Goal: Contribute content: Add original content to the website for others to see

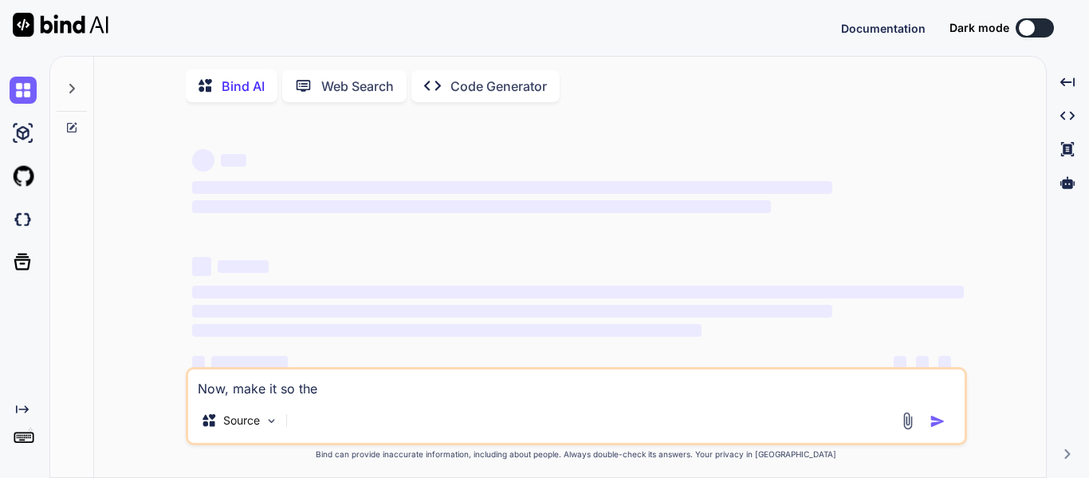
type textarea "x"
click at [35, 224] on img at bounding box center [23, 219] width 27 height 27
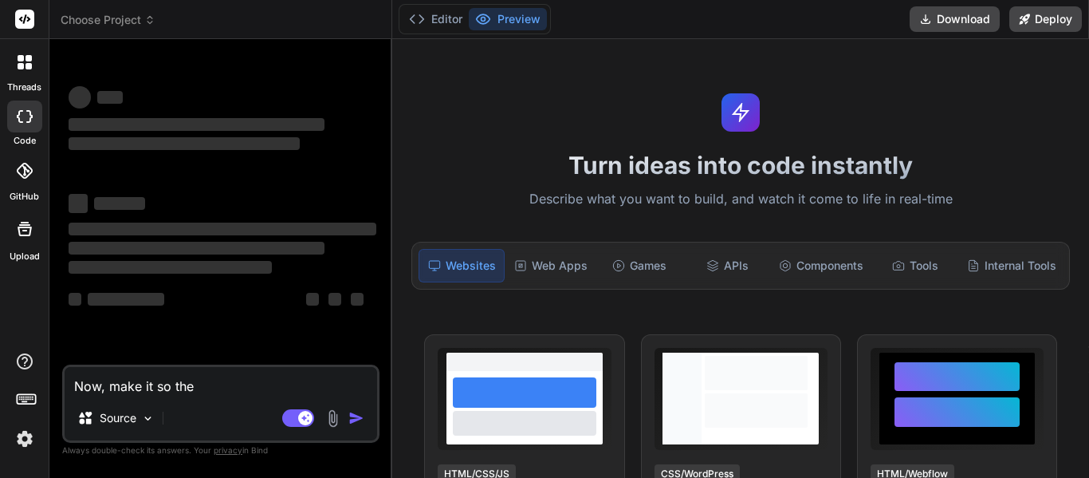
click at [48, 62] on div "threads" at bounding box center [24, 66] width 49 height 55
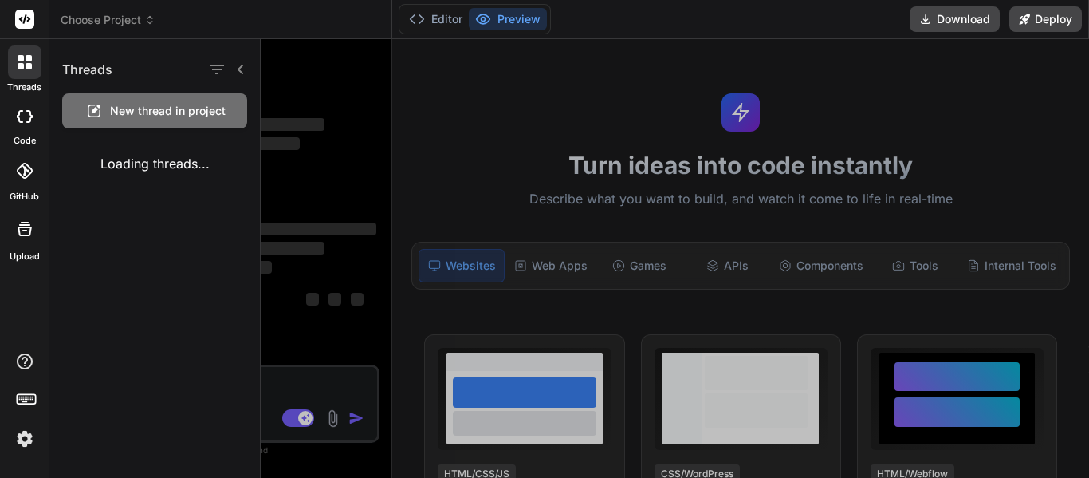
click at [136, 106] on span "New thread in project" at bounding box center [168, 111] width 116 height 16
type textarea "x"
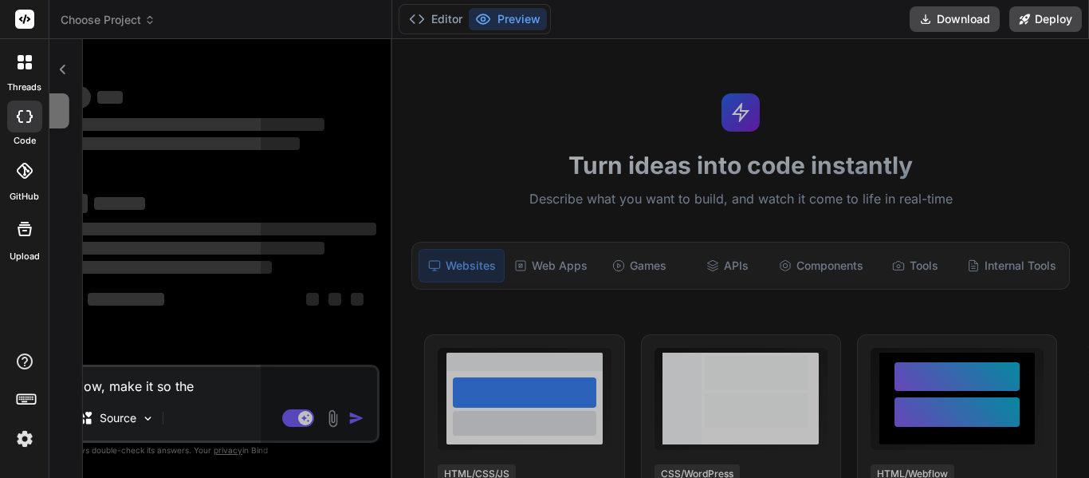
scroll to position [48, 0]
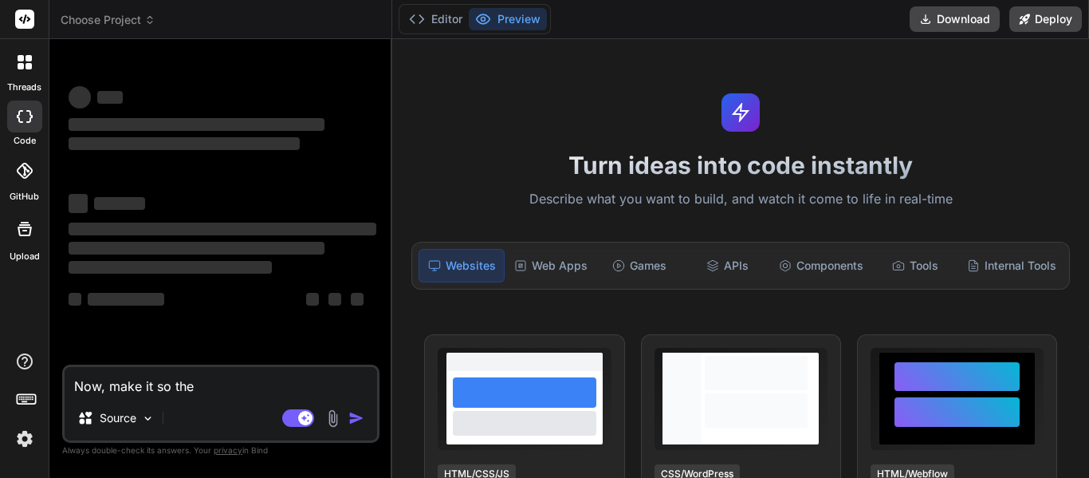
click at [212, 379] on textarea "Now, make it so the" at bounding box center [221, 381] width 313 height 29
type textarea "x"
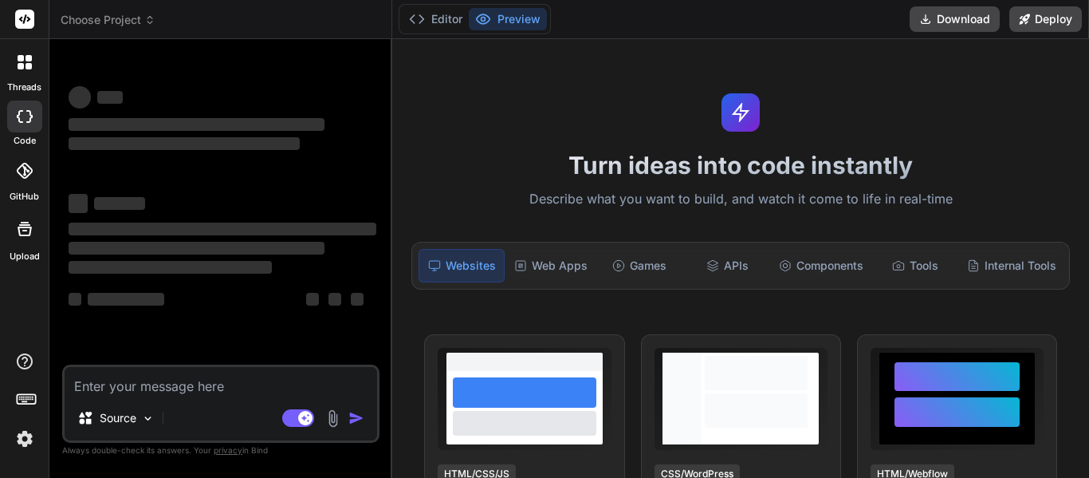
type textarea "x"
click at [19, 59] on icon at bounding box center [21, 58] width 6 height 6
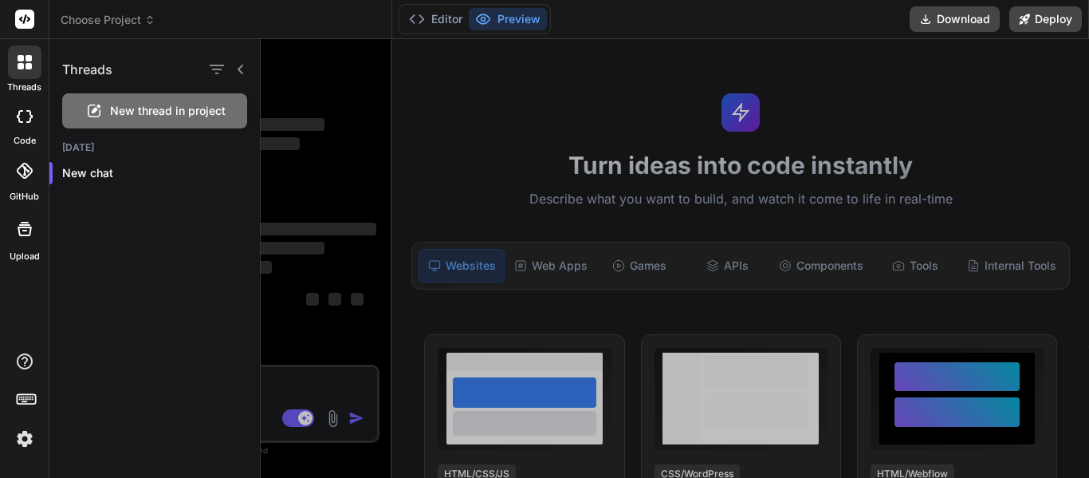
click at [293, 174] on div at bounding box center [675, 258] width 828 height 438
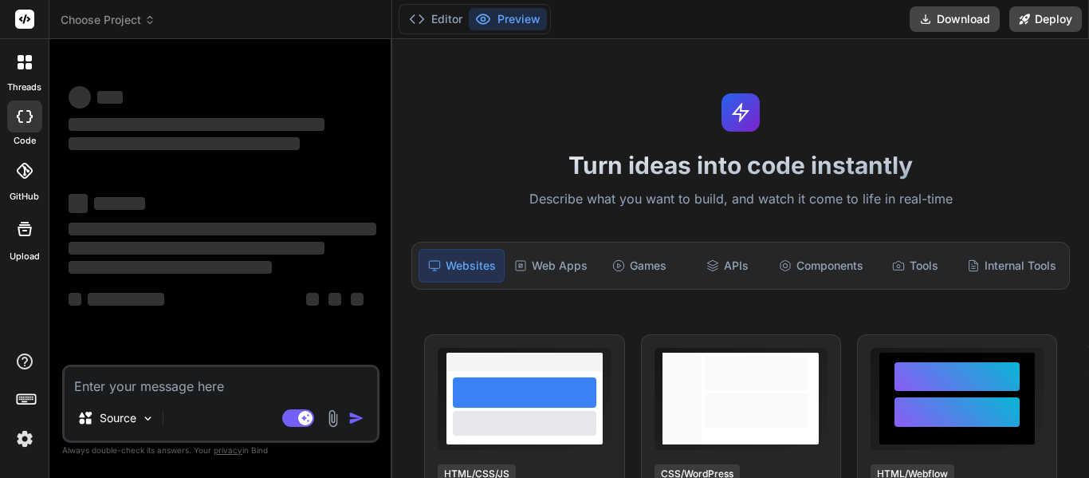
click at [187, 379] on textarea at bounding box center [221, 381] width 313 height 29
type textarea "M"
type textarea "x"
type textarea "Ma"
type textarea "x"
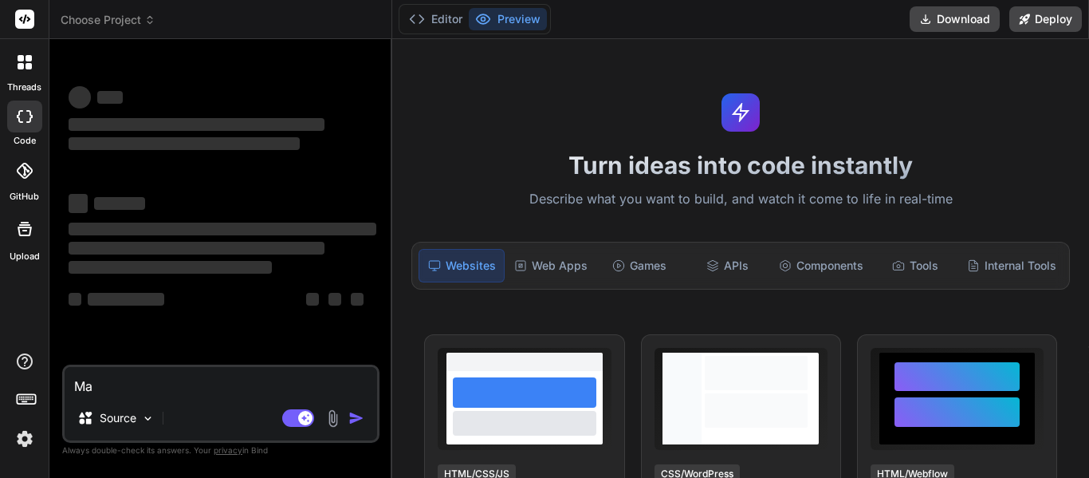
type textarea "Mak"
type textarea "x"
type textarea "Make"
type textarea "x"
type textarea "Make"
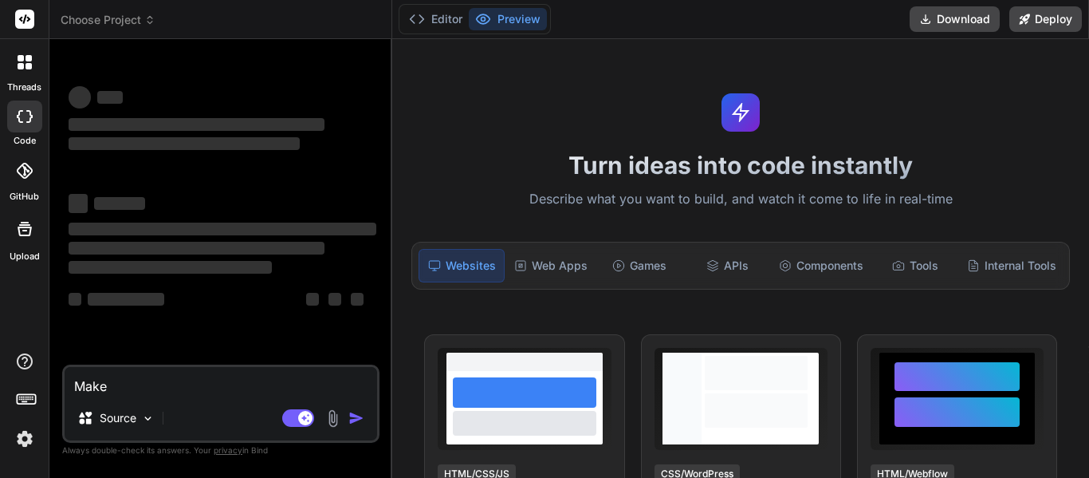
type textarea "x"
type textarea "Make m"
type textarea "x"
type textarea "Make me"
type textarea "x"
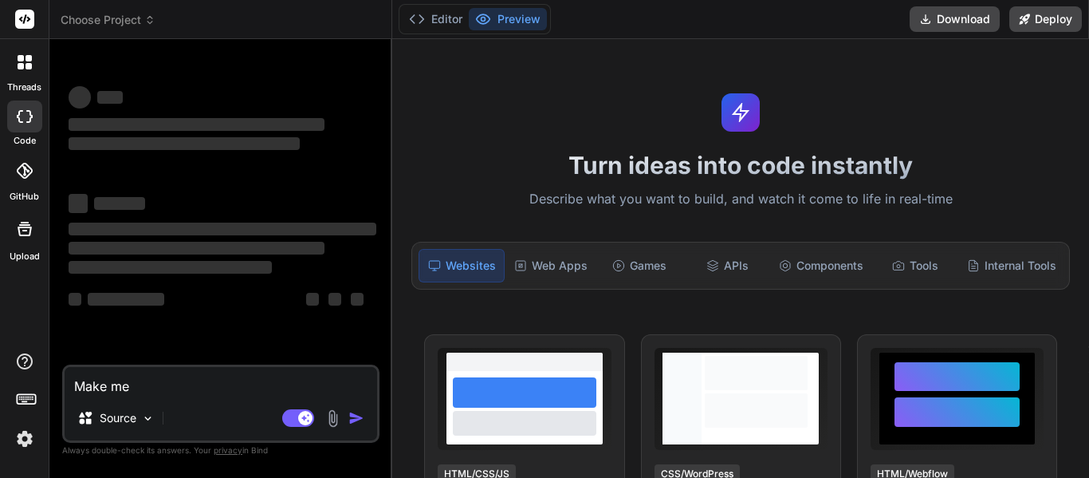
type textarea "Make me"
type textarea "x"
type textarea "Make me a"
type textarea "x"
type textarea "Make me"
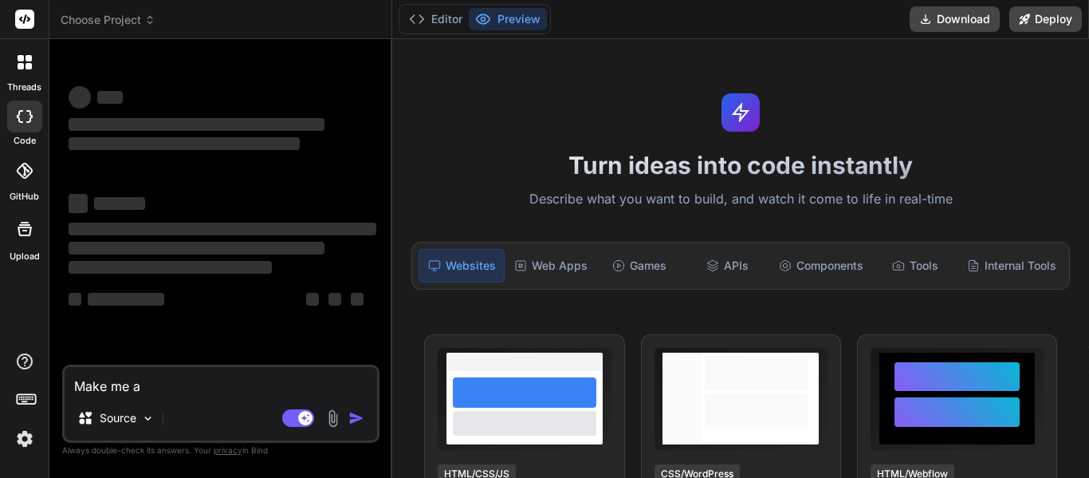
type textarea "x"
type textarea "Make me t"
type textarea "x"
type textarea "Make me th"
type textarea "x"
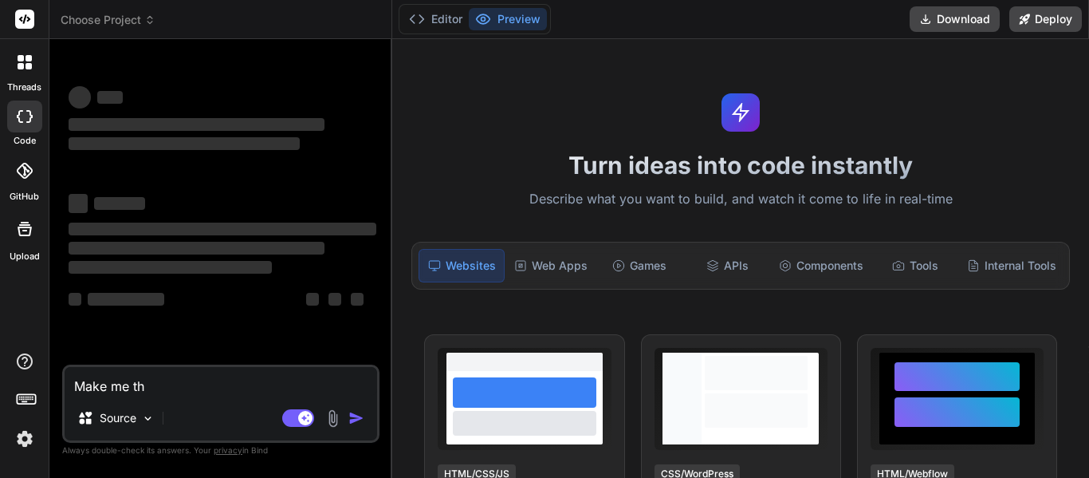
type textarea "Make me the"
type textarea "x"
type textarea "Make me the"
type textarea "x"
type textarea "Make me the d"
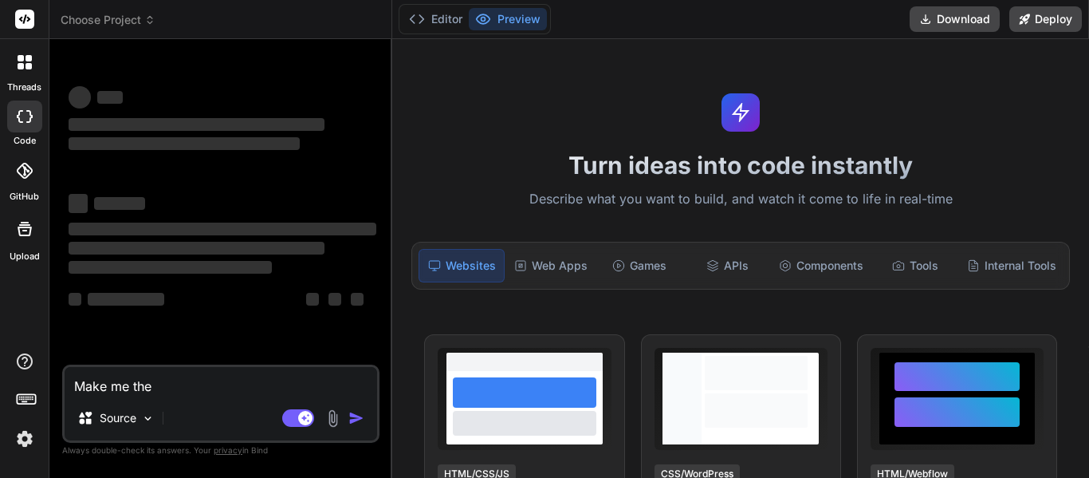
type textarea "x"
type textarea "Make me the da"
type textarea "x"
type textarea "Make me the dah"
type textarea "x"
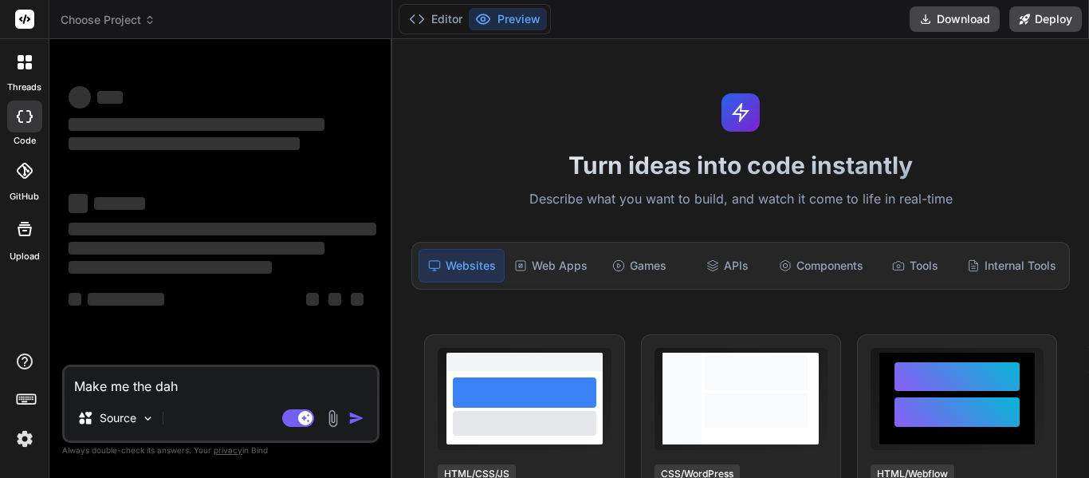
type textarea "Make me the da"
type textarea "x"
type textarea "Make me the das"
type textarea "x"
type textarea "Make me the dash"
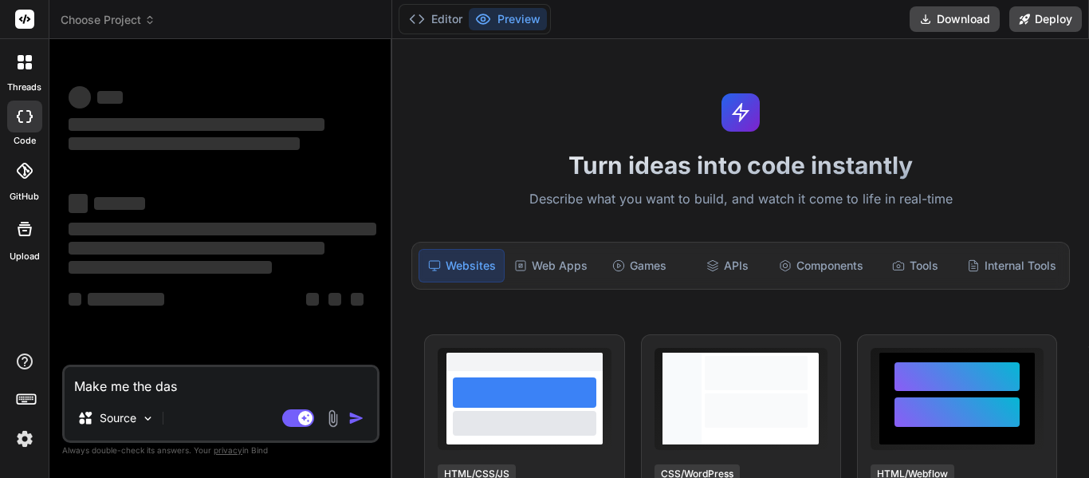
type textarea "x"
type textarea "Make me the dashb"
type textarea "x"
type textarea "Make me the dashbo"
type textarea "x"
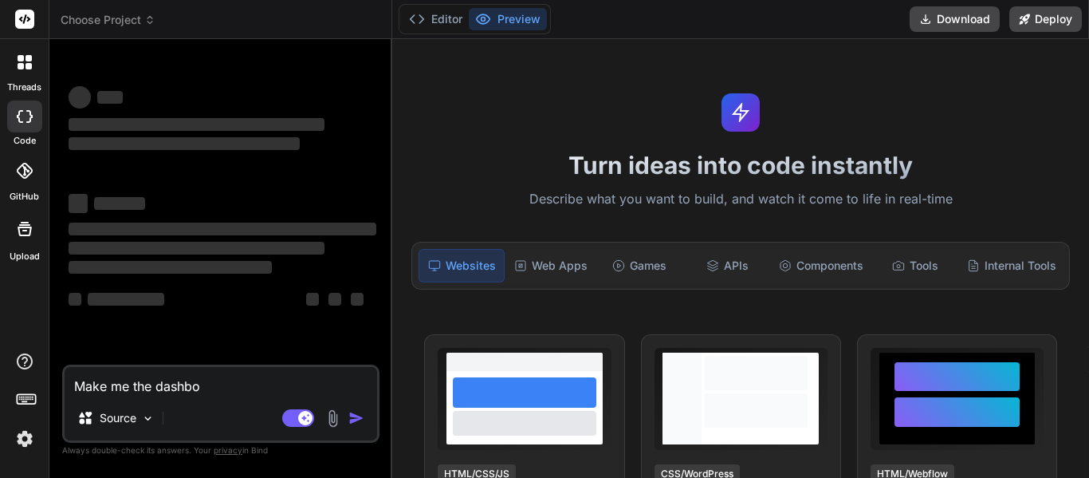
type textarea "Make me the dashboa"
type textarea "x"
type textarea "Make me the dashboar"
type textarea "x"
type textarea "Make me the dashboard"
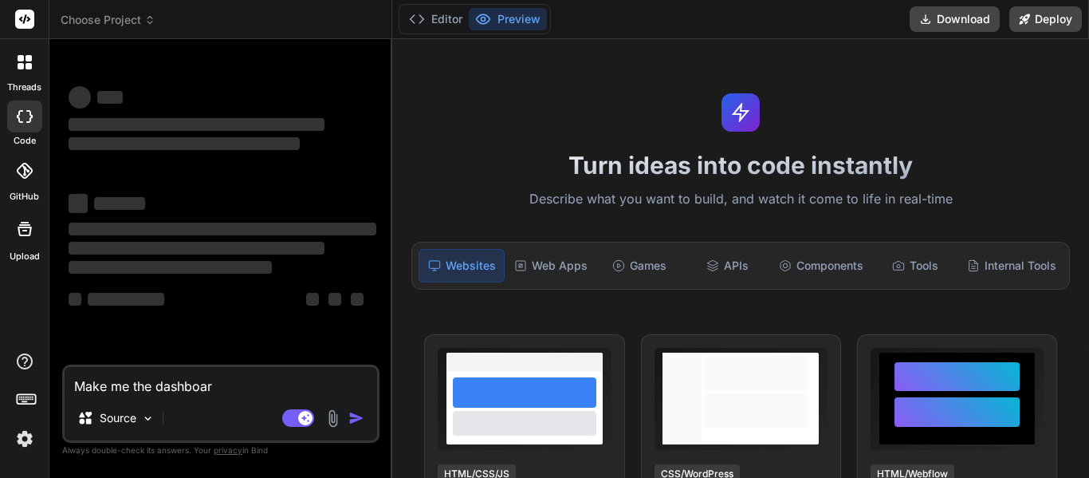
type textarea "x"
type textarea "Make me the h"
type textarea "x"
type textarea "Make me the ho"
type textarea "x"
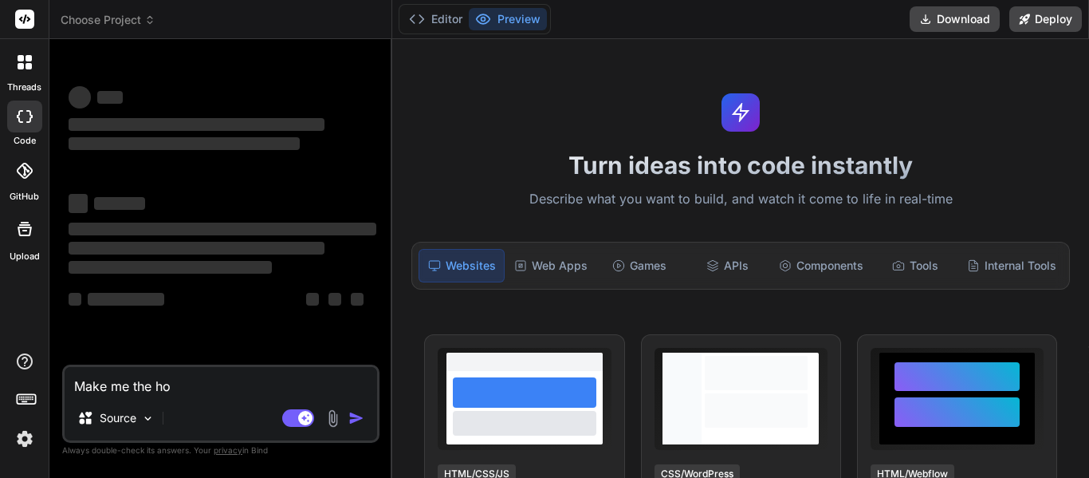
type textarea "Make me the hoe"
type textarea "x"
type textarea "Make me the ho"
type textarea "x"
type textarea "Make me the hom"
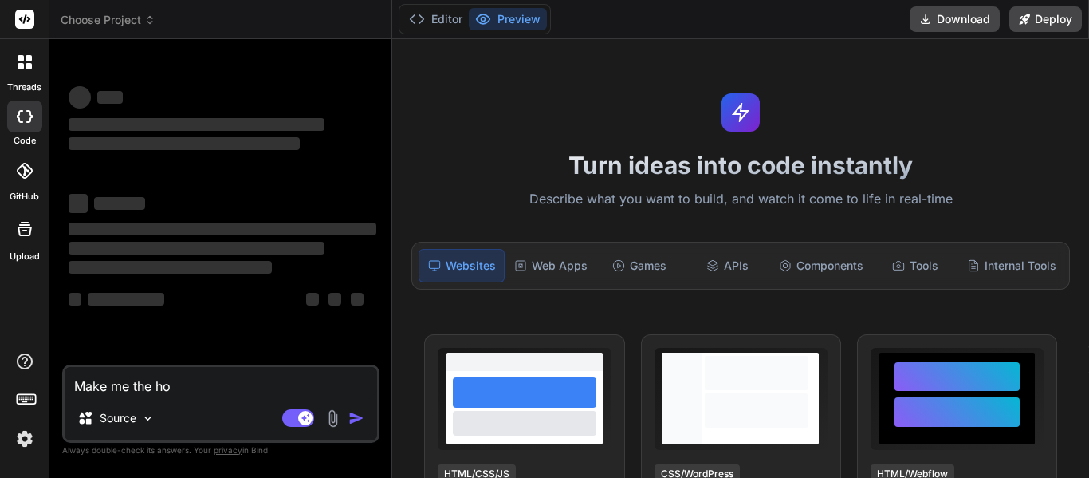
type textarea "x"
type textarea "Make me the home"
type textarea "x"
type textarea "Make me the homep"
type textarea "x"
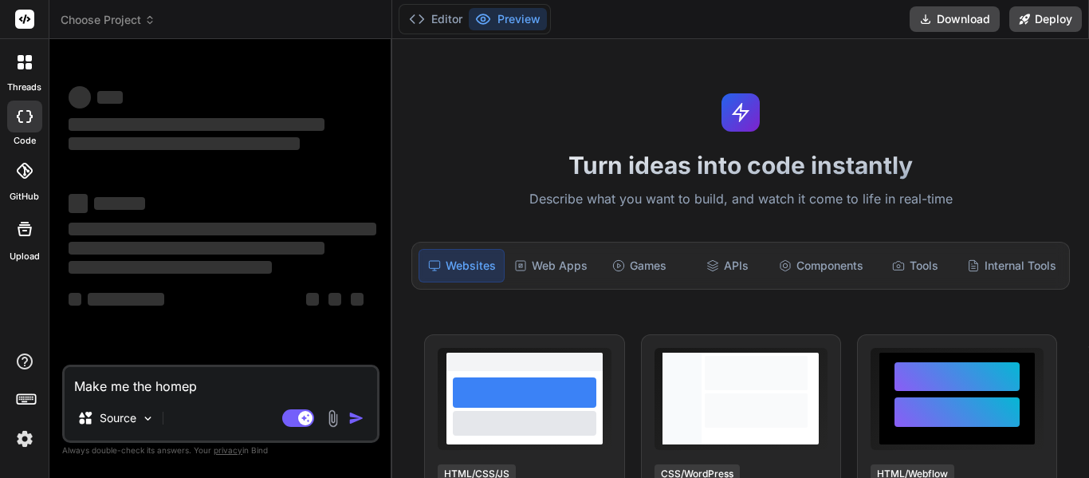
type textarea "Make me the homepa"
type textarea "x"
type textarea "Make me the homepag"
type textarea "x"
type textarea "Make me the homepage"
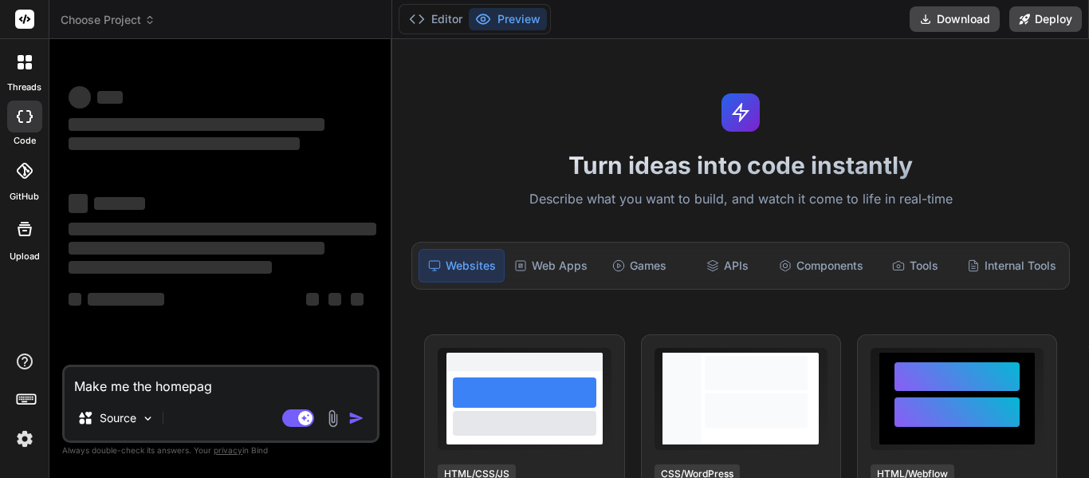
type textarea "x"
type textarea "Make me the homepage"
type textarea "x"
type textarea "Make me the homepage f"
type textarea "x"
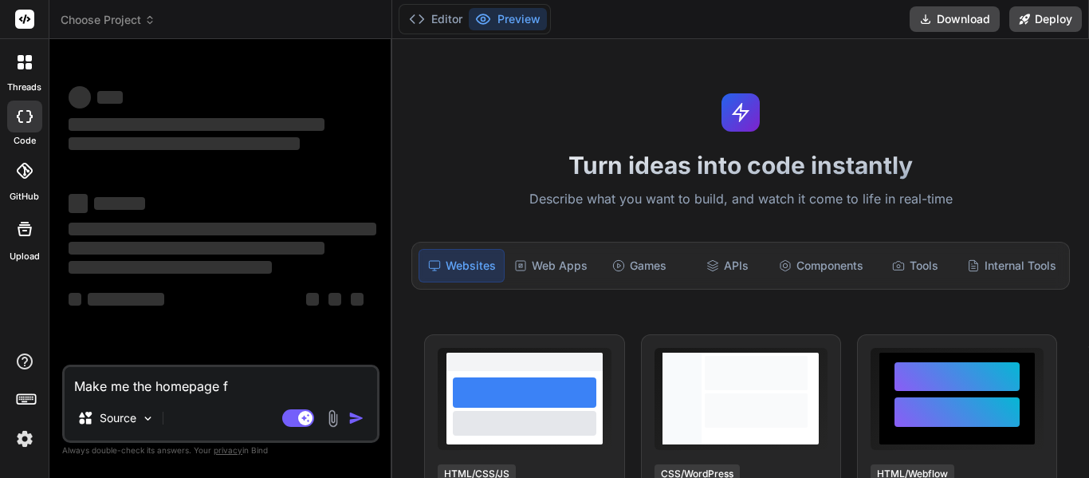
type textarea "Make me the homepage fo"
type textarea "x"
type textarea "Make me the homepage for"
type textarea "x"
type textarea "Make me the homepage for"
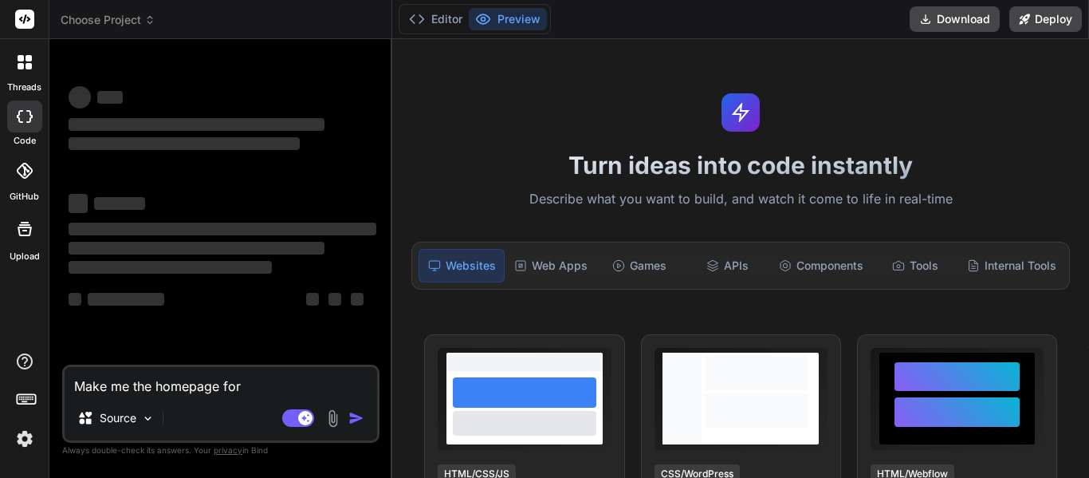
type textarea "x"
type textarea "Make me the homepage for a"
type textarea "x"
type textarea "Make me the homepage for a"
type textarea "x"
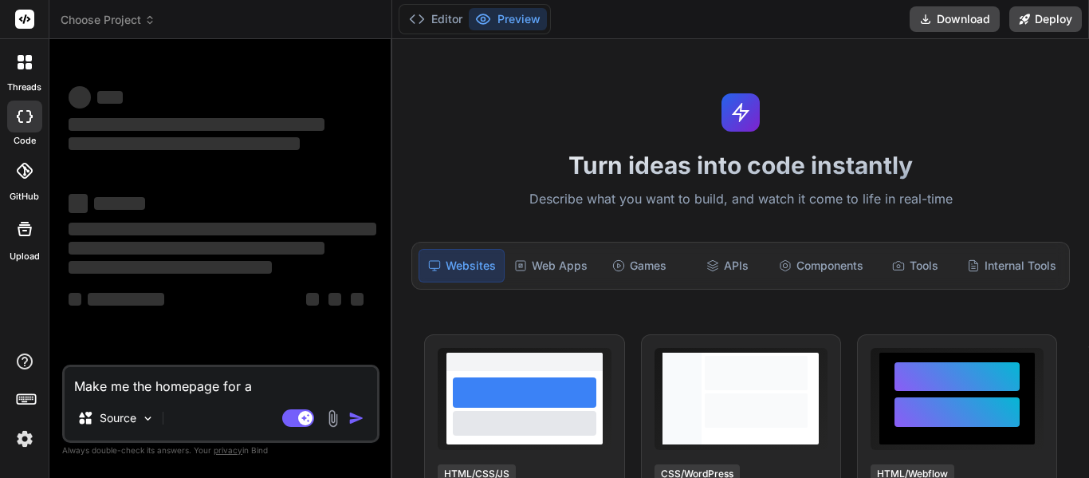
type textarea "Make me the homepage for a c"
type textarea "x"
type textarea "Make me the homepage for a cl"
type textarea "x"
type textarea "Make me the homepage for a cla"
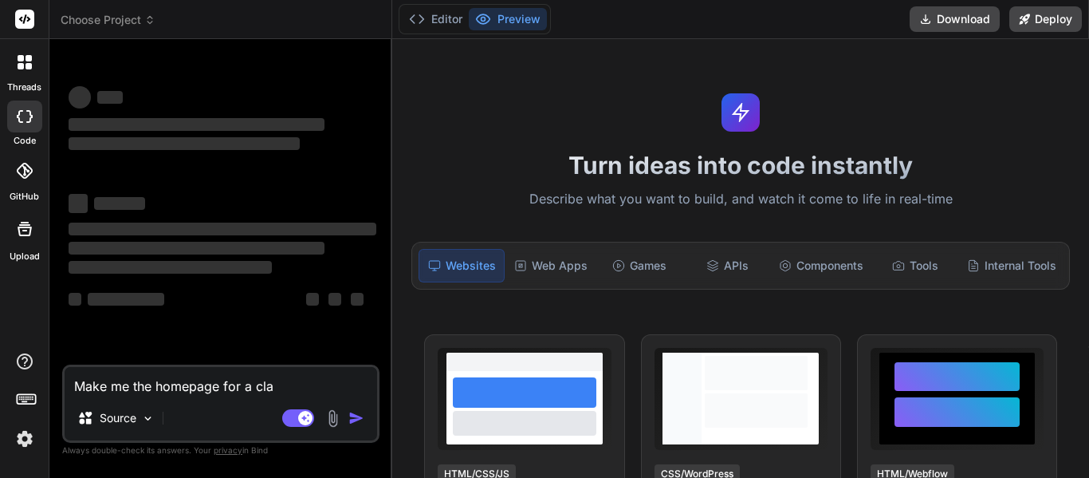
type textarea "x"
type textarea "Make me the homepage for a clas"
type textarea "x"
type textarea "Make me the homepage for a class"
type textarea "x"
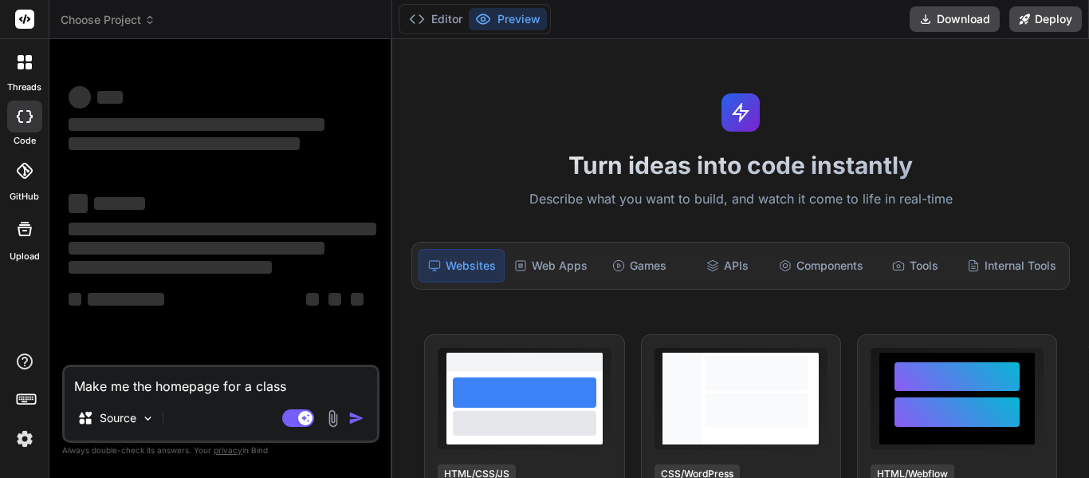
type textarea "Make me the homepage for a class"
type textarea "x"
type textarea "Make me the homepage for a class c"
type textarea "x"
type textarea "Make me the homepage for a class cr"
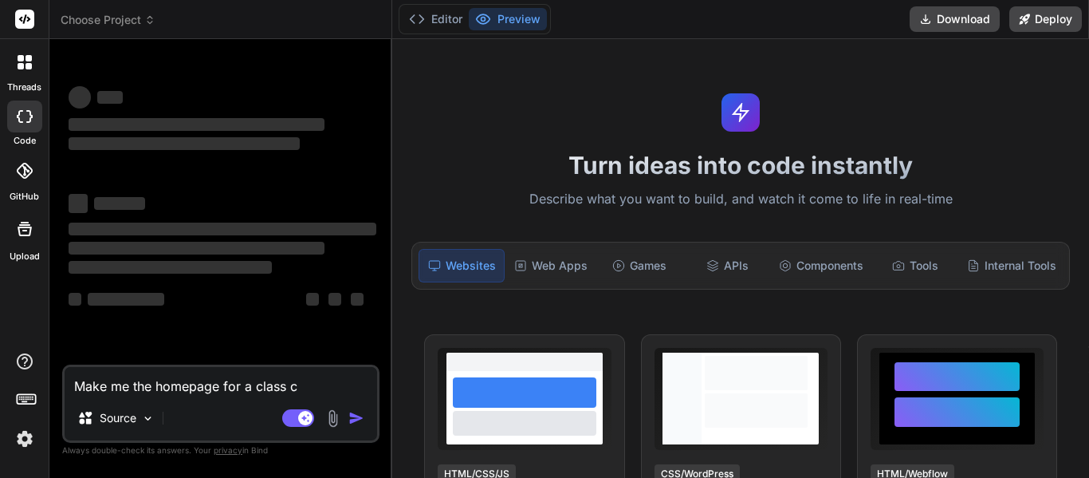
type textarea "x"
type textarea "Make me the homepage for a class cre"
type textarea "x"
type textarea "Make me the homepage for a class crea"
type textarea "x"
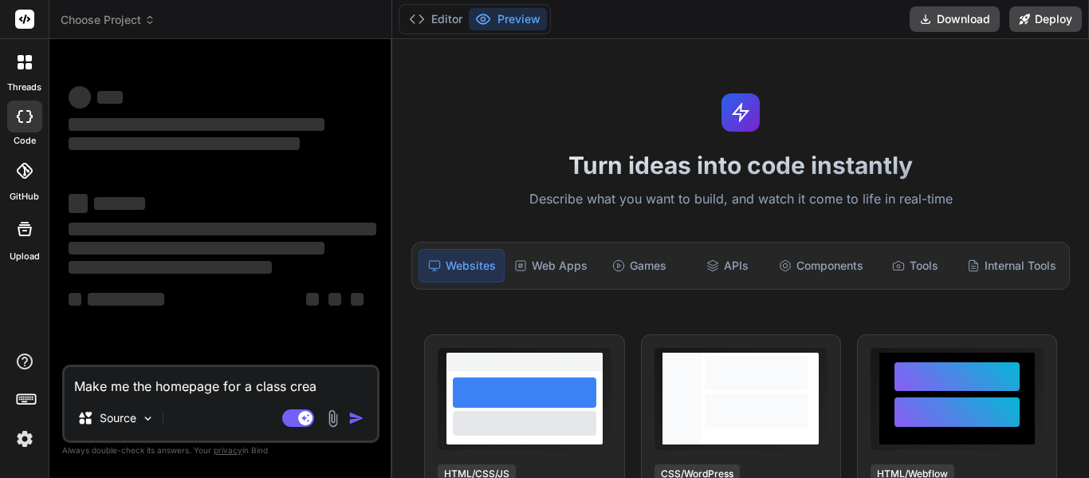
type textarea "Make me the homepage for a class creat"
type textarea "x"
type textarea "Make me the homepage for a class creato"
type textarea "x"
type textarea "Make me the homepage for a class creator"
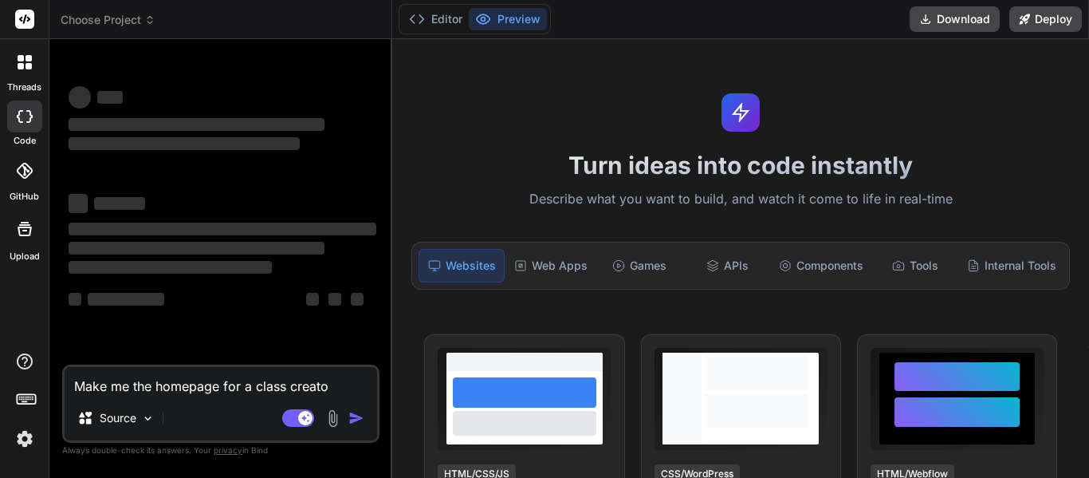
type textarea "x"
type textarea "Make me the homepage for a c"
type textarea "x"
type textarea "Make me the homepage for a co"
type textarea "x"
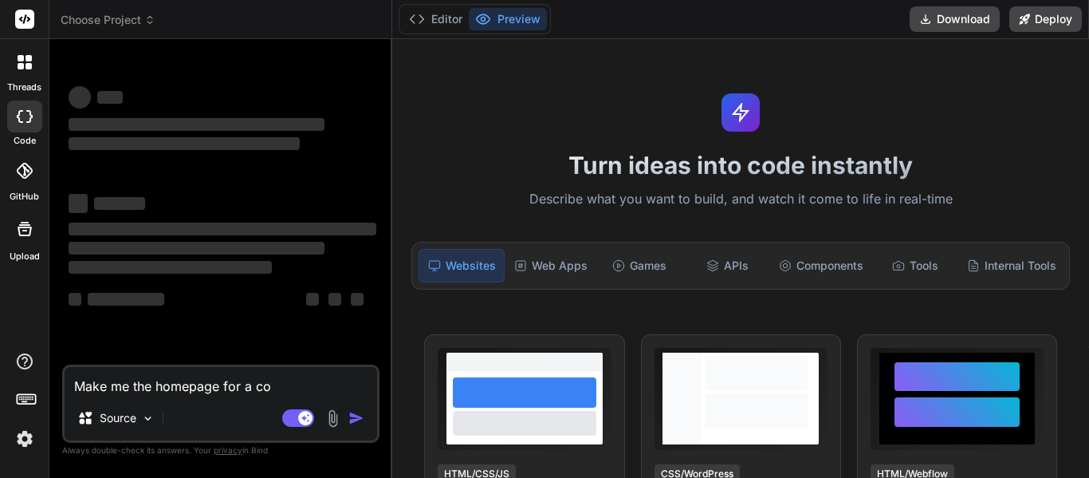
type textarea "Make me the homepage for a cou"
type textarea "x"
type textarea "Make me the homepage for a cour"
type textarea "x"
type textarea "Make me the homepage for a cours"
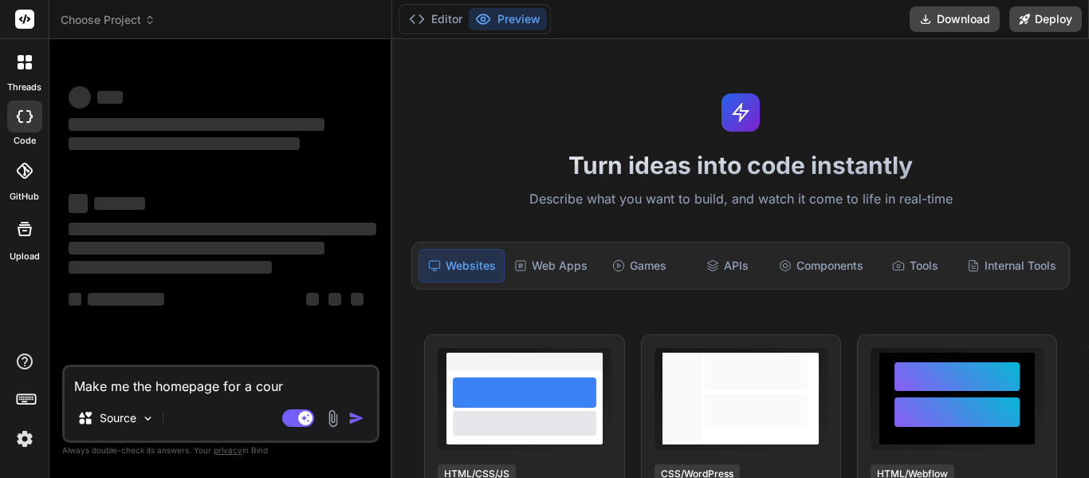
type textarea "x"
type textarea "Make me the homepage for a course"
type textarea "x"
type textarea "Make me the homepage for a course"
type textarea "x"
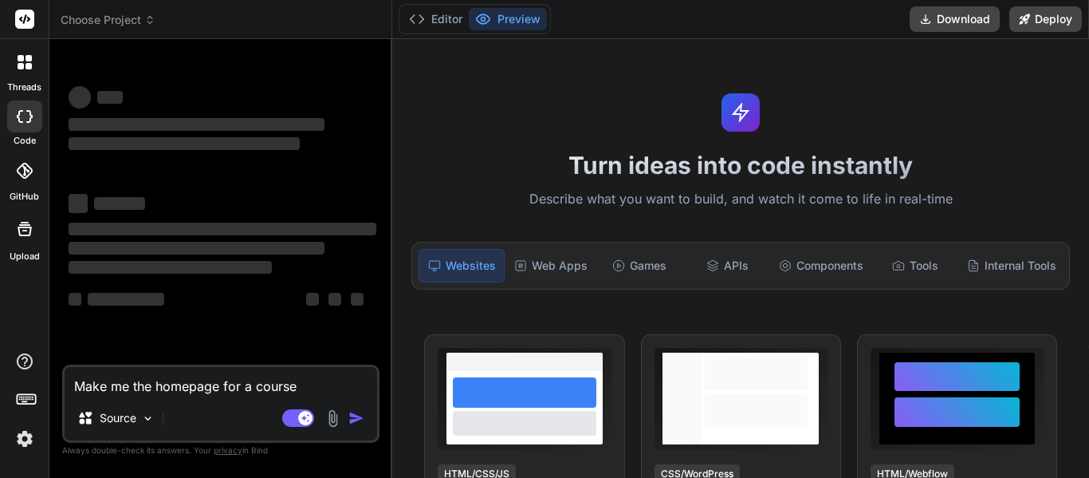
type textarea "Make me the homepage for a course c"
type textarea "x"
type textarea "Make me the homepage for a course cr"
type textarea "x"
type textarea "Make me the homepage for a course cre"
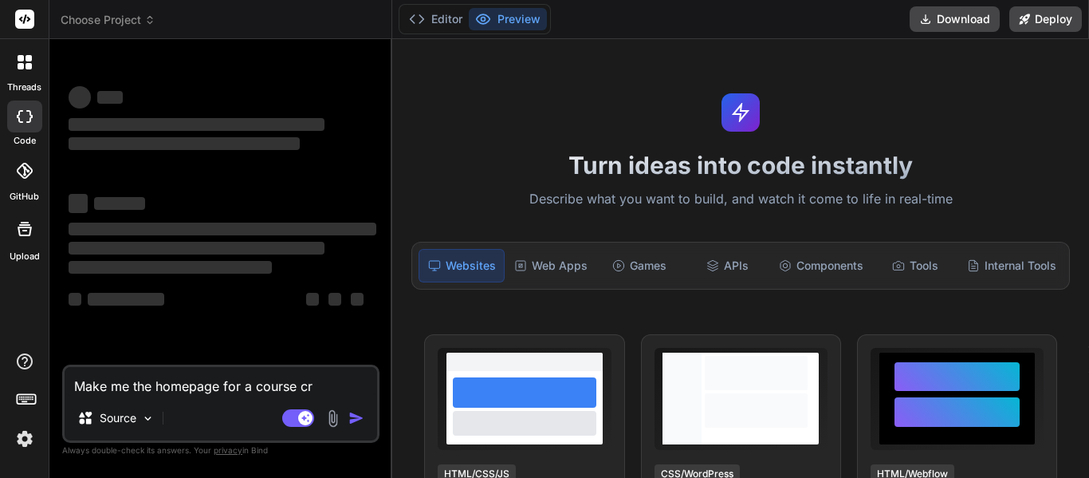
type textarea "x"
type textarea "Make me the homepage for a course crea"
type textarea "x"
type textarea "Make me the homepage for a course creat"
type textarea "x"
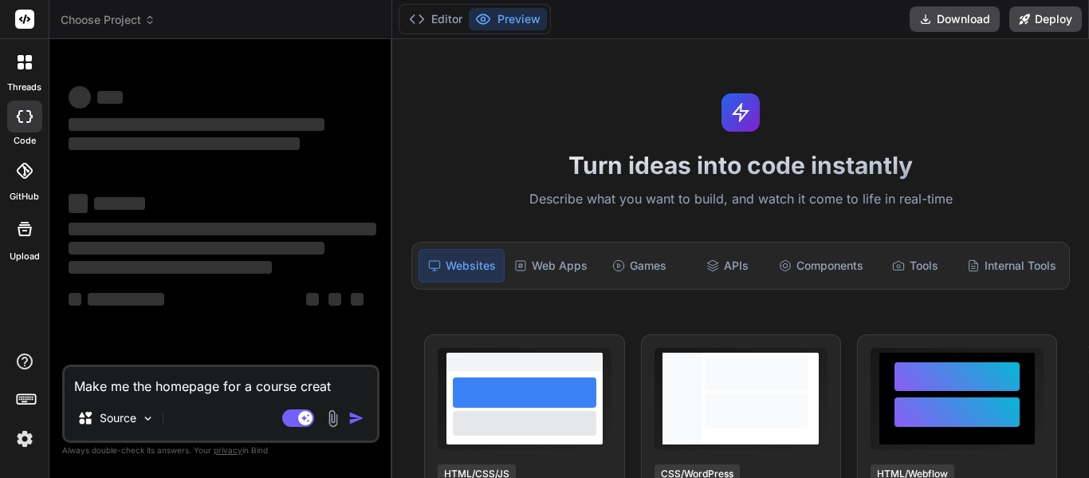
type textarea "Make me the homepage for a course creato"
type textarea "x"
type textarea "Make me the homepage for a course creator"
type textarea "x"
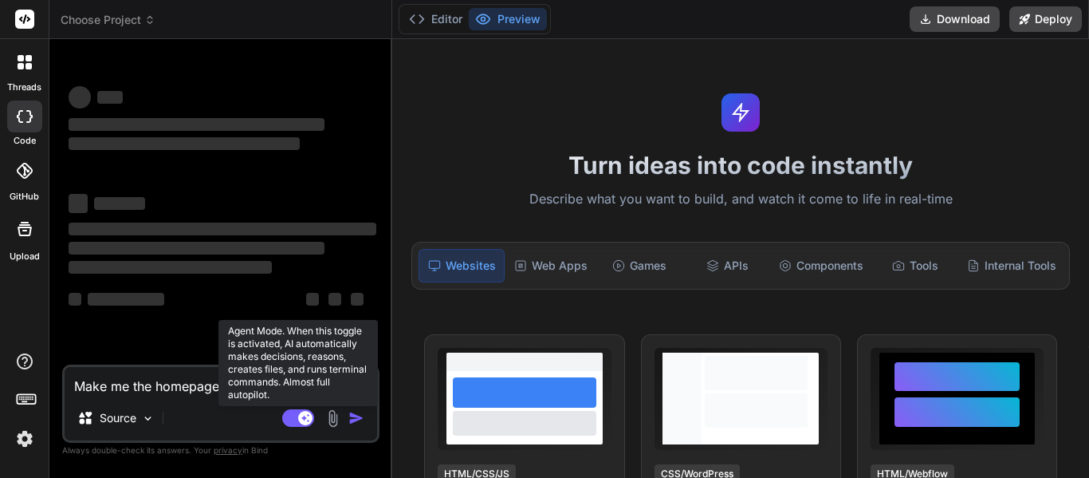
type textarea "Make me the homepage for a course creator"
click at [305, 409] on rect at bounding box center [298, 418] width 32 height 18
type textarea "x"
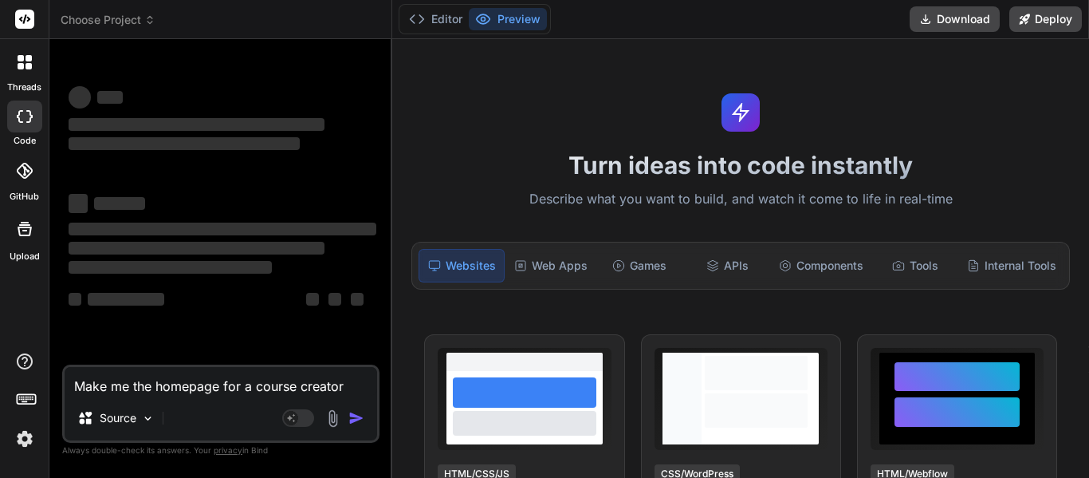
click at [221, 376] on textarea "Make me the homepage for a course creator" at bounding box center [221, 381] width 313 height 29
click at [6, 74] on div "threads" at bounding box center [24, 66] width 49 height 55
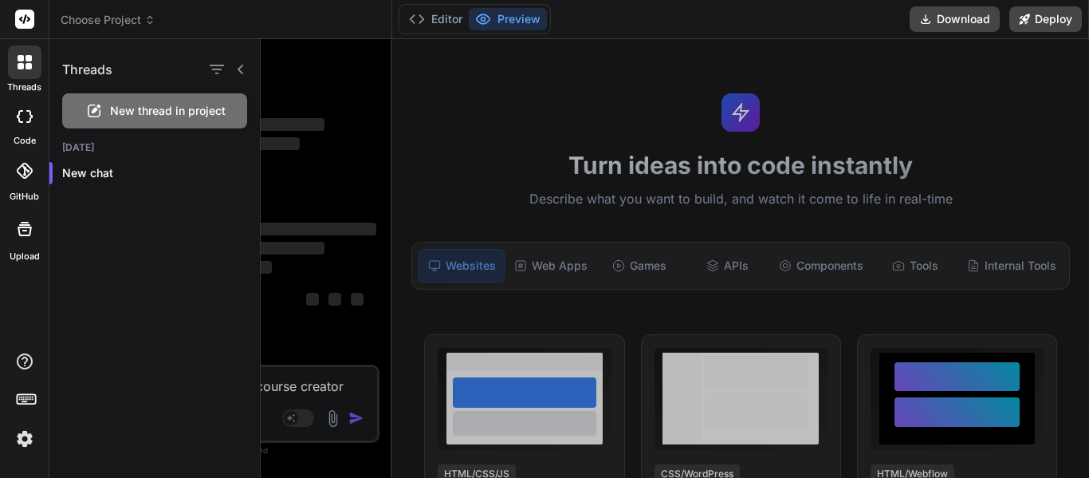
click at [319, 150] on div at bounding box center [675, 258] width 828 height 438
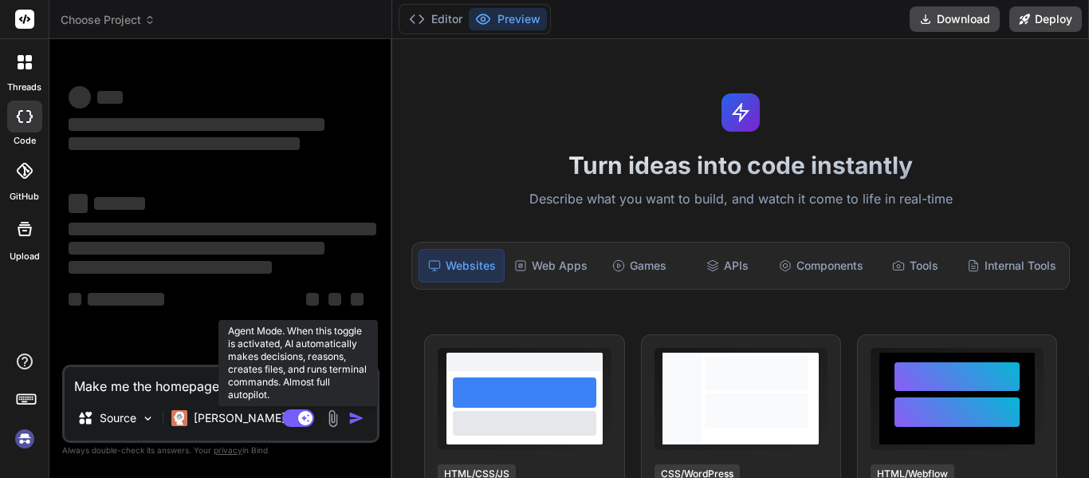
click at [293, 417] on rect at bounding box center [298, 418] width 32 height 18
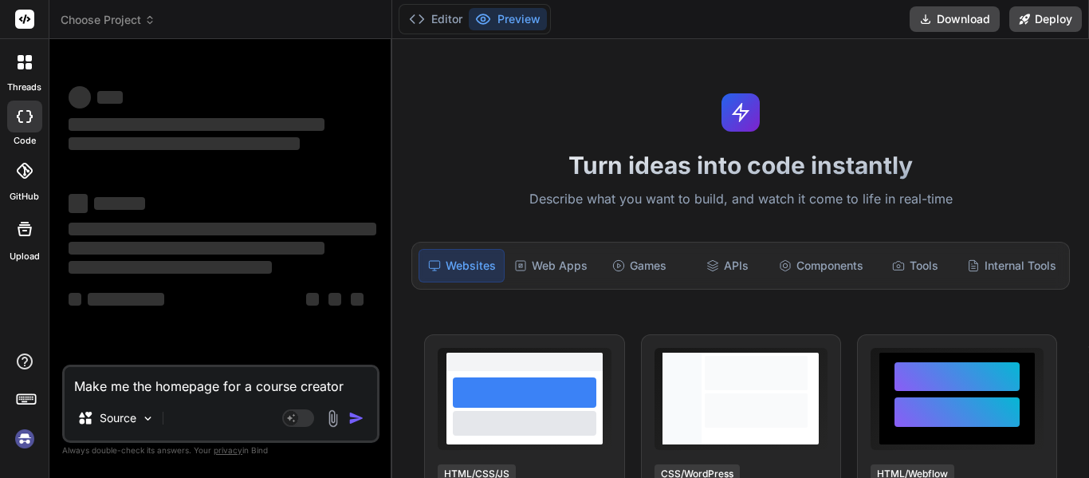
click at [201, 387] on textarea "Make me the homepage for a course creator" at bounding box center [221, 381] width 313 height 29
click at [9, 47] on div at bounding box center [24, 61] width 33 height 33
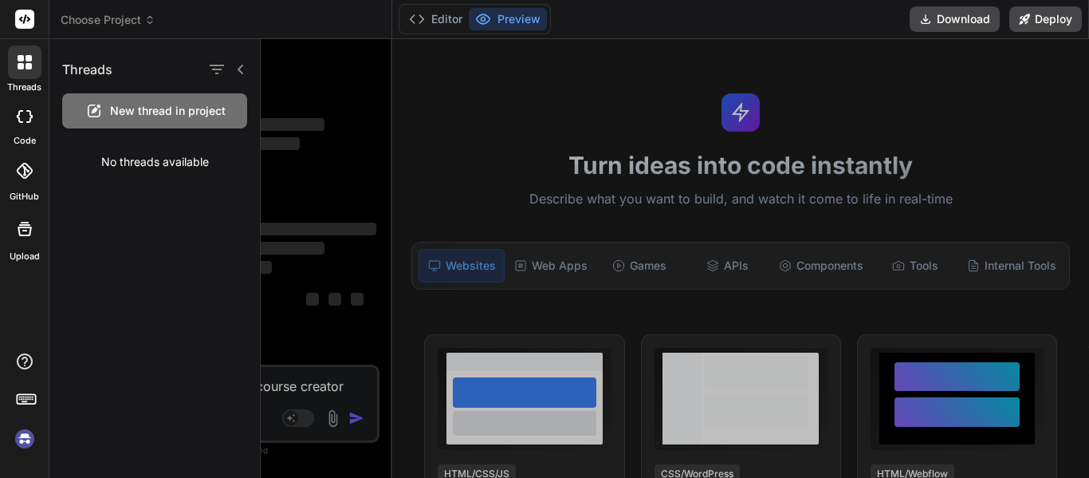
click at [186, 106] on span "New thread in project" at bounding box center [168, 111] width 116 height 16
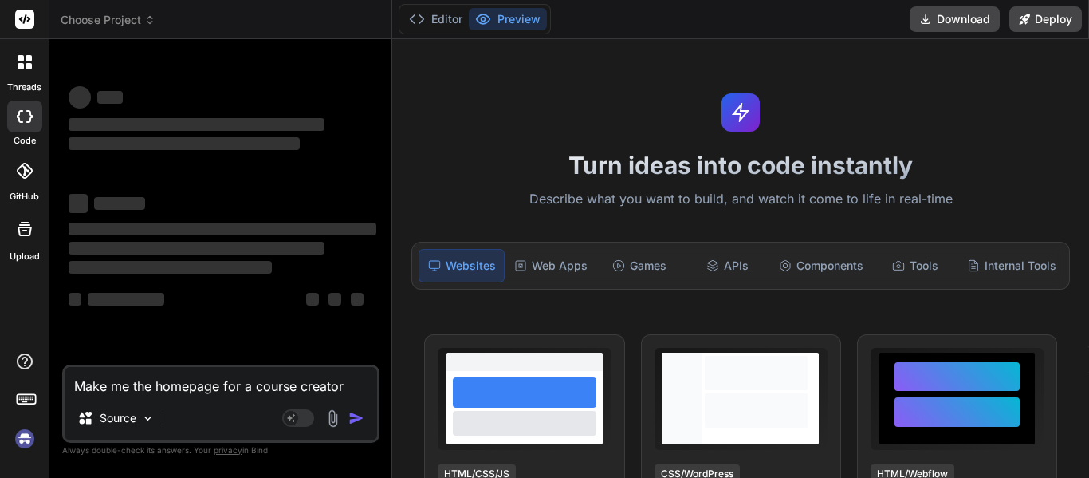
click at [19, 81] on label "threads" at bounding box center [24, 88] width 34 height 14
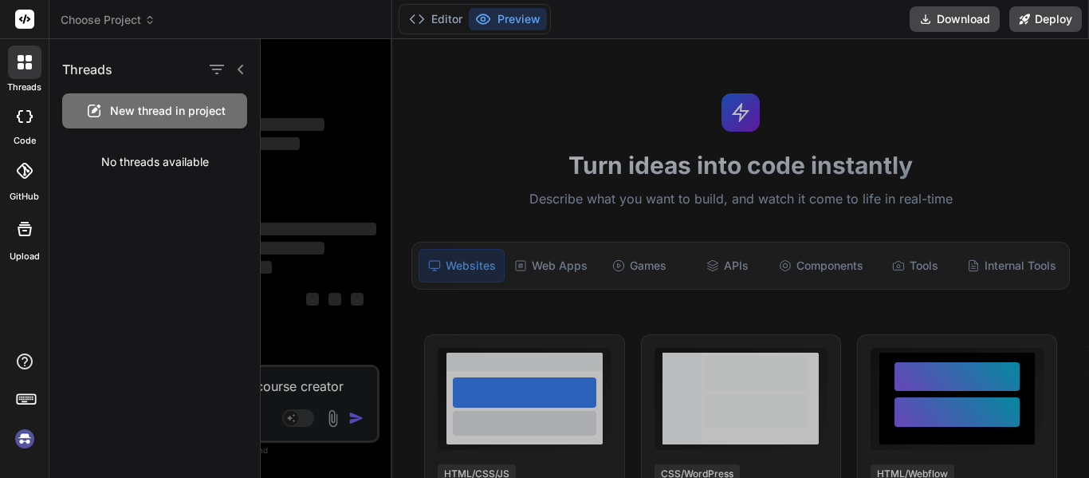
click at [285, 330] on div at bounding box center [675, 258] width 828 height 438
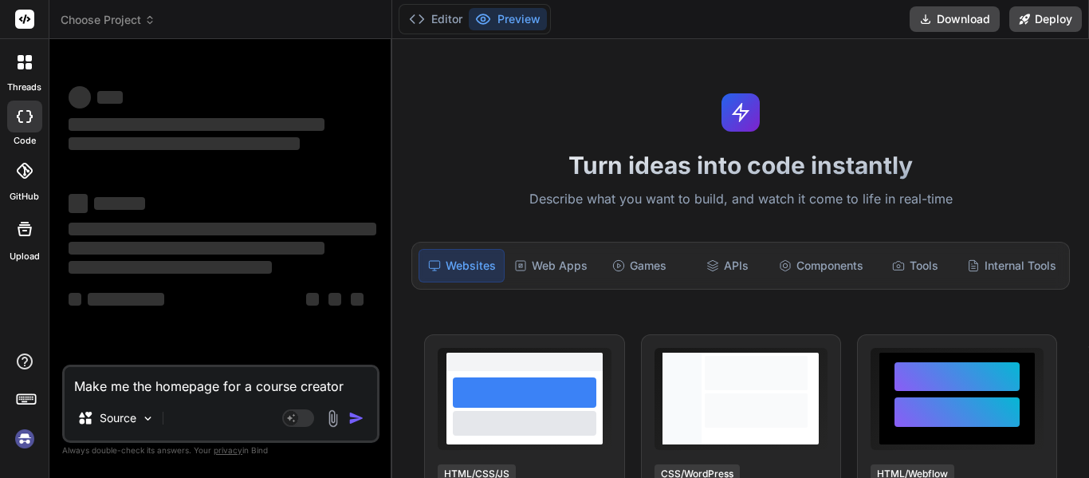
click at [310, 381] on textarea "Make me the homepage for a course creator" at bounding box center [221, 381] width 313 height 29
click at [445, 18] on button "Editor" at bounding box center [436, 19] width 66 height 22
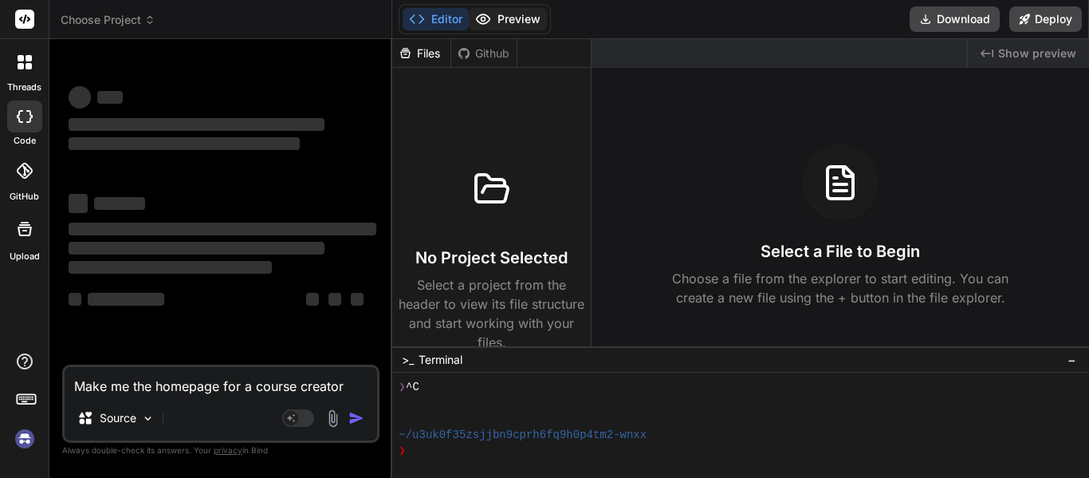
click at [509, 17] on button "Preview" at bounding box center [508, 19] width 78 height 22
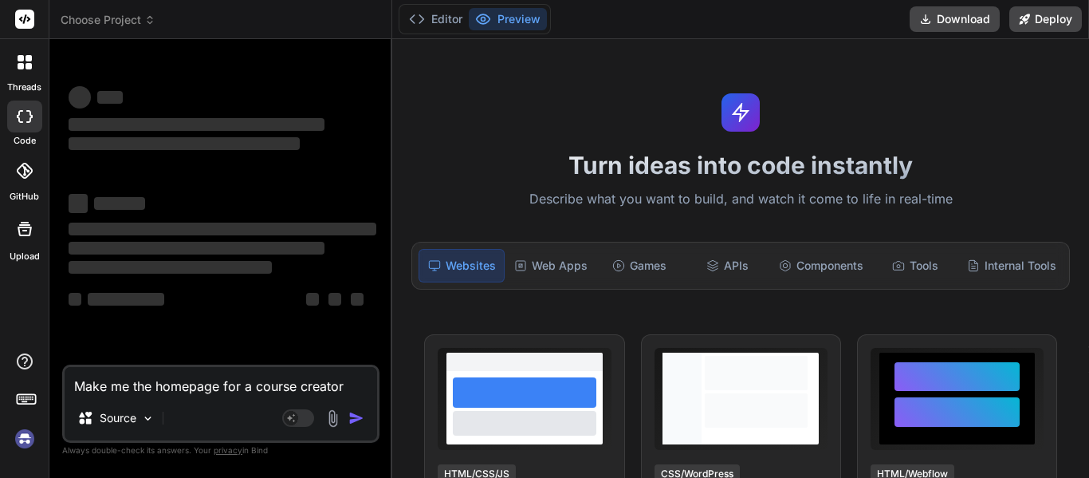
click at [21, 246] on div at bounding box center [25, 229] width 38 height 38
click at [18, 180] on div at bounding box center [24, 170] width 35 height 35
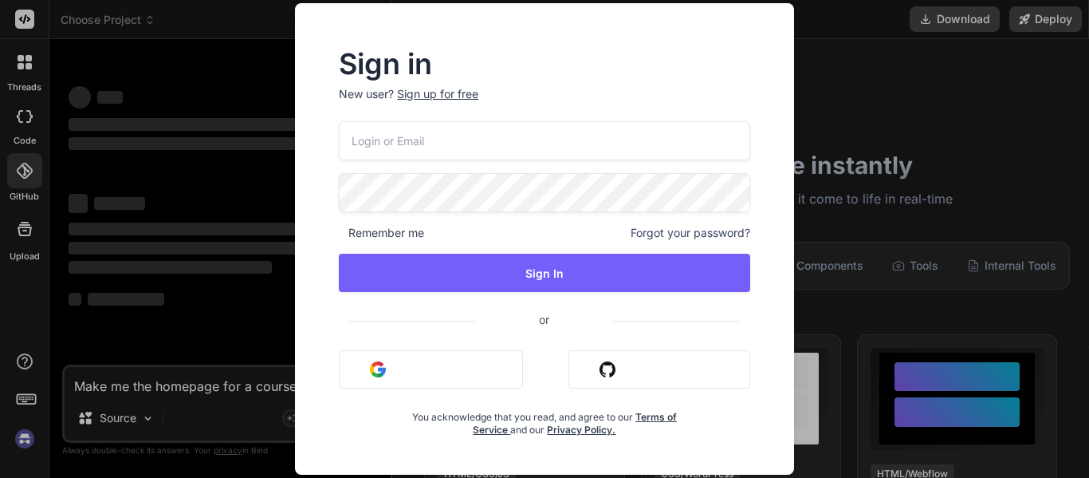
click at [487, 143] on input "email" at bounding box center [544, 140] width 411 height 39
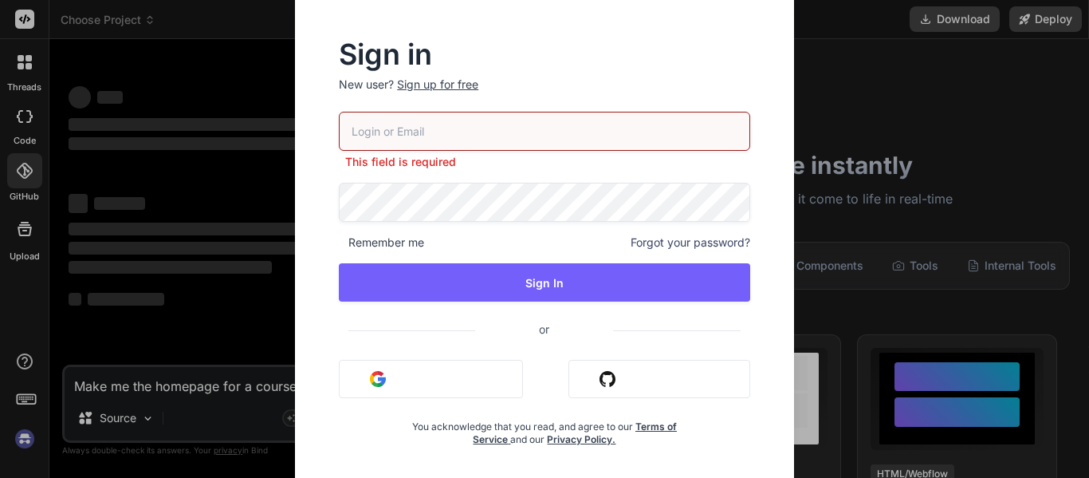
click at [643, 379] on button "Sign in with Github" at bounding box center [659, 379] width 182 height 38
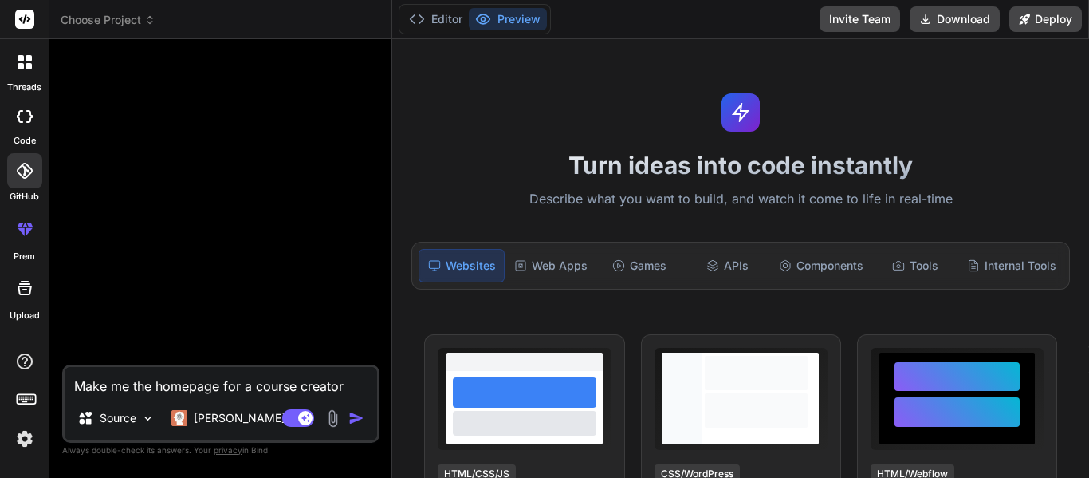
click at [26, 60] on icon at bounding box center [29, 58] width 6 height 6
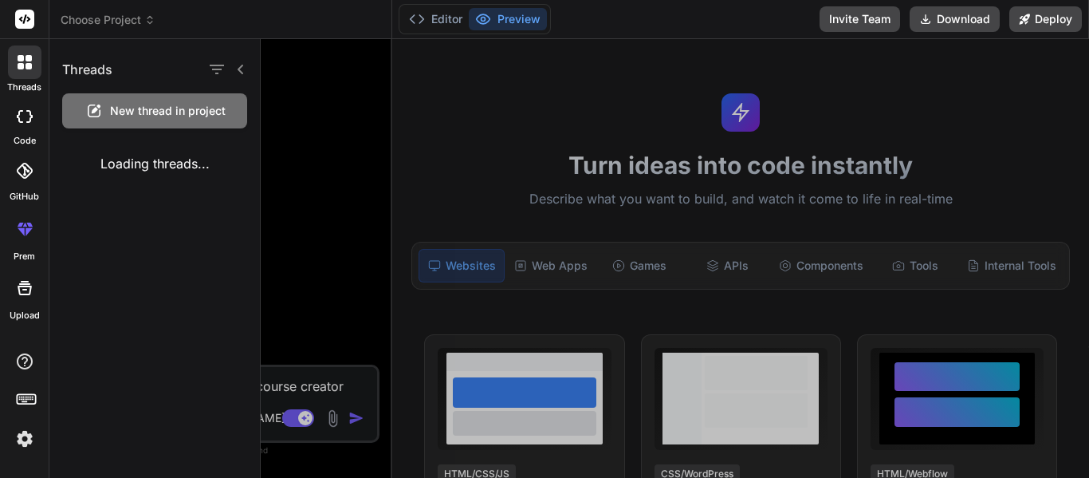
click at [344, 160] on div at bounding box center [675, 258] width 828 height 438
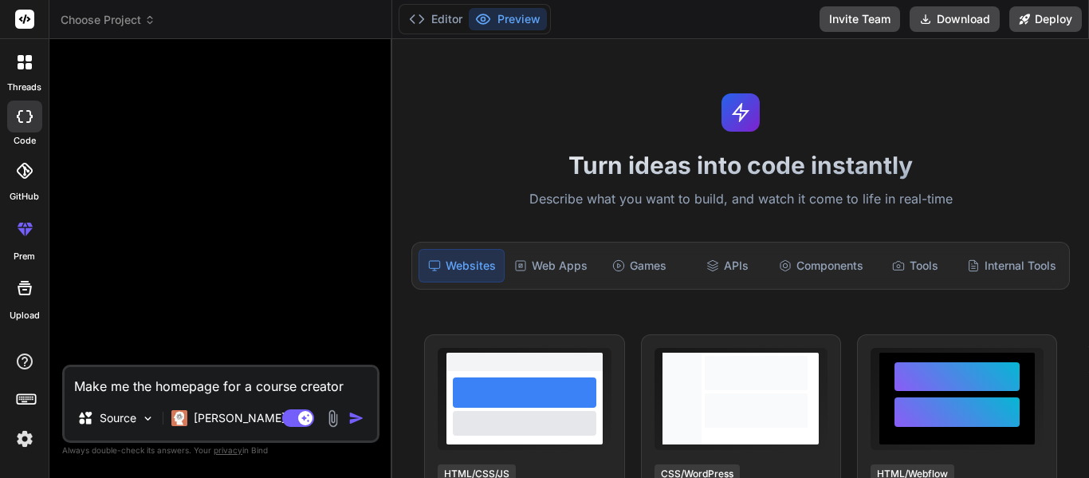
click at [299, 406] on div "Source [PERSON_NAME] 4 S.." at bounding box center [221, 421] width 313 height 38
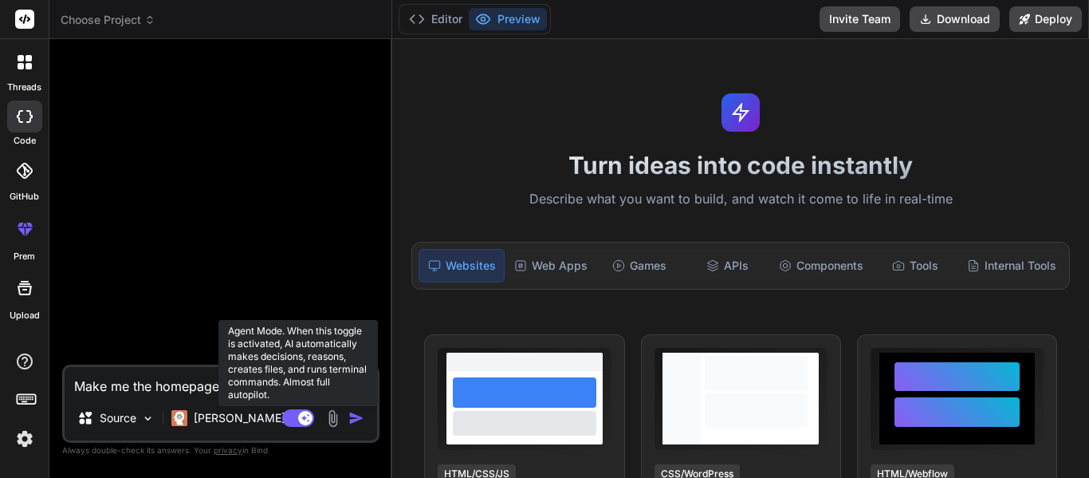
click at [297, 416] on rect at bounding box center [298, 418] width 32 height 18
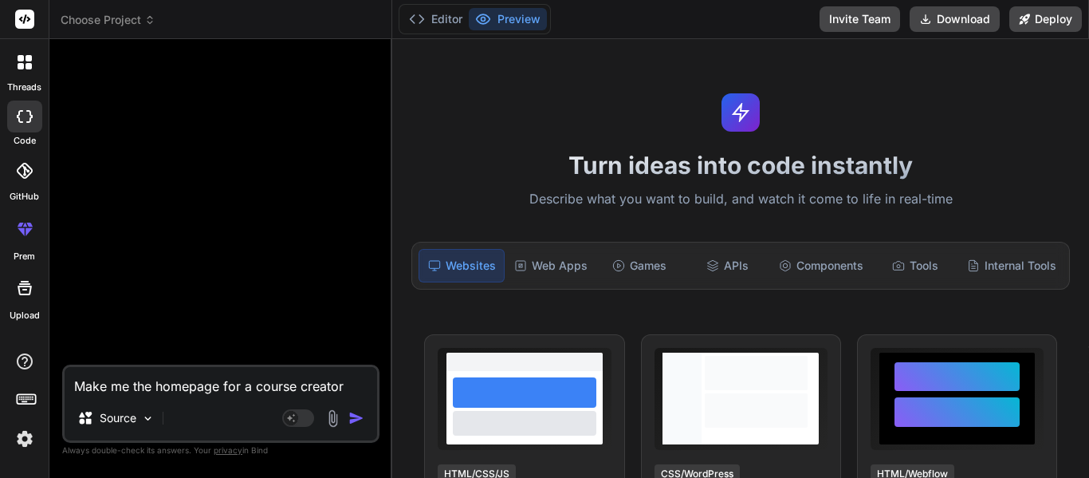
click at [184, 374] on textarea "Make me the homepage for a course creator" at bounding box center [221, 381] width 313 height 29
type textarea "x"
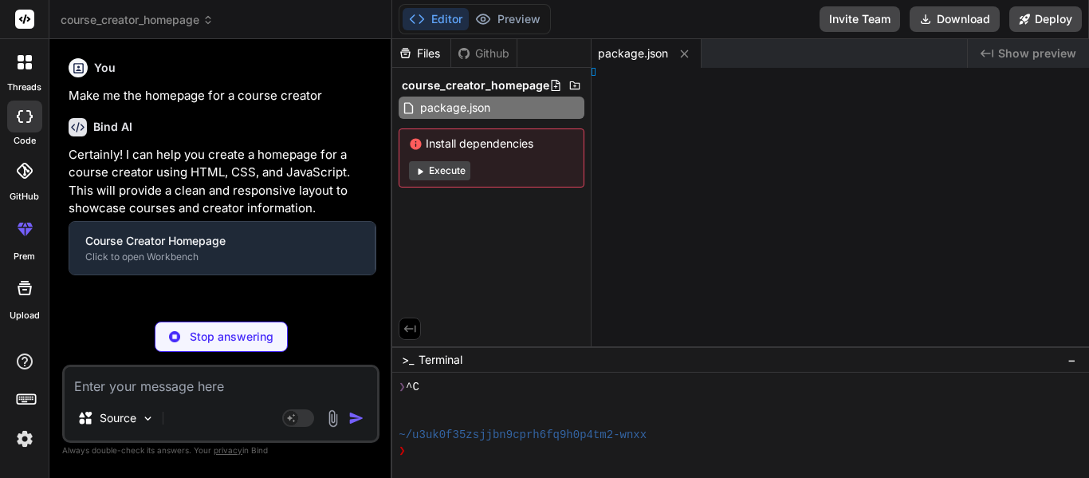
type textarea "x"
type textarea "</html>"
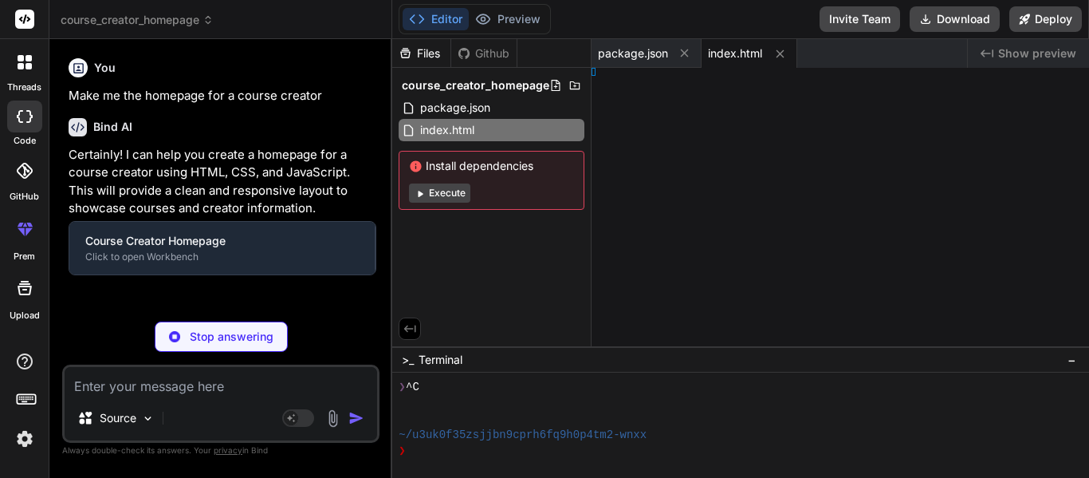
type textarea "x"
type textarea "} }"
type textarea "x"
type textarea "m; } }"
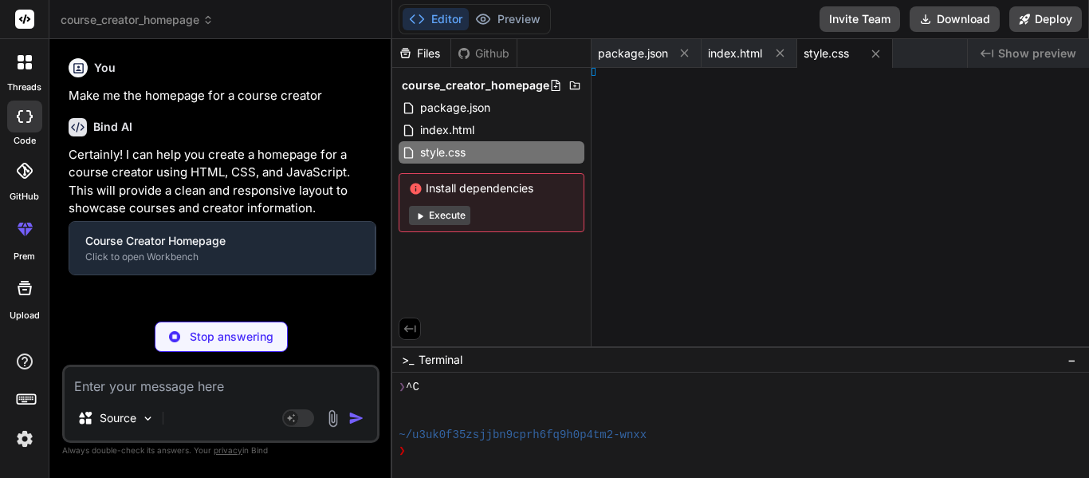
type textarea "x"
type textarea "}); });"
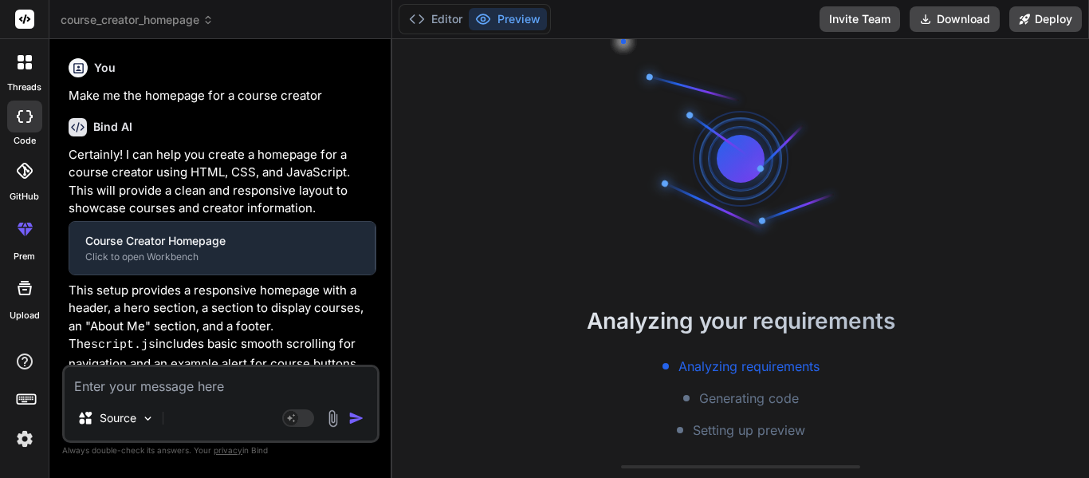
type textarea "x"
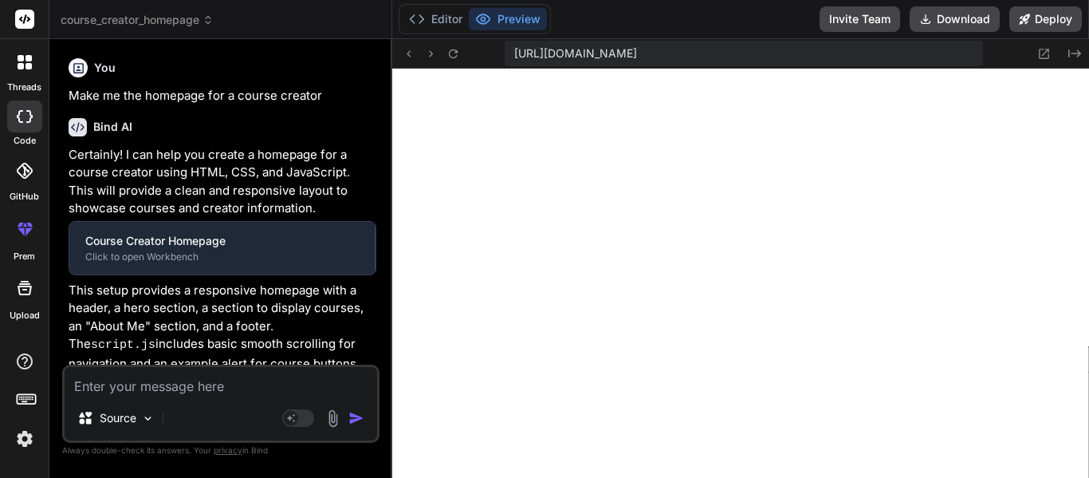
type textarea "const courseTitle = this.closest('.course-card').querySelector('h4').textConten…"
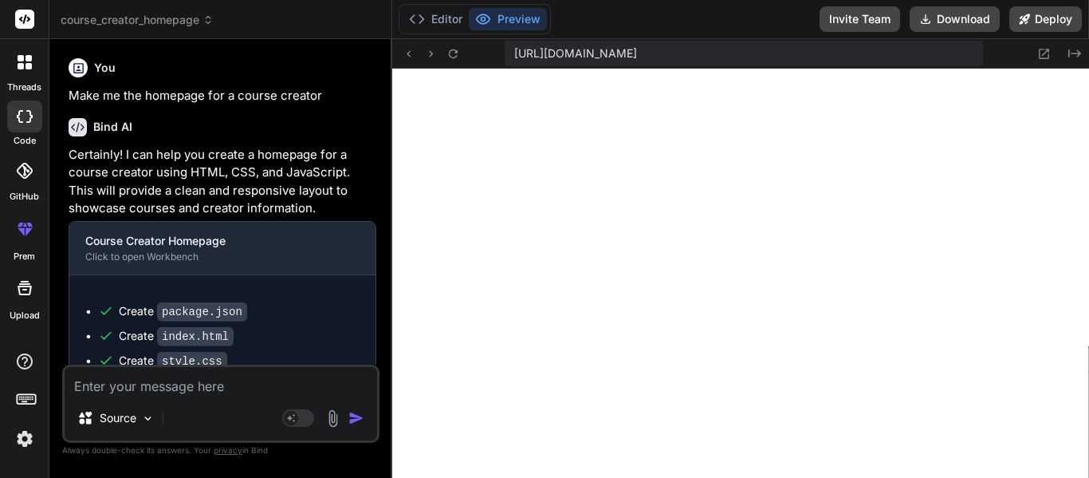
scroll to position [893, 0]
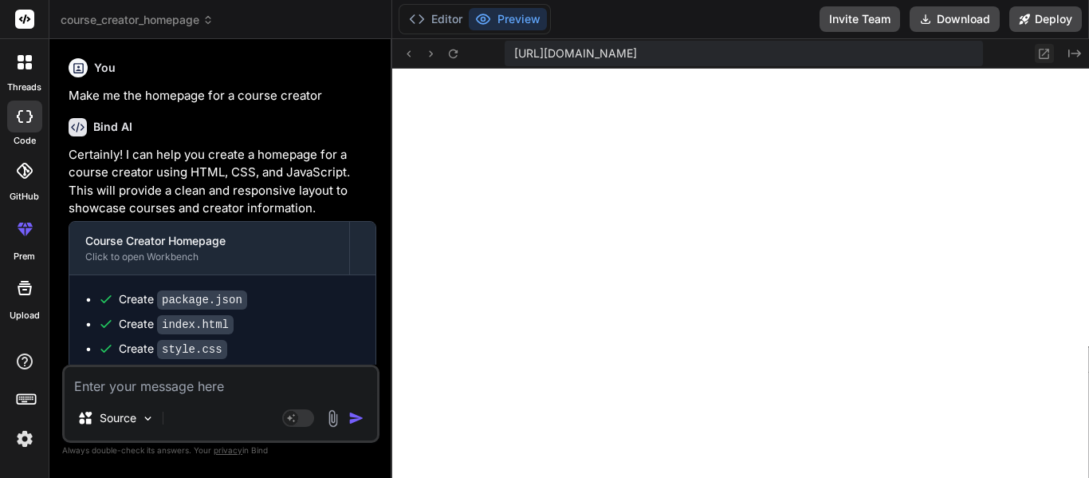
click at [1043, 57] on icon at bounding box center [1044, 54] width 14 height 14
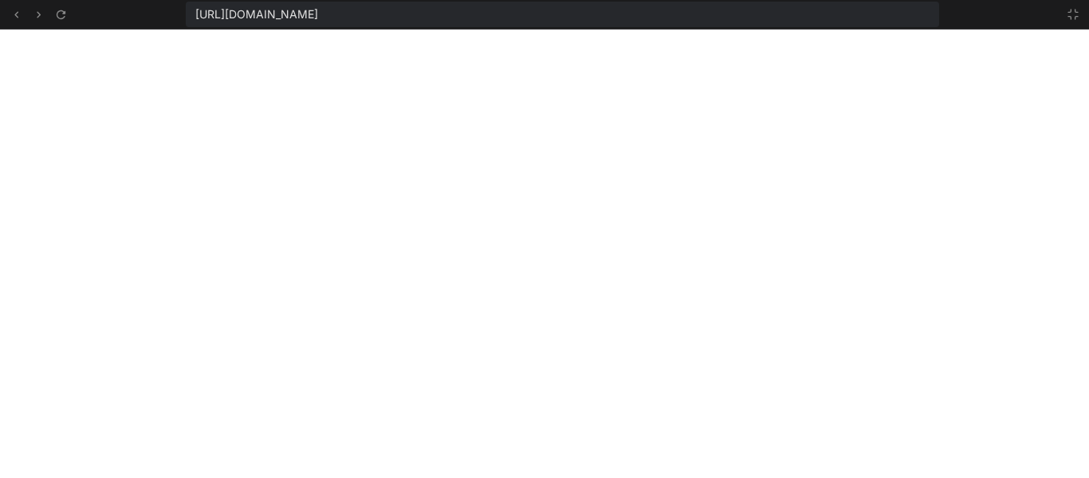
scroll to position [989, 0]
click at [1068, 18] on icon at bounding box center [1073, 14] width 13 height 13
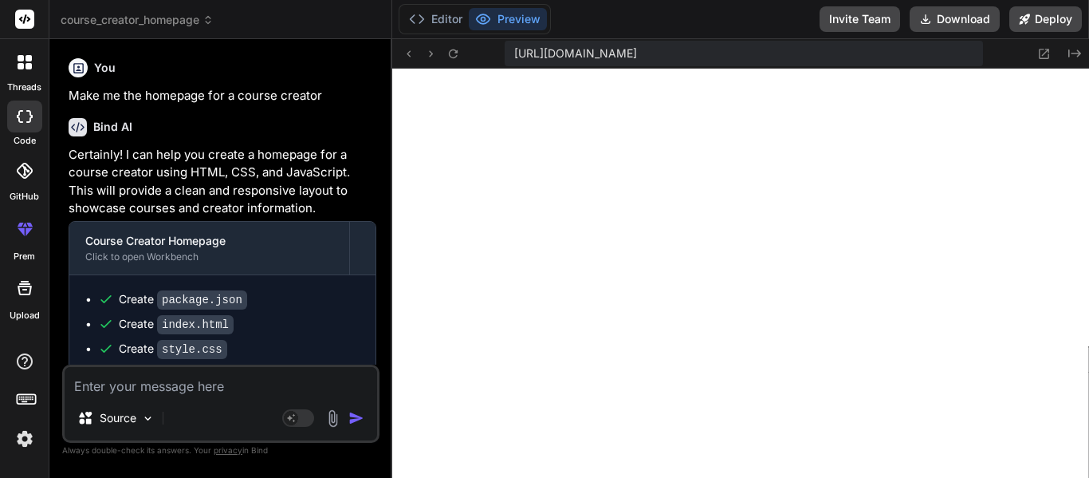
scroll to position [1084, 0]
click at [120, 387] on textarea at bounding box center [221, 381] width 313 height 29
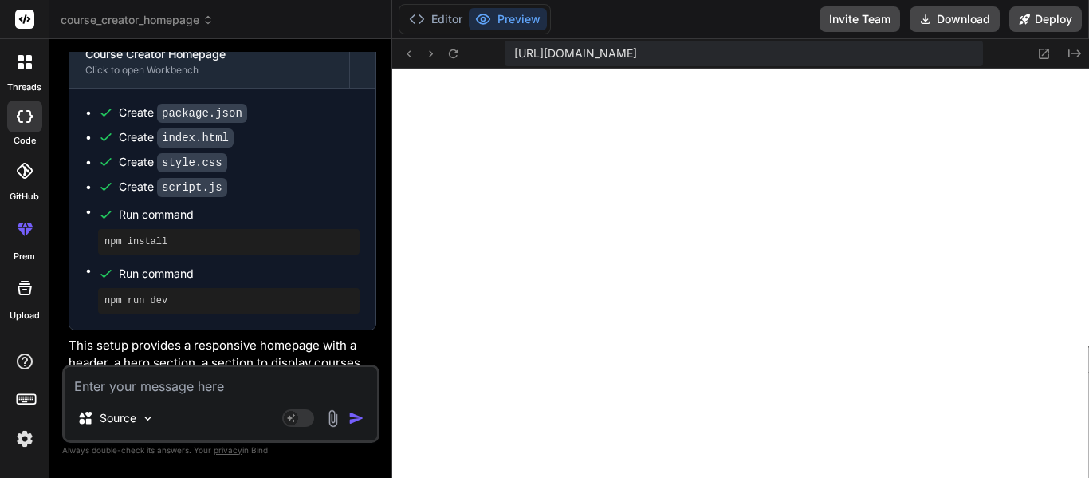
scroll to position [216, 0]
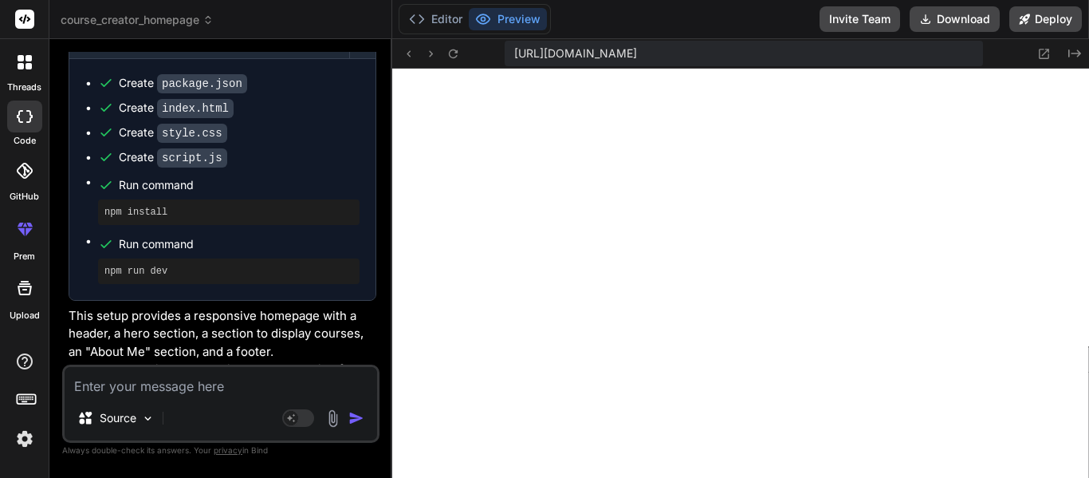
type textarea "x"
type textarea "P"
type textarea "x"
type textarea "Pr"
type textarea "x"
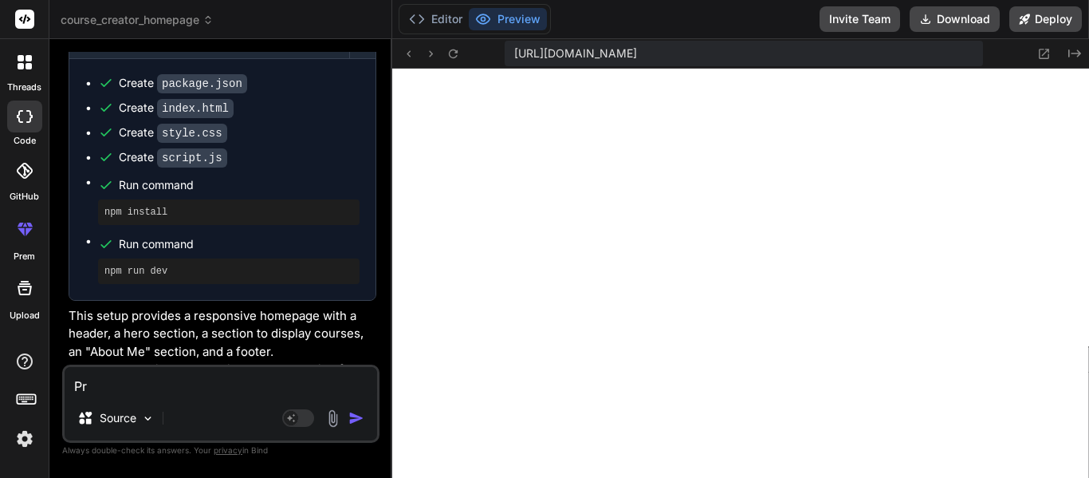
type textarea "Pri"
type textarea "x"
type textarea "Prim"
type textarea "x"
type textarea "Prima"
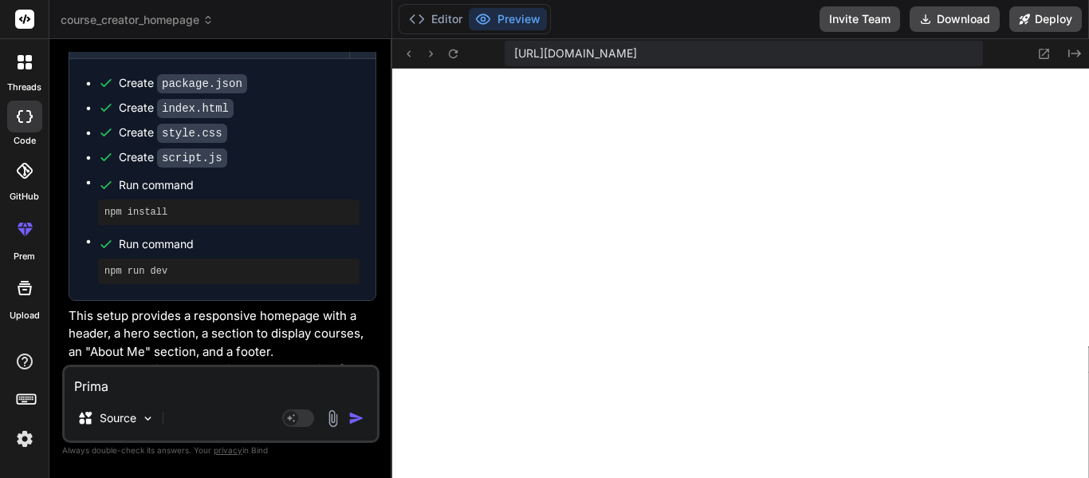
type textarea "x"
type textarea "Primar"
type textarea "x"
type textarea "Primary"
type textarea "x"
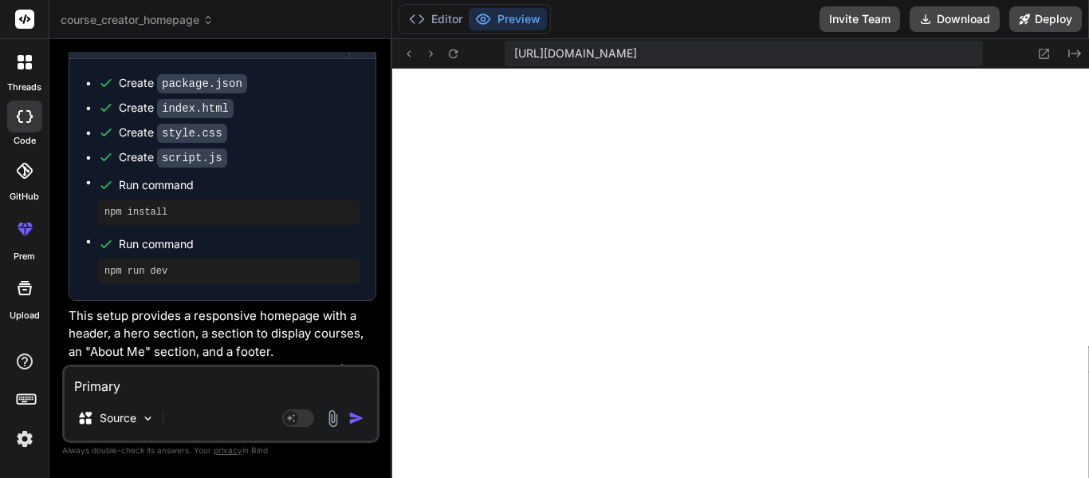
type textarea "Primary"
type textarea "x"
type textarea "Primary c"
type textarea "x"
type textarea "Primary co"
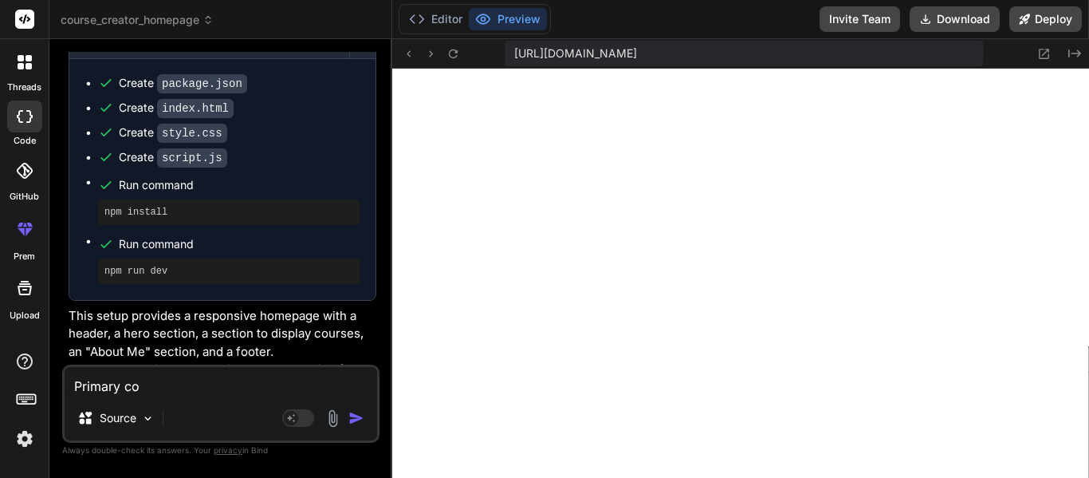
type textarea "x"
type textarea "Primary col"
type textarea "x"
type textarea "Primary colo"
type textarea "x"
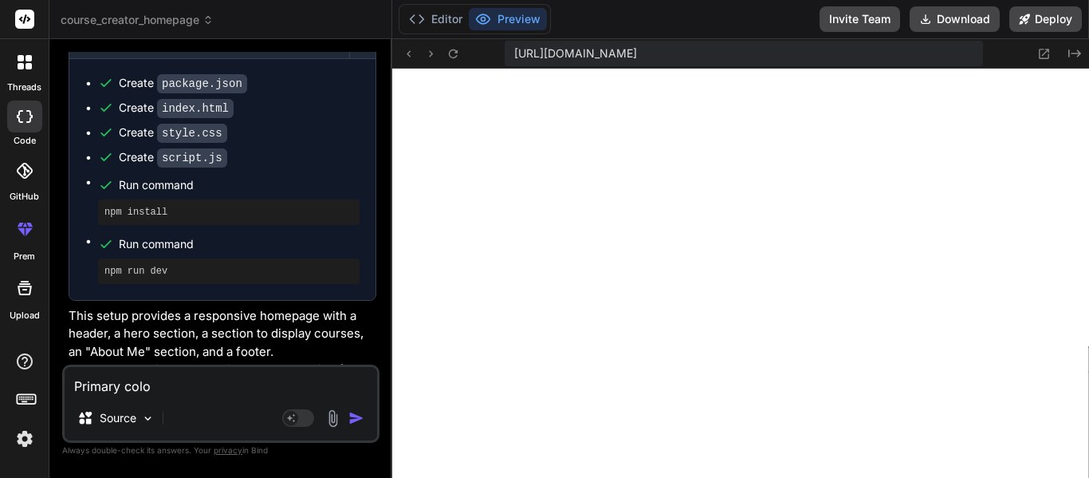
type textarea "Primary color"
type textarea "x"
type textarea "Primary colors"
type textarea "x"
type textarea "Primary color"
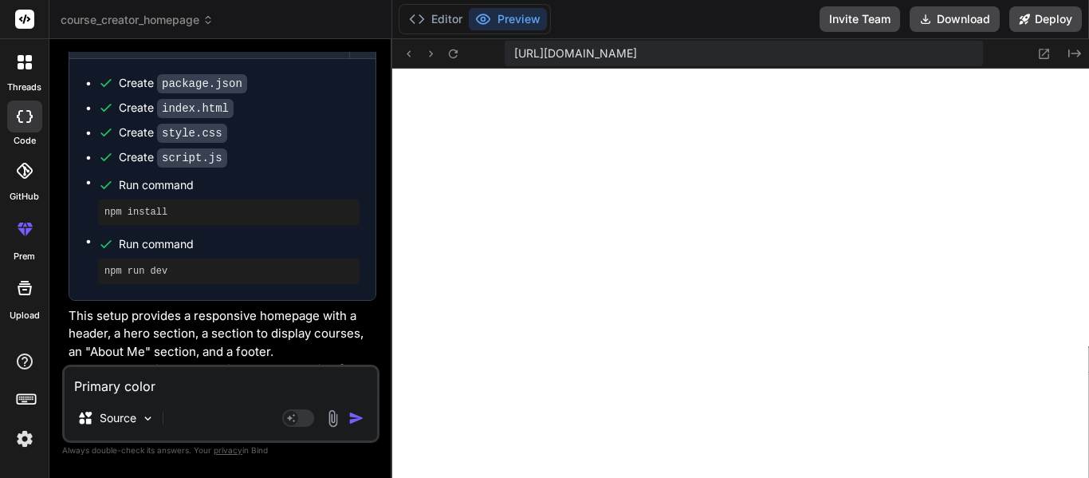
type textarea "x"
type textarea "Primary color:"
type textarea "x"
type textarea "Primary color:"
paste textarea "#6DB587"
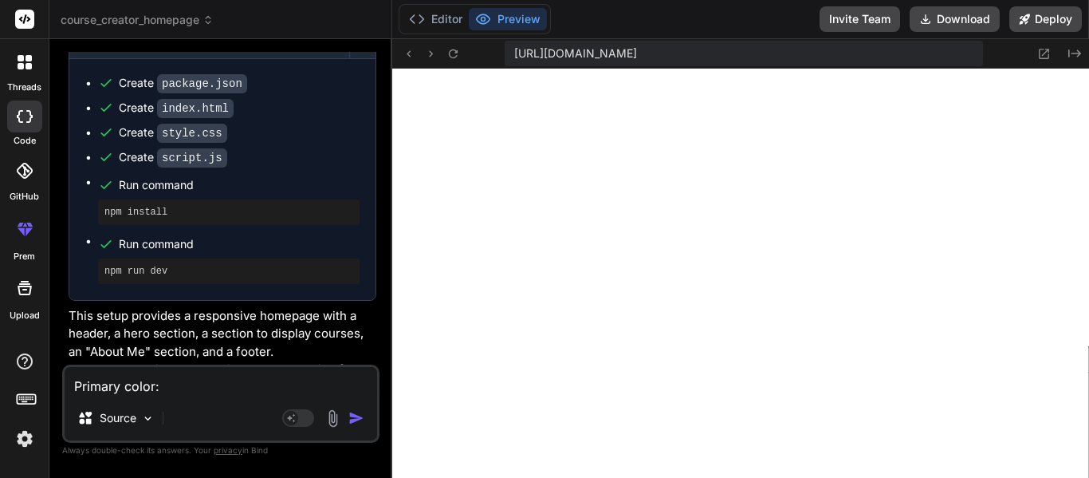
type textarea "x"
type textarea "Primary color: #6DB587"
type textarea "x"
type textarea "Primary color: #6DB587."
type textarea "x"
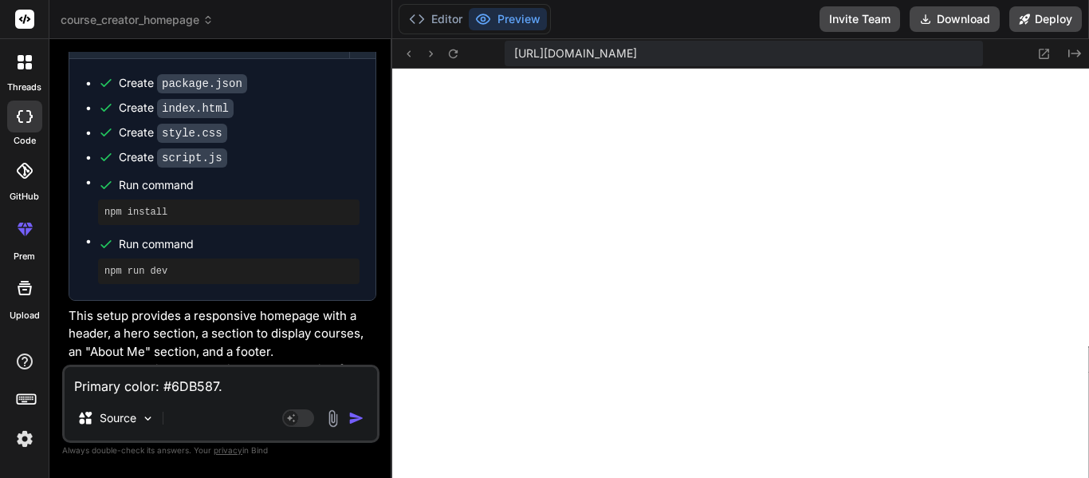
type textarea "Primary color: #6DB587."
type textarea "x"
type textarea "Primary color: #6DB587. S"
type textarea "x"
type textarea "Primary color: #6DB587. Se"
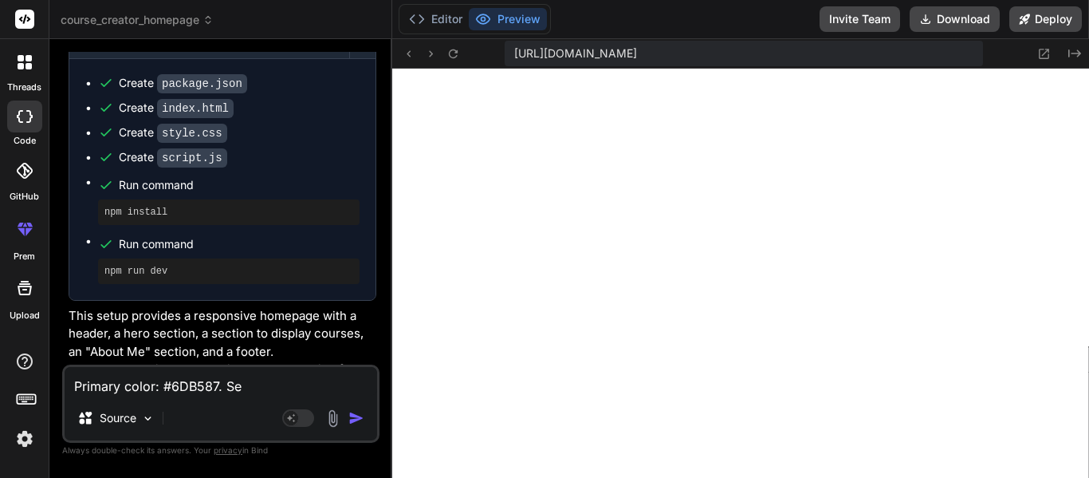
type textarea "x"
type textarea "Primary color: #6DB587. Sec"
type textarea "x"
type textarea "Primary color: #6DB587. Seco"
type textarea "x"
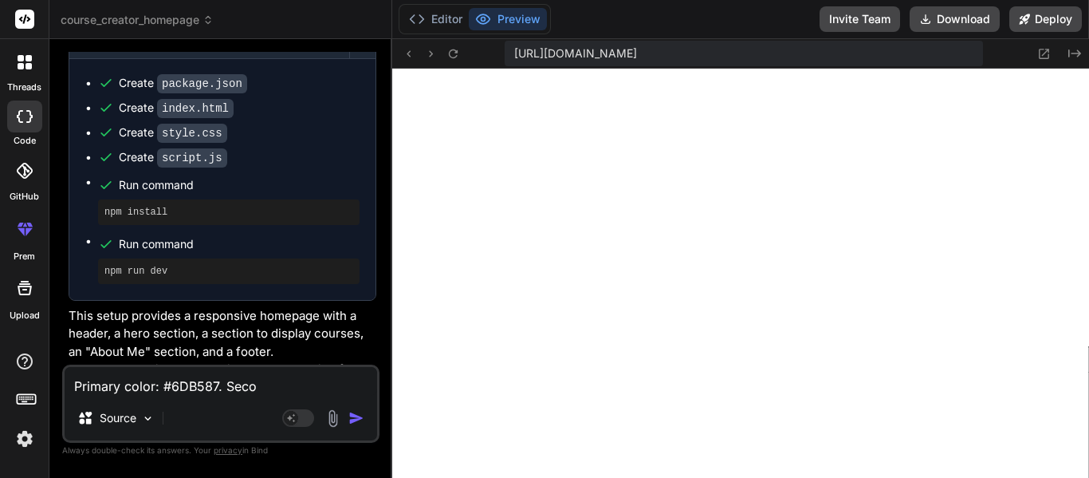
type textarea "Primary color: #6DB587. [GEOGRAPHIC_DATA]"
type textarea "x"
type textarea "Primary color: #6DB587. Second"
type textarea "x"
type textarea "Primary color: #6DB587. Seconda"
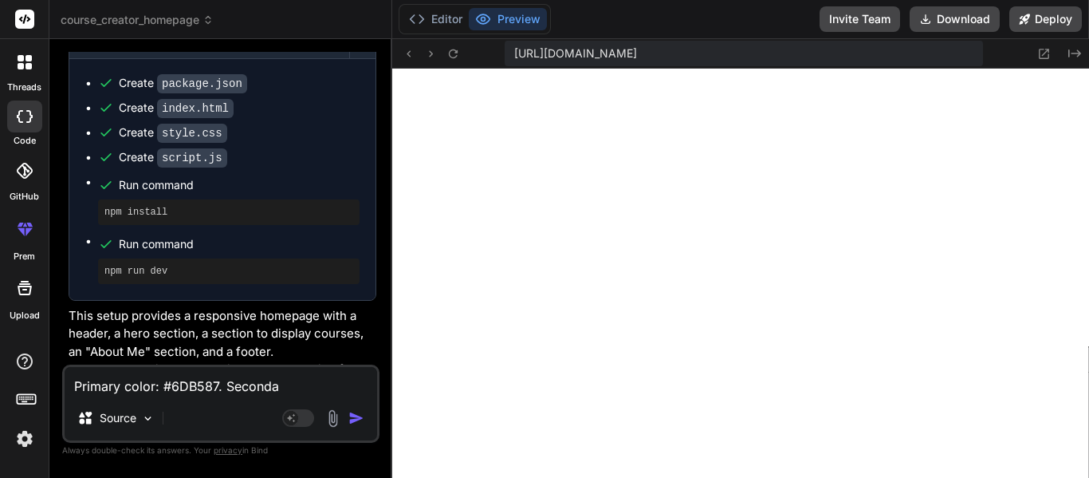
type textarea "x"
type textarea "Primary color: #6DB587. Seconday"
type textarea "x"
type textarea "Primary color: #6DB587. Seconda"
type textarea "x"
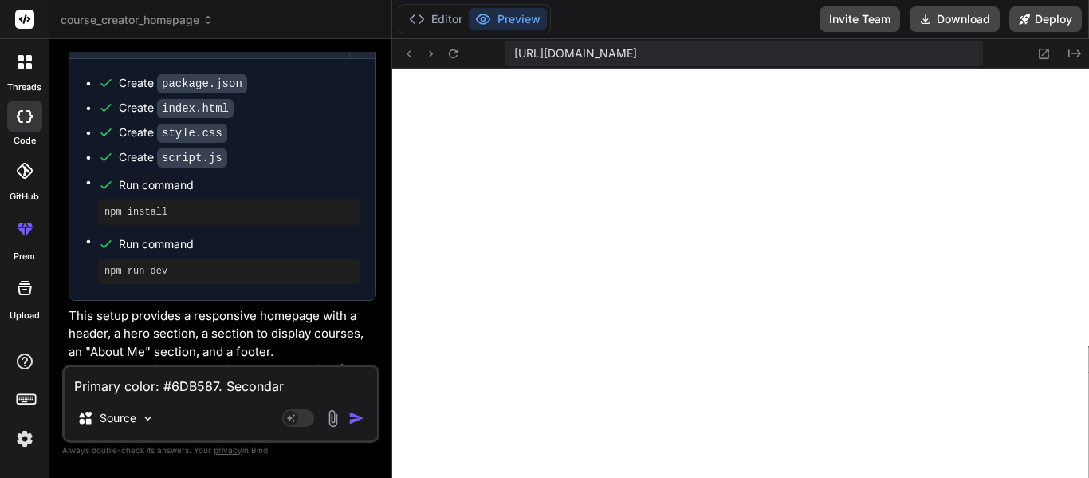
type textarea "Primary color: #6DB587. Secondary"
type textarea "x"
type textarea "Primary color: #6DB587. Secondary"
type textarea "x"
type textarea "Primary color: #6DB587. Secondary c"
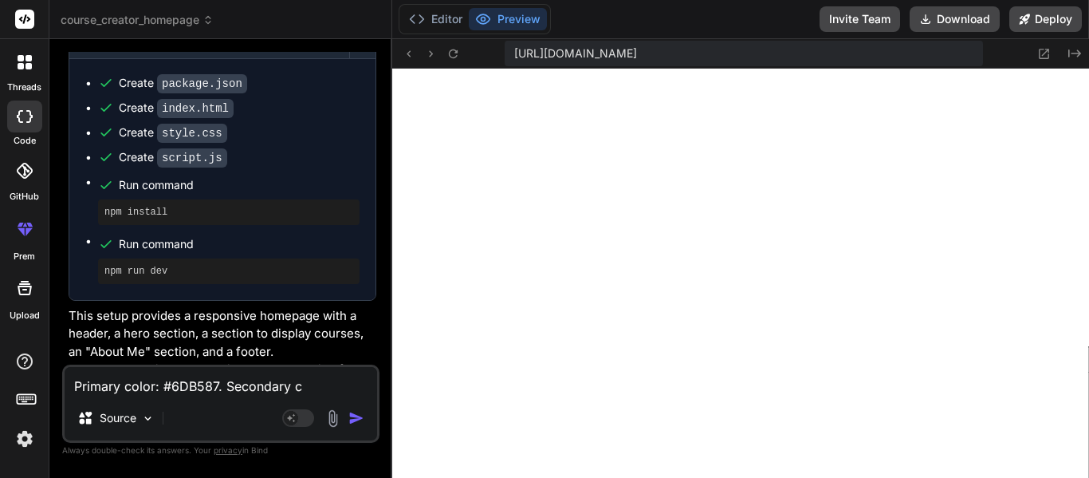
type textarea "x"
type textarea "Primary color: #6DB587. Secondary co"
type textarea "x"
type textarea "Primary color: #6DB587. Secondary col"
type textarea "x"
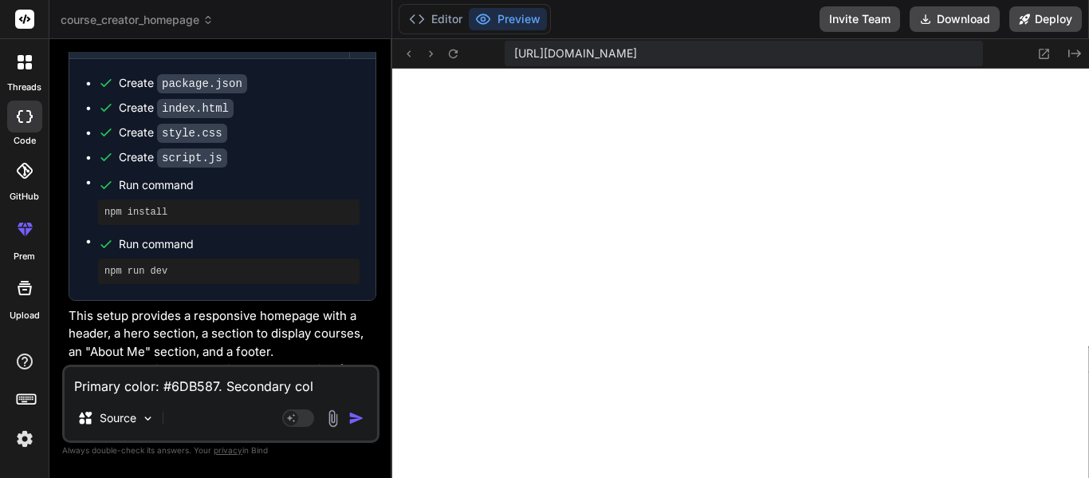
type textarea "Primary color: #6DB587. Secondary colo"
type textarea "x"
type textarea "Primary color: #6DB587. Secondary color"
type textarea "x"
type textarea "Primary color: #6DB587. Secondary color:"
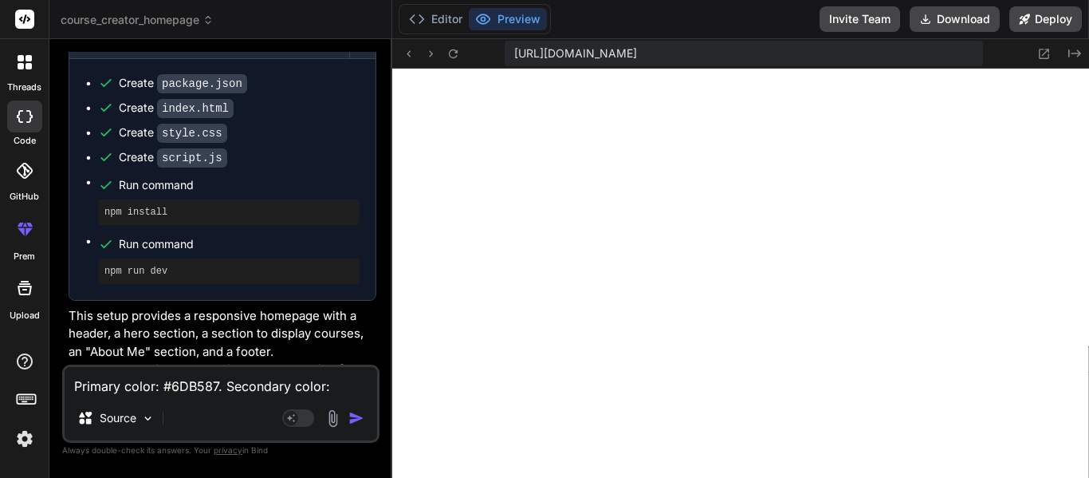
type textarea "x"
type textarea "Primary color: #6DB587. Secondary color:"
paste textarea "#E95702"
type textarea "x"
type textarea "Primary color: #6DB587. Secondary color: #E95702"
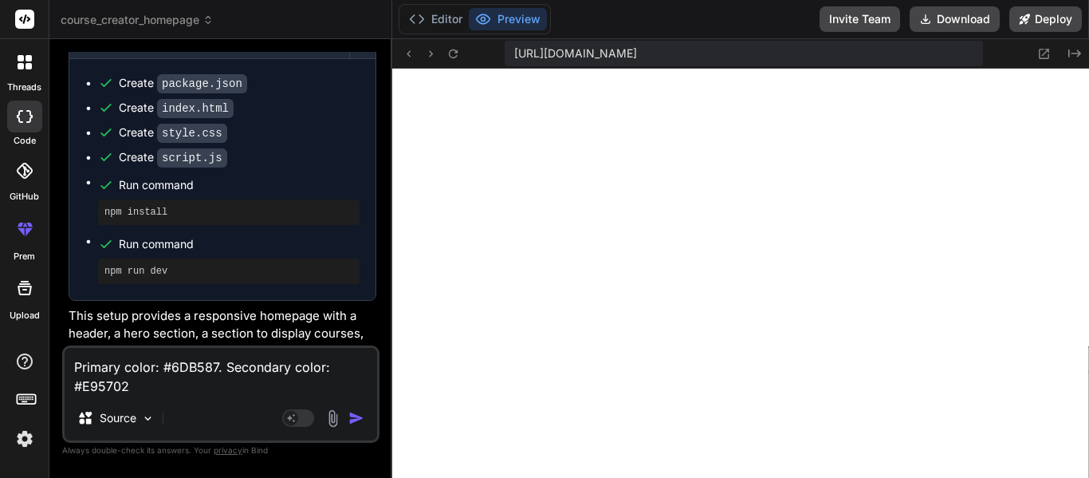
type textarea "x"
type textarea "Primary color: #6DB587. Secondary color: #E95702."
type textarea "x"
type textarea "Primary color: #6DB587. Secondary color: #E95702."
type textarea "x"
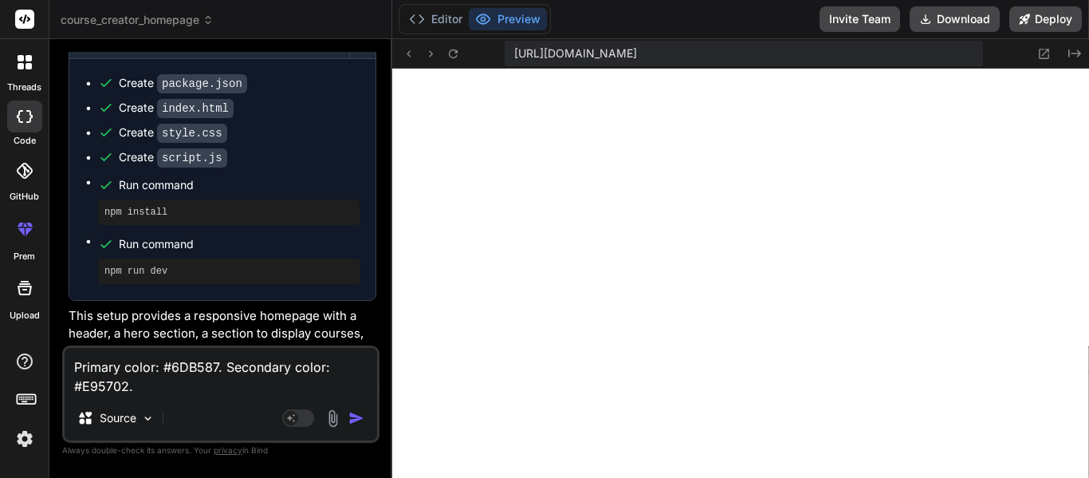
type textarea "Primary color: #6DB587. Secondary color: #E95702. A"
type textarea "x"
type textarea "Primary color: #6DB587. Secondary color: #E95702. Ac"
type textarea "x"
type textarea "Primary color: #6DB587. Secondary color: #E95702. Acc"
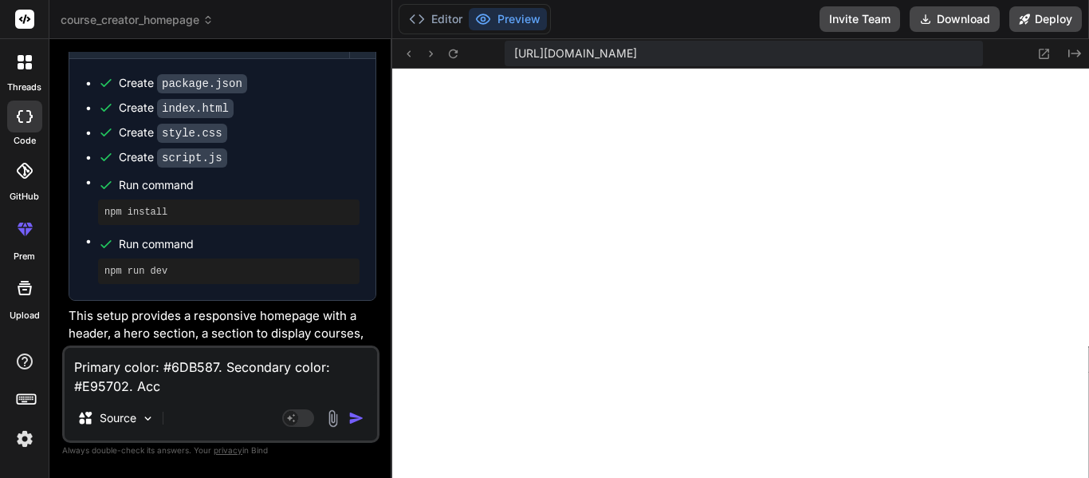
type textarea "x"
type textarea "Primary color: #6DB587. Secondary color: #E95702. Acce"
type textarea "x"
type textarea "Primary color: #6DB587. Secondary color: #E95702. Accen"
type textarea "x"
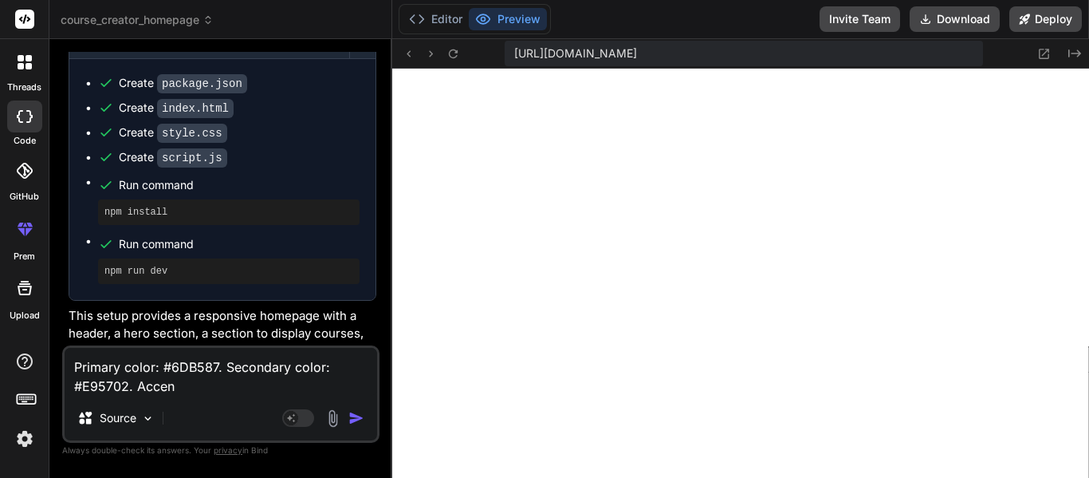
type textarea "Primary color: #6DB587. Secondary color: #E95702. Accent"
type textarea "x"
type textarea "Primary color: #6DB587. Secondary color: #E95702. Accente"
type textarea "x"
type textarea "Primary color: #6DB587. Secondary color: #E95702. Accented"
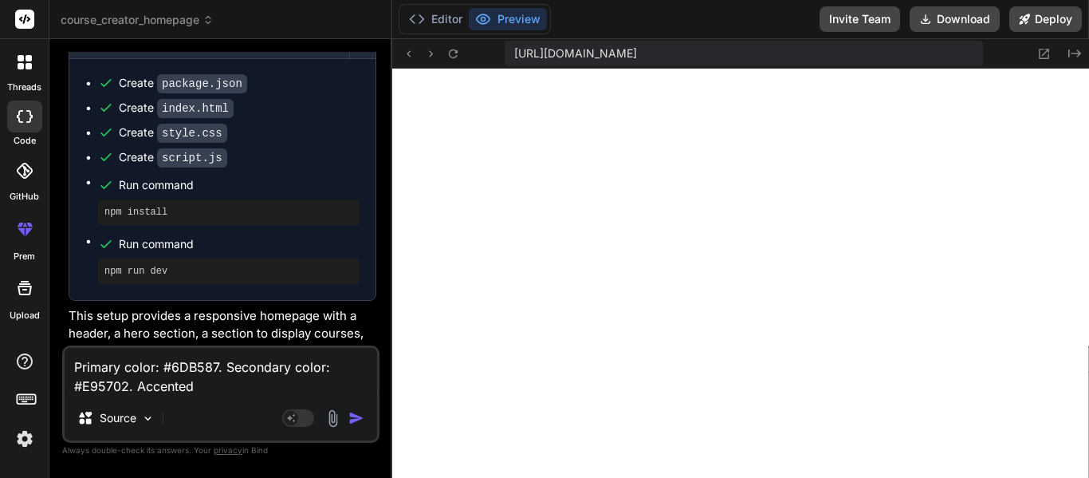
type textarea "x"
type textarea "Primary color: #6DB587. Secondary color: #E95702. Accented"
type textarea "x"
type textarea "Primary color: #6DB587. Secondary color: #E95702. Accented CC"
type textarea "x"
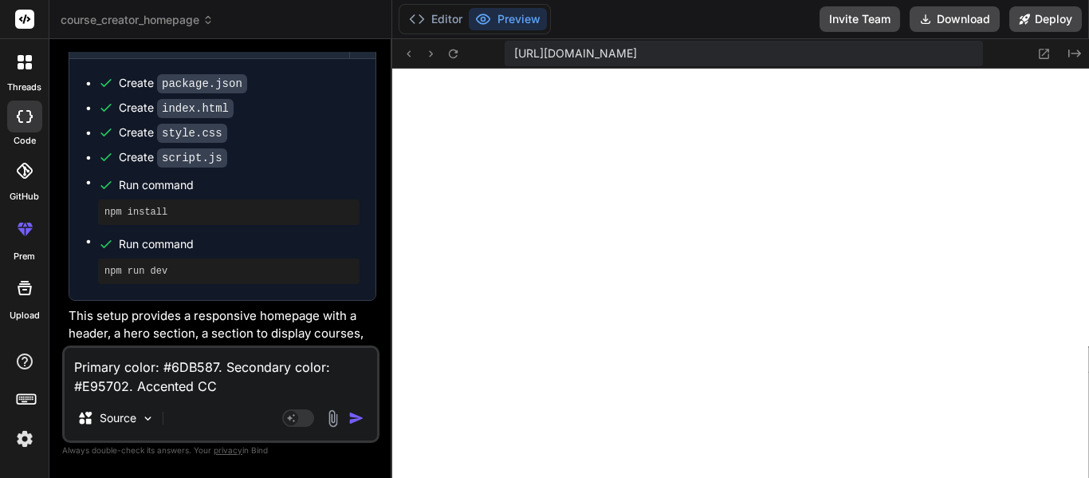
type textarea "Primary color: #6DB587. Secondary color: #E95702. Accented CCo"
type textarea "x"
type textarea "Primary color: #6DB587. Secondary color: #E95702. Accented CCol"
type textarea "x"
type textarea "Primary color: #6DB587. Secondary color: #E95702. Accented CCo"
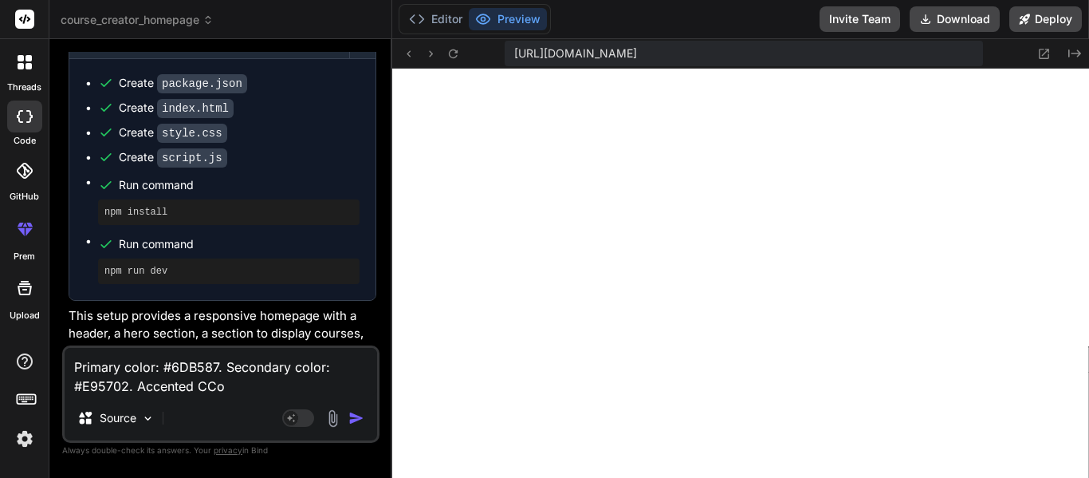
type textarea "x"
type textarea "Primary color: #6DB587. Secondary color: #E95702. Accented CC"
type textarea "x"
type textarea "Primary color: #6DB587. Secondary color: #E95702. Accented C"
type textarea "x"
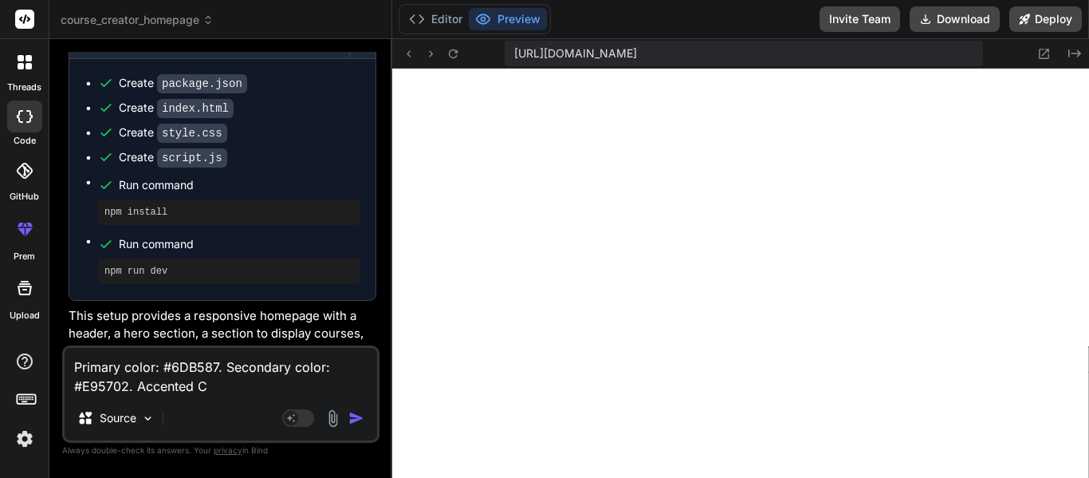
type textarea "Primary color: #6DB587. Secondary color: #E95702. Accented Co"
type textarea "x"
type textarea "Primary color: #6DB587. Secondary color: #E95702. Accented Col"
type textarea "x"
type textarea "Primary color: #6DB587. Secondary color: #E95702. Accented Colo"
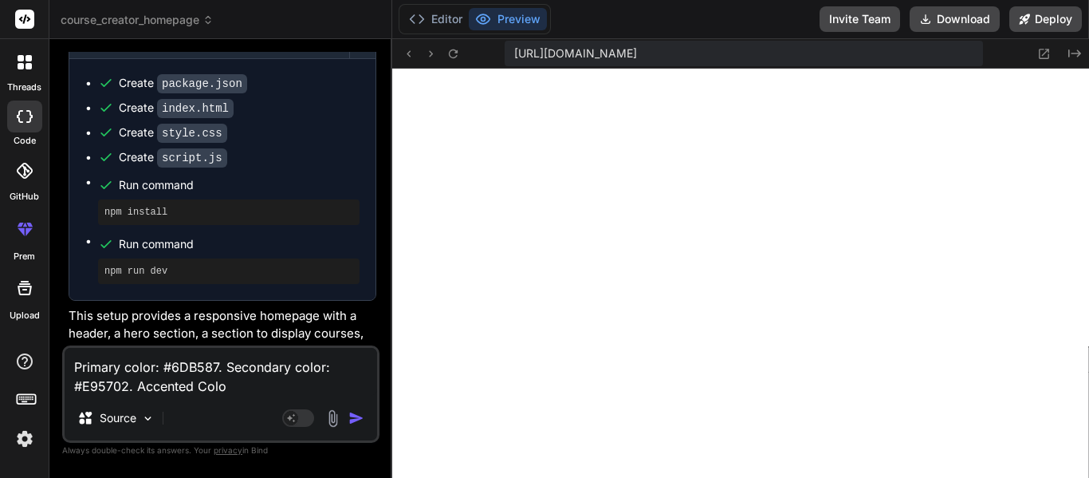
type textarea "x"
type textarea "Primary color: #6DB587. Secondary color: #E95702. Accented Color"
type textarea "x"
type textarea "Primary color: #6DB587. Secondary color: #E95702. Accented Color:"
type textarea "x"
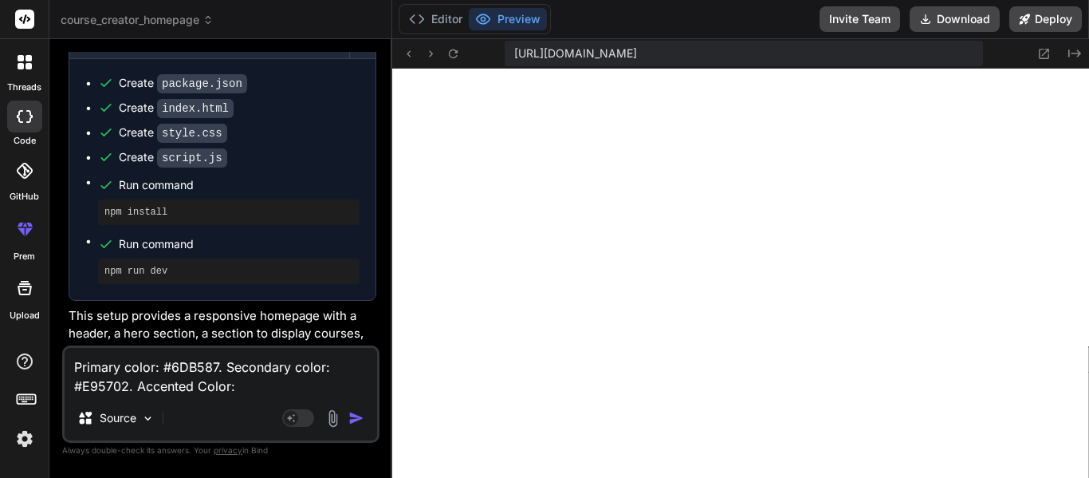
type textarea "Primary color: #6DB587. Secondary color: #E95702. Accented Color:"
paste textarea "#B1023D"
type textarea "x"
type textarea "Primary color: #6DB587. Secondary color: #E95702. Accented Color: #B1023D"
type textarea "x"
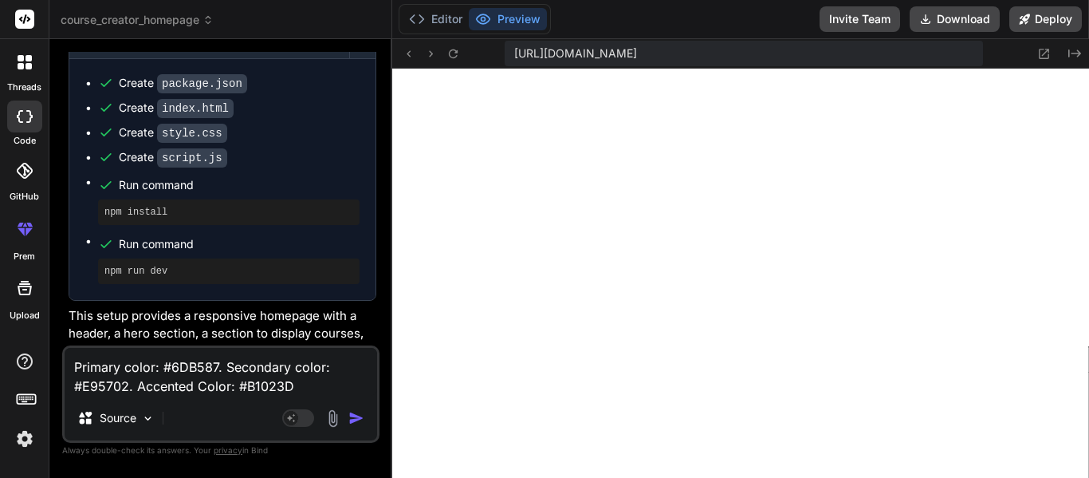
type textarea "Primary color: #6DB587. Secondary color: #E95702. Accented Color: #B1023D."
type textarea "x"
type textarea "Primary color: #6DB587. Secondary color: #E95702. Accented Color: #B1023D."
type textarea "x"
type textarea "Primary color: #6DB587. Secondary color: #E95702. Accented Color: #B1023D. T"
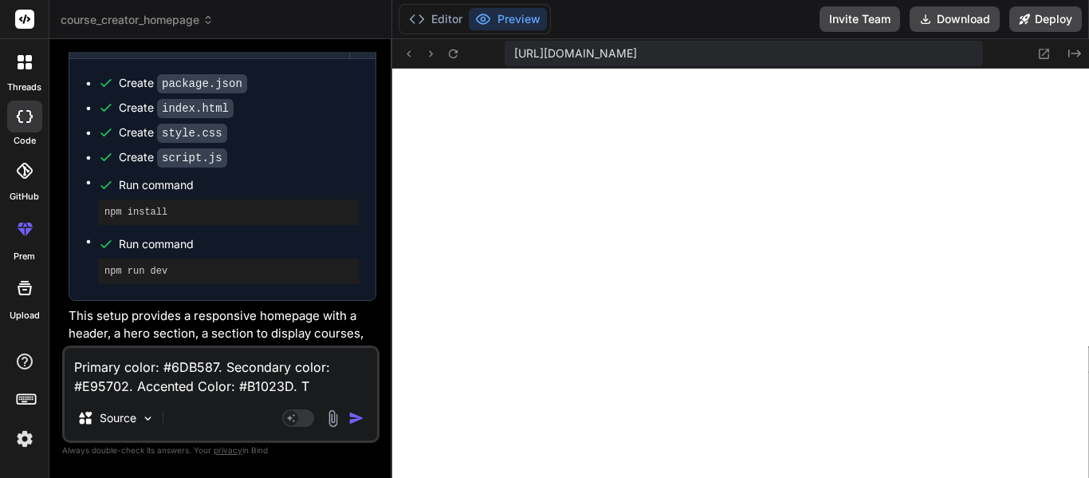
type textarea "x"
type textarea "Primary color: #6DB587. Secondary color: #E95702. Accented Color: #B1023D. Tr"
type textarea "x"
type textarea "Primary color: #6DB587. Secondary color: #E95702. Accented Color: #B1023D. Try"
type textarea "x"
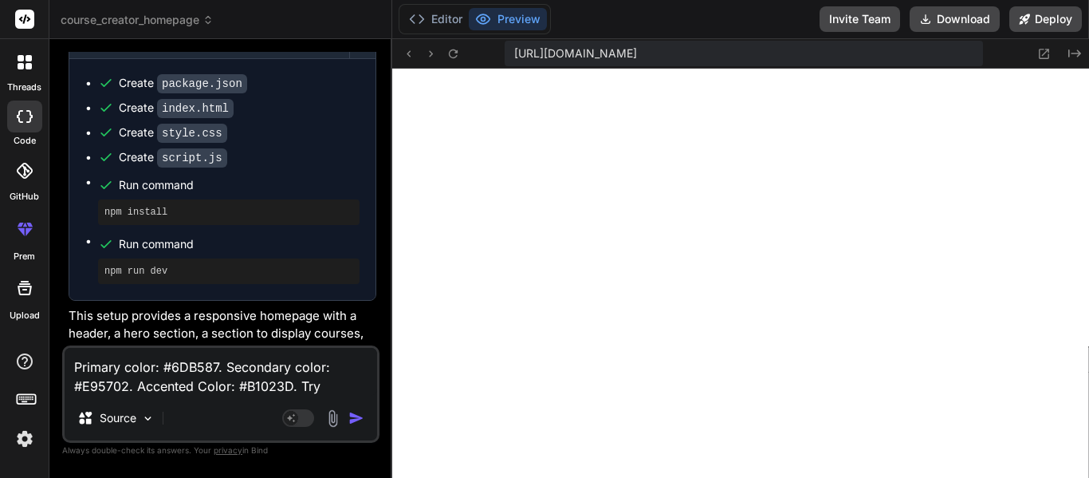
type textarea "Primary color: #6DB587. Secondary color: #E95702. Accented Color: #B1023D. Try"
type textarea "x"
type textarea "Primary color: #6DB587. Secondary color: #E95702. Accented Color: #B1023D. Try a"
type textarea "x"
type textarea "Primary color: #6DB587. Secondary color: #E95702. Accented Color: #B1023D. Try …"
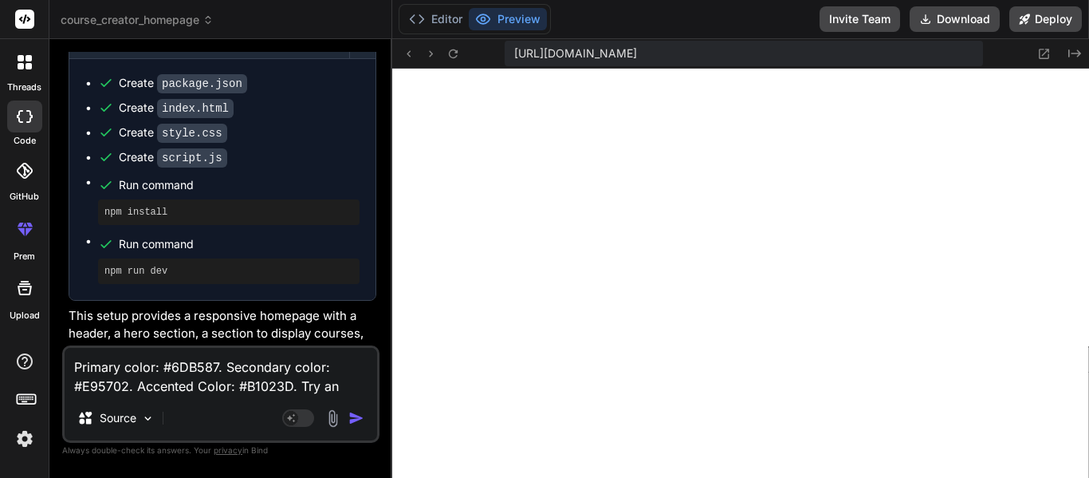
type textarea "x"
type textarea "Primary color: #6DB587. Secondary color: #E95702. Accented Color: #B1023D. Try …"
type textarea "x"
type textarea "Primary color: #6DB587. Secondary color: #E95702. Accented Color: #B1023D. Try …"
type textarea "x"
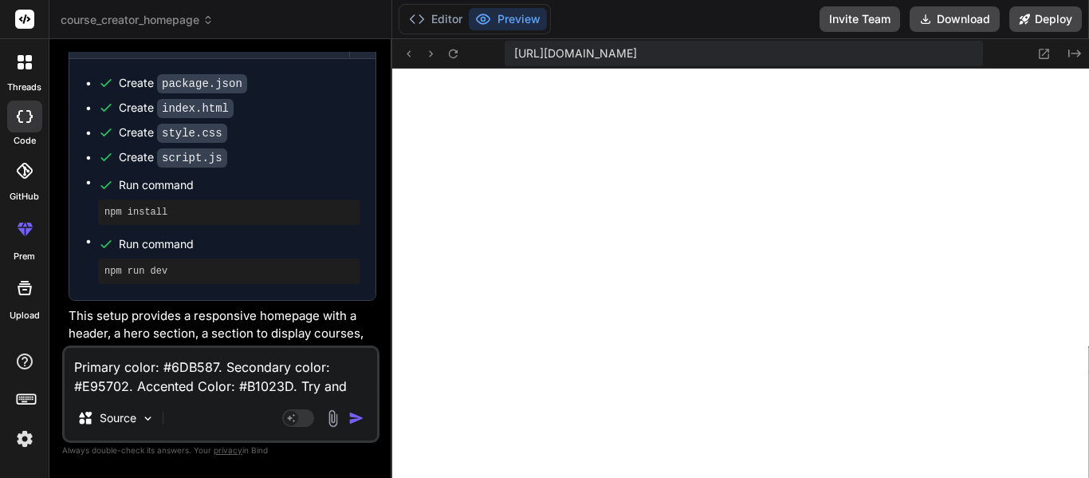
type textarea "Primary color: #6DB587. Secondary color: #E95702. Accented Color: #B1023D. Try …"
type textarea "x"
type textarea "Primary color: #6DB587. Secondary color: #E95702. Accented Color: #B1023D. Try …"
type textarea "x"
type textarea "Primary color: #6DB587. Secondary color: #E95702. Accented Color: #B1023D. Try …"
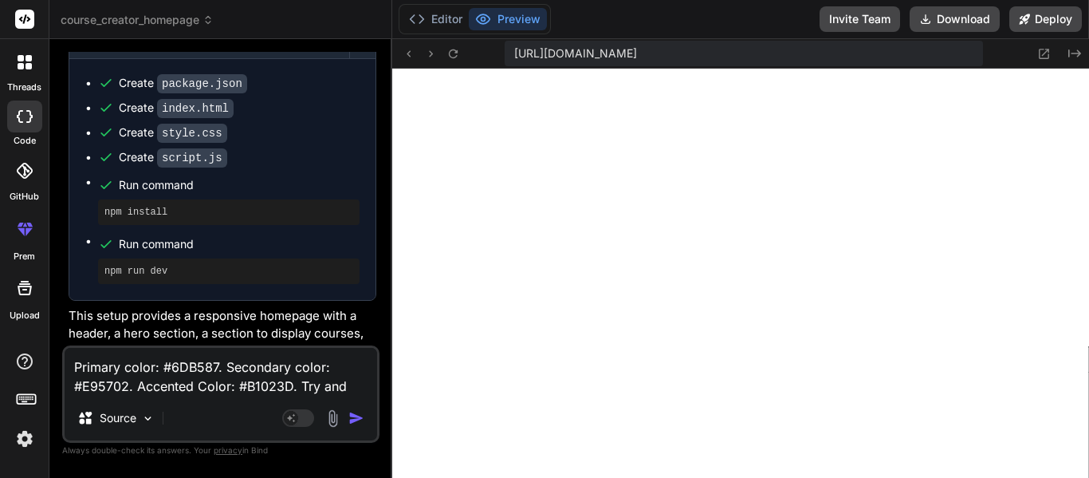
type textarea "x"
type textarea "Primary color: #6DB587. Secondary color: #E95702. Accented Color: #B1023D. Try …"
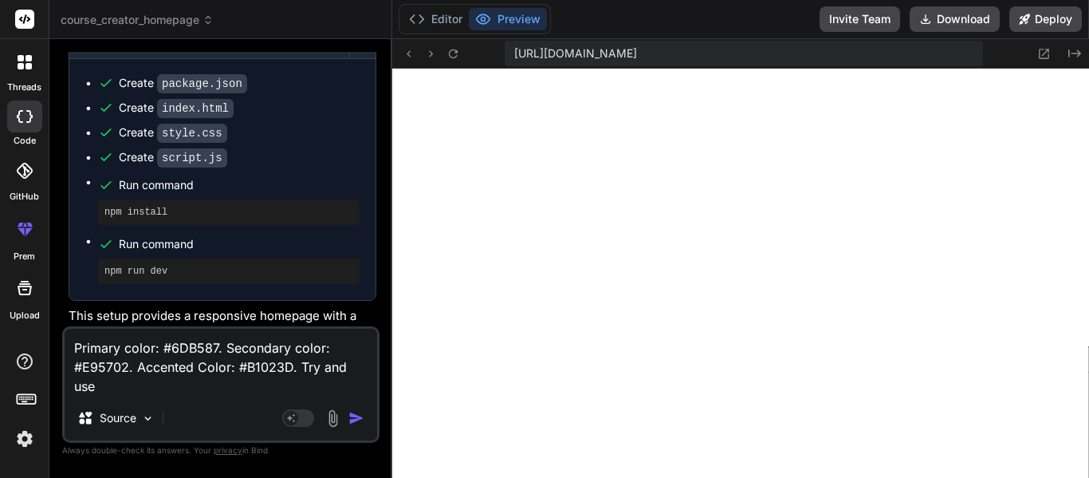
type textarea "x"
type textarea "Primary color: #6DB587. Secondary color: #E95702. Accented Color: #B1023D. Try …"
type textarea "x"
type textarea "Primary color: #6DB587. Secondary color: #E95702. Accented Color: #B1023D. Try …"
type textarea "x"
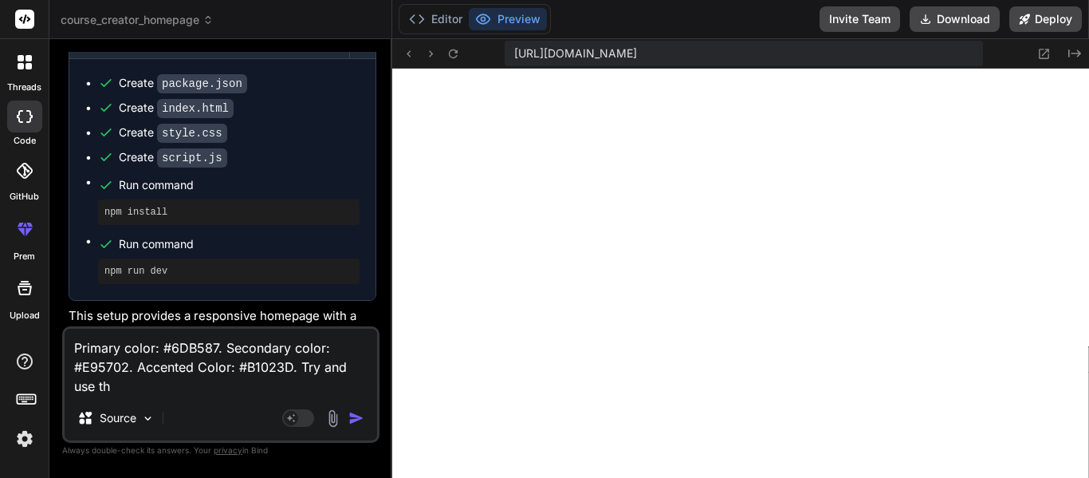
type textarea "Primary color: #6DB587. Secondary color: #E95702. Accented Color: #B1023D. Try …"
type textarea "x"
type textarea "Primary color: #6DB587. Secondary color: #E95702. Accented Color: #B1023D. Try …"
type textarea "x"
type textarea "Primary color: #6DB587. Secondary color: #E95702. Accented Color: #B1023D. Try …"
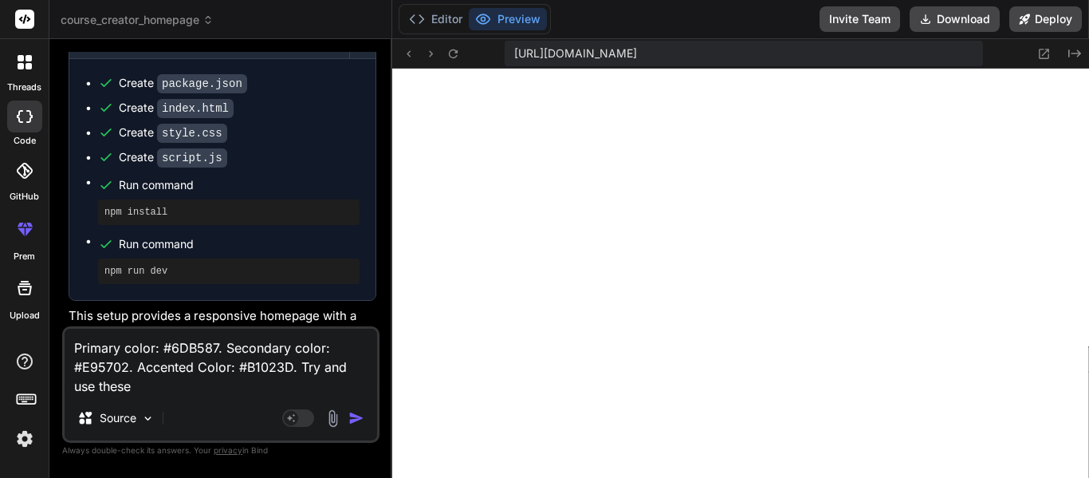
type textarea "x"
type textarea "Primary color: #6DB587. Secondary color: #E95702. Accented Color: #B1023D. Try …"
type textarea "x"
type textarea "Primary color: #6DB587. Secondary color: #E95702. Accented Color: #B1023D. Try …"
type textarea "x"
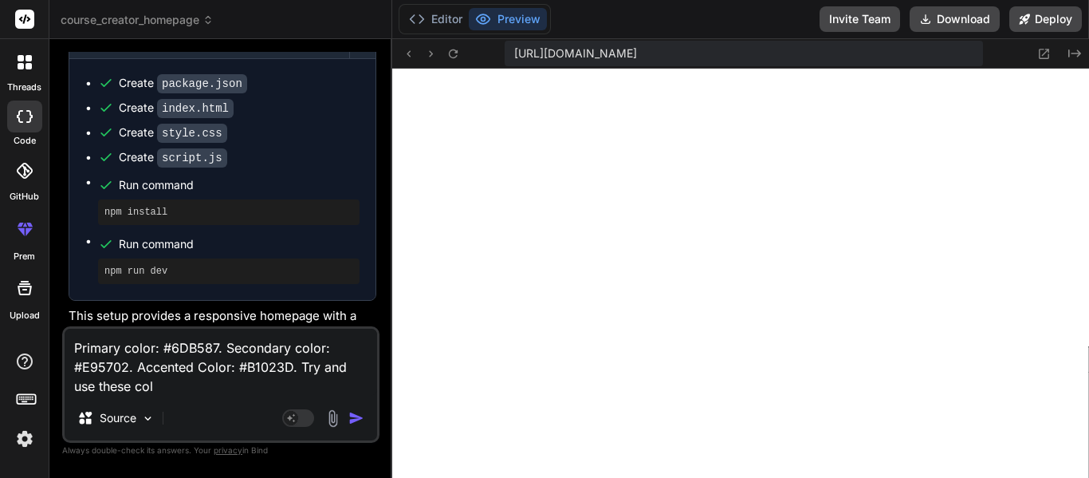
type textarea "Primary color: #6DB587. Secondary color: #E95702. Accented Color: #B1023D. Try …"
type textarea "x"
type textarea "Primary color: #6DB587. Secondary color: #E95702. Accented Color: #B1023D. Try …"
type textarea "x"
type textarea "Primary color: #6DB587. Secondary color: #E95702. Accented Color: #B1023D. Try …"
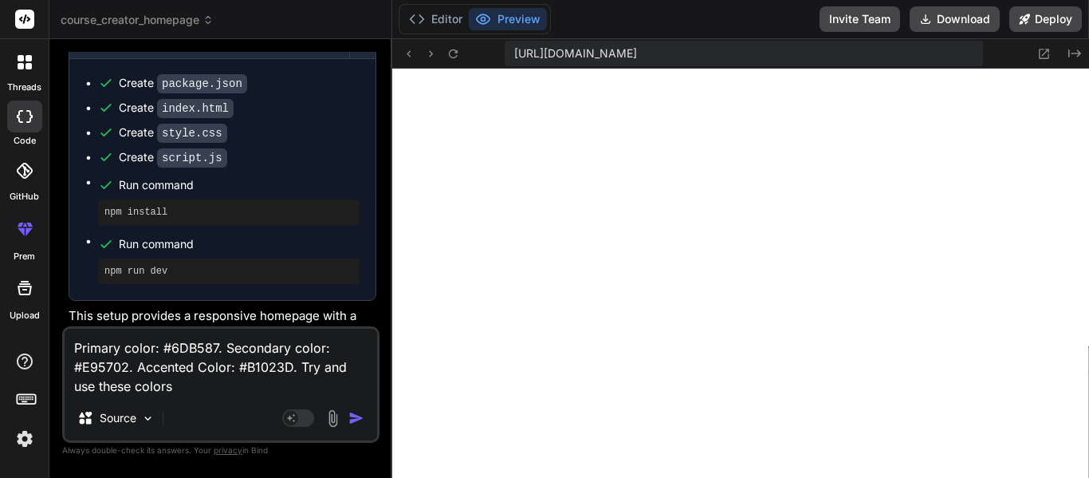
type textarea "x"
type textarea "Primary color: #6DB587. Secondary color: #E95702. Accented Color: #B1023D. Try …"
type textarea "x"
type textarea "Primary color: #6DB587. Secondary color: #E95702. Accented Color: #B1023D. Try …"
type textarea "x"
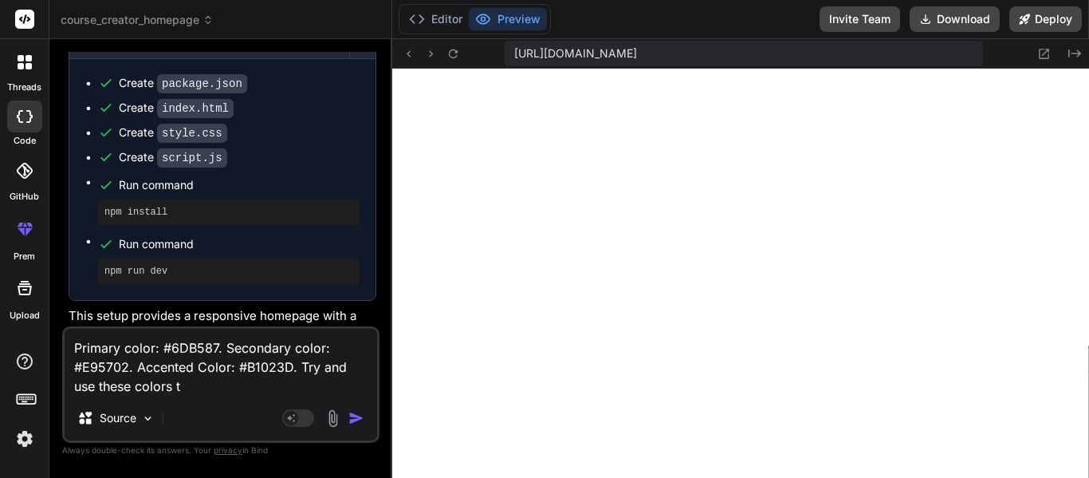
type textarea "Primary color: #6DB587. Secondary color: #E95702. Accented Color: #B1023D. Try …"
type textarea "x"
type textarea "Primary color: #6DB587. Secondary color: #E95702. Accented Color: #B1023D. Try …"
type textarea "x"
type textarea "Primary color: #6DB587. Secondary color: #E95702. Accented Color: #B1023D. Try …"
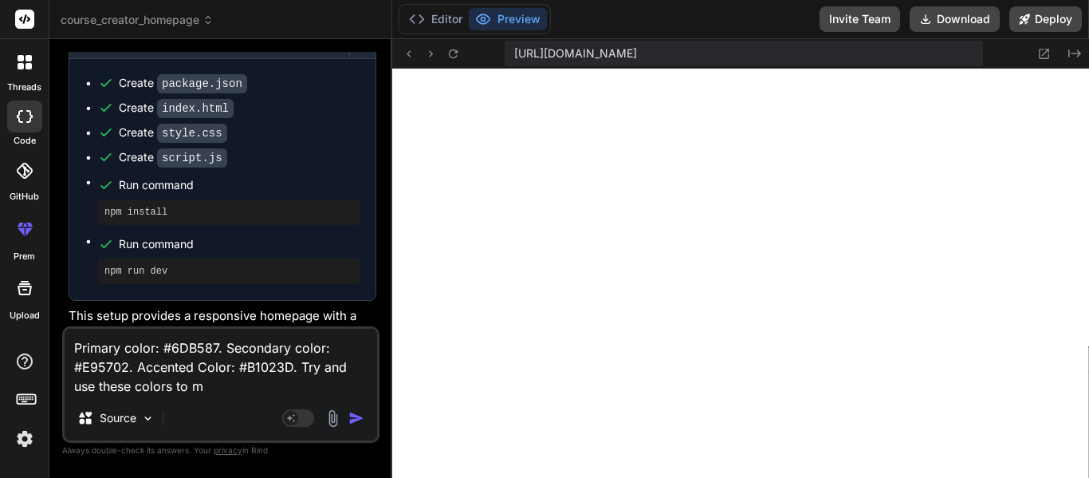
type textarea "x"
type textarea "Primary color: #6DB587. Secondary color: #E95702. Accented Color: #B1023D. Try …"
type textarea "x"
type textarea "Primary color: #6DB587. Secondary color: #E95702. Accented Color: #B1023D. Try …"
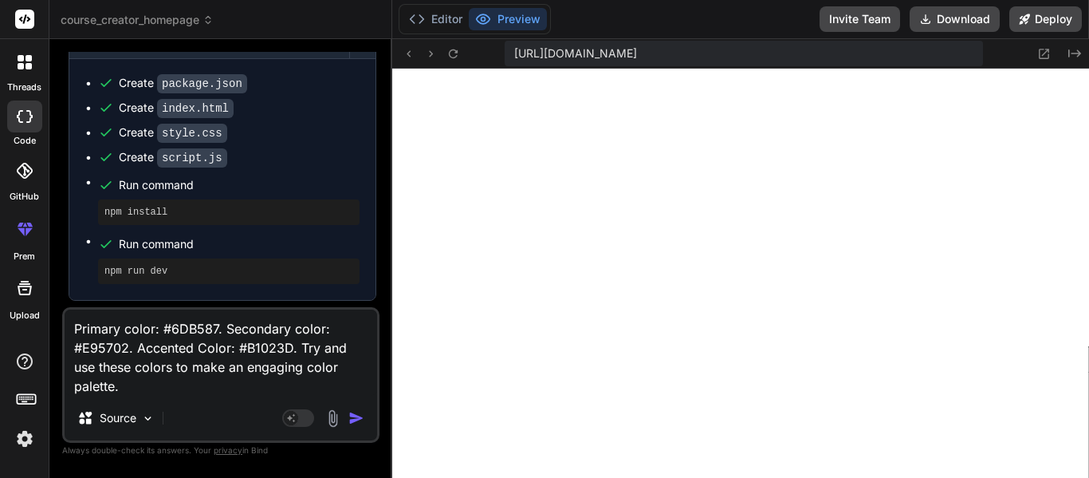
click at [1062, 53] on div "Created with Pixso." at bounding box center [1053, 53] width 57 height 19
click at [1068, 56] on icon at bounding box center [1074, 53] width 13 height 8
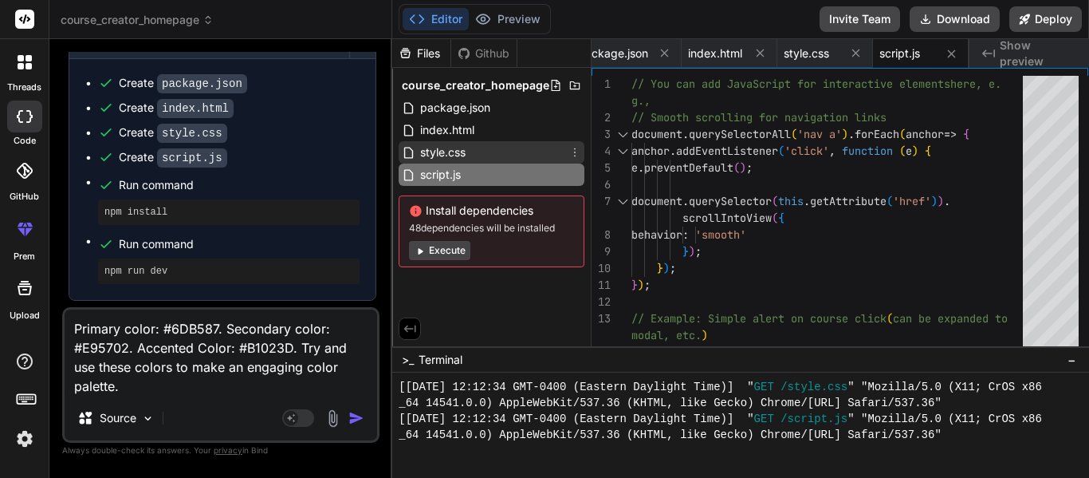
click at [546, 155] on div "style.css" at bounding box center [492, 152] width 186 height 22
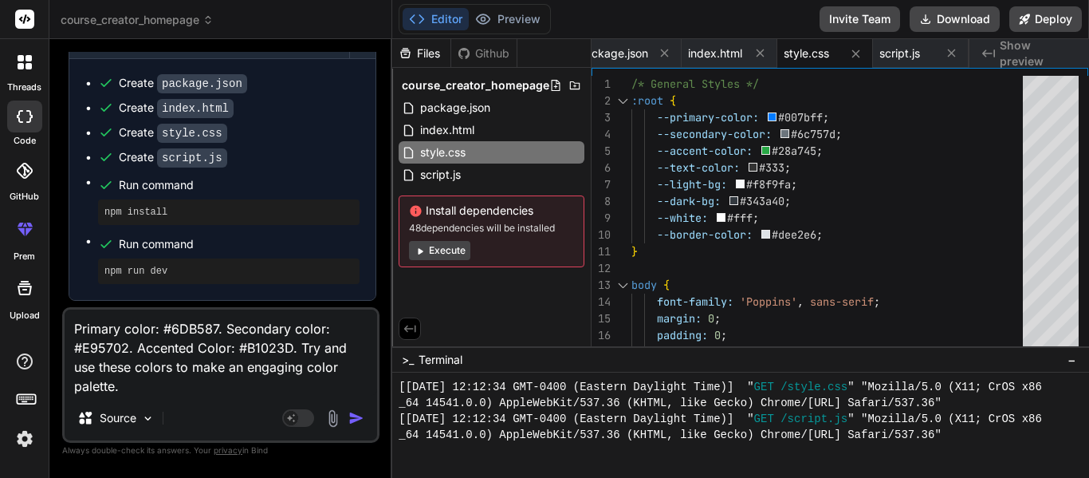
click at [175, 376] on textarea "Primary color: #6DB587. Secondary color: #E95702. Accented Color: #B1023D. Try …" at bounding box center [221, 352] width 313 height 86
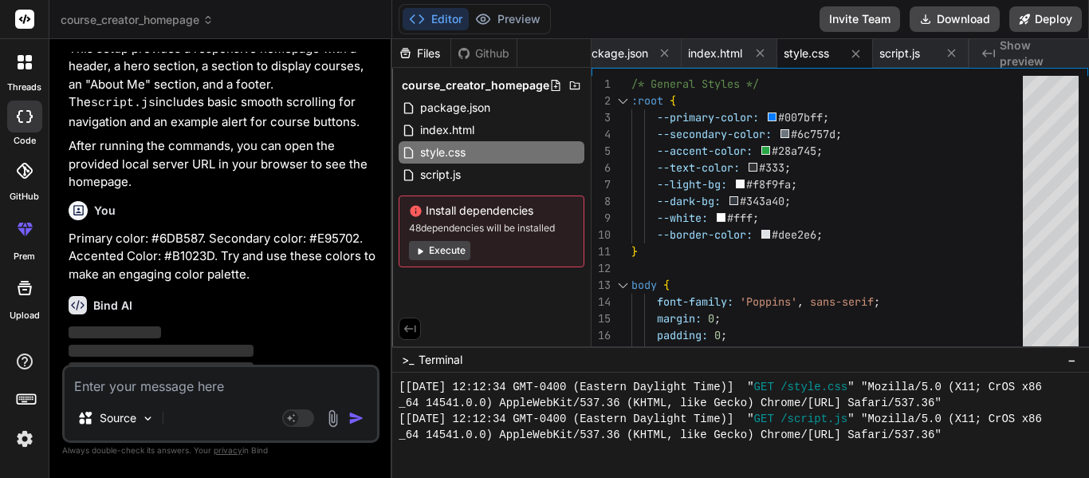
scroll to position [513, 0]
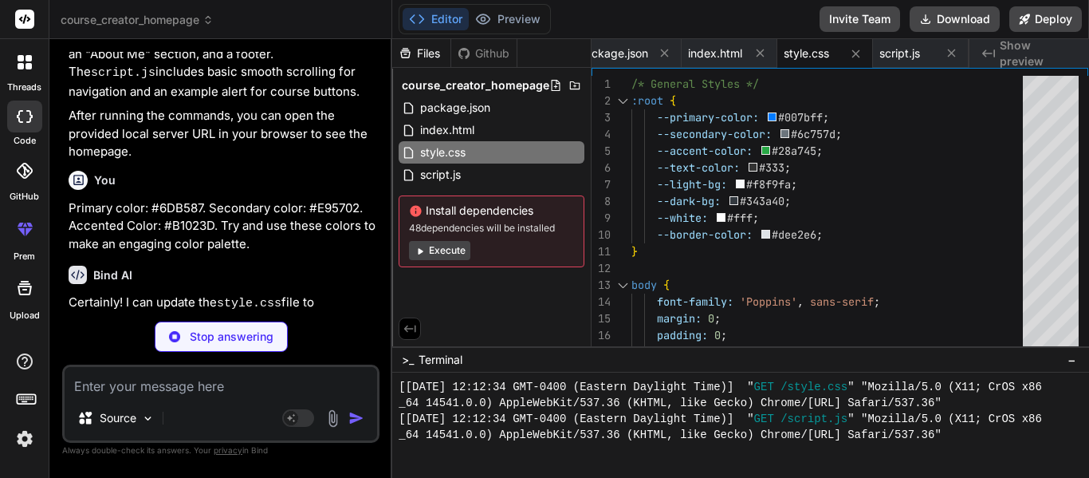
click at [1013, 49] on span "Show preview" at bounding box center [1038, 53] width 77 height 32
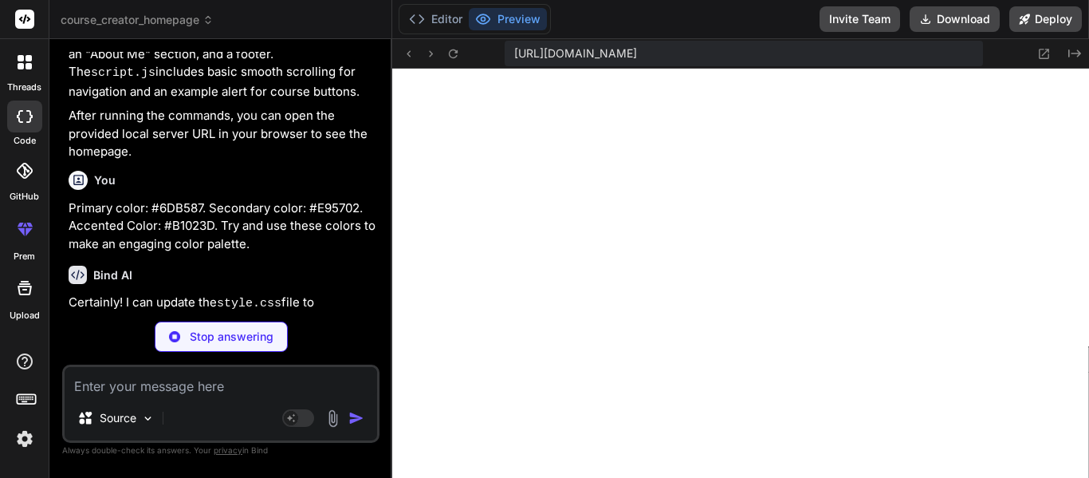
scroll to position [677, 0]
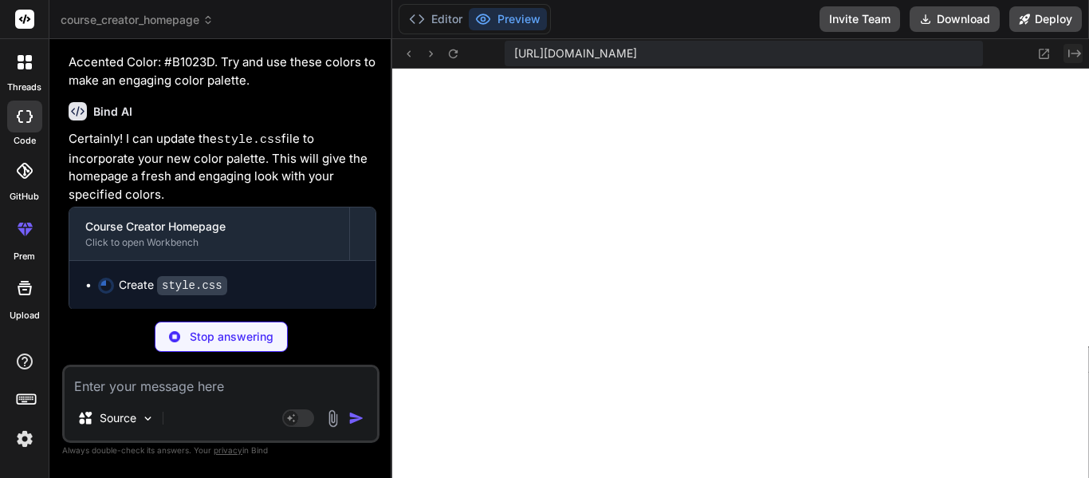
click at [1074, 54] on icon "Created with Pixso." at bounding box center [1074, 53] width 13 height 13
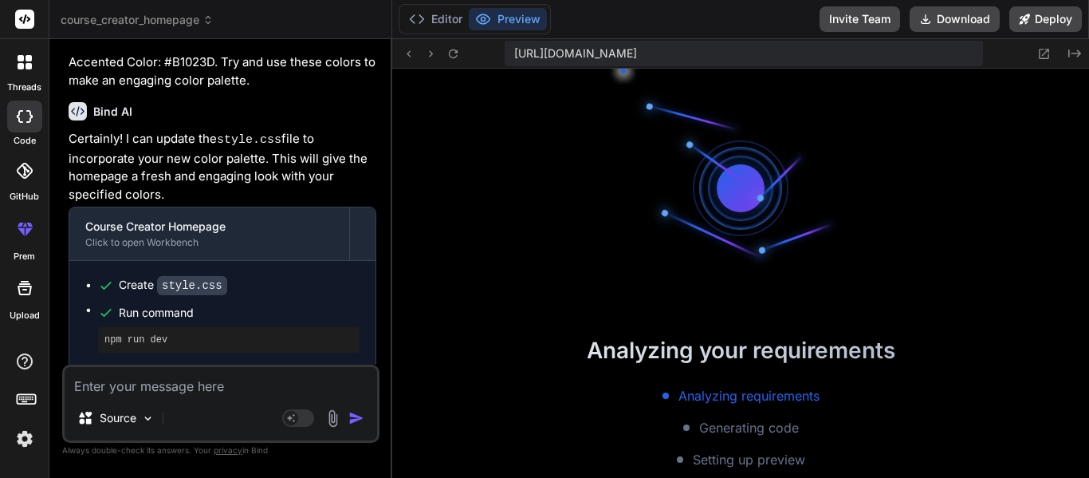
scroll to position [1786, 0]
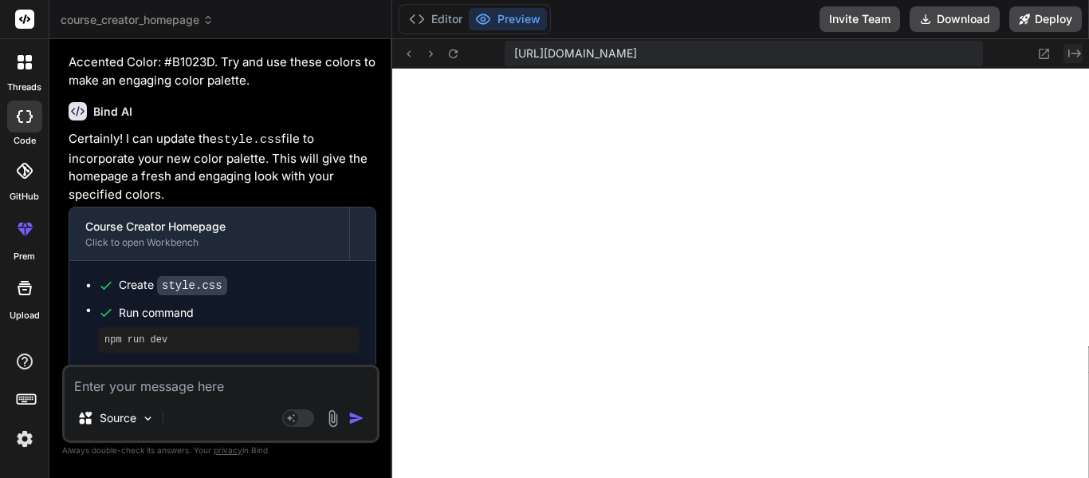
click at [1070, 52] on icon "Created with Pixso." at bounding box center [1074, 53] width 13 height 13
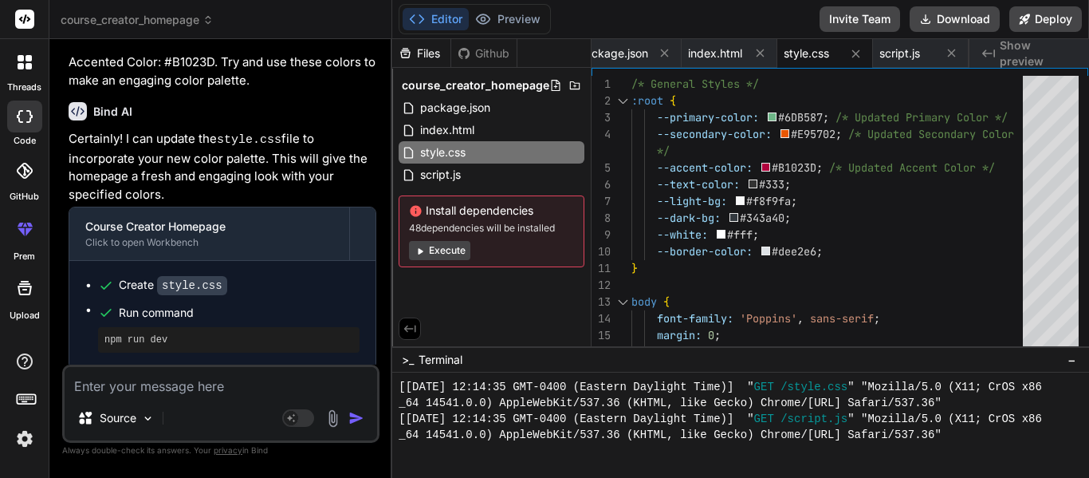
click at [1030, 61] on span "Show preview" at bounding box center [1038, 53] width 77 height 32
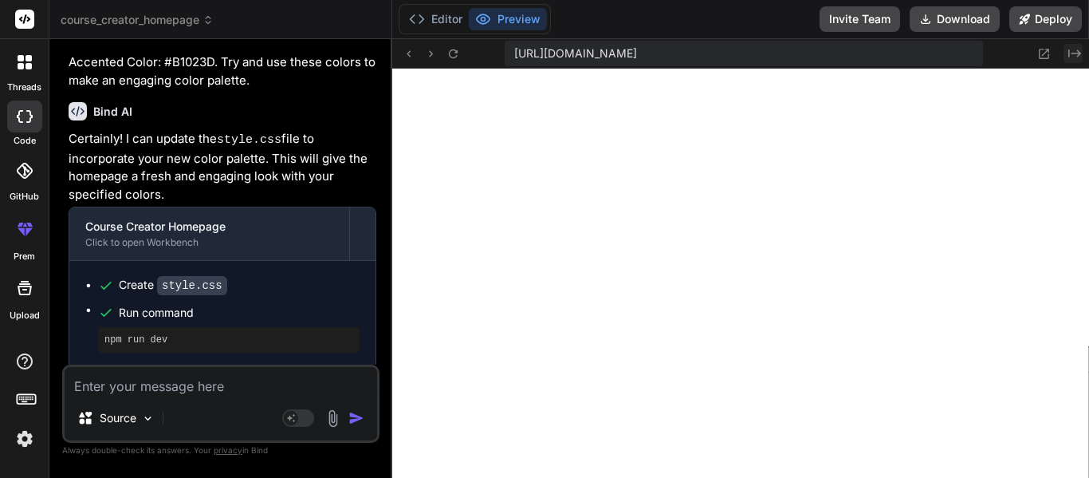
click at [1078, 51] on icon at bounding box center [1074, 53] width 13 height 8
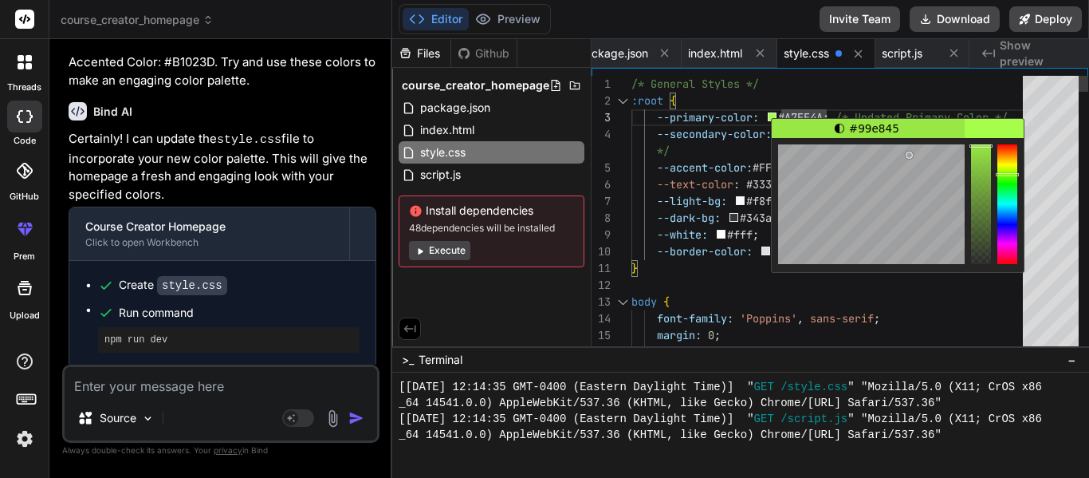
drag, startPoint x: 910, startPoint y: 145, endPoint x: 910, endPoint y: 157, distance: 12.0
click at [910, 157] on div at bounding box center [909, 154] width 7 height 7
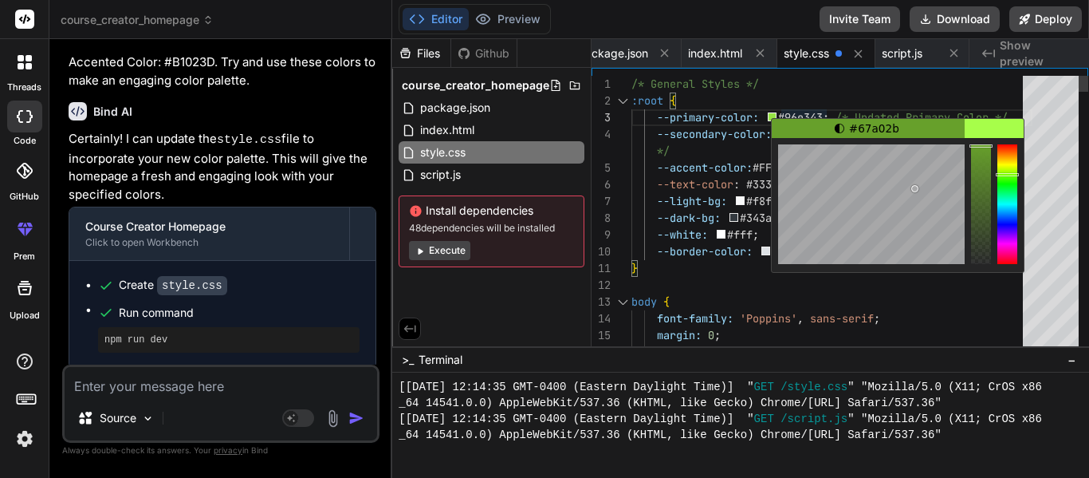
drag, startPoint x: 909, startPoint y: 157, endPoint x: 915, endPoint y: 188, distance: 31.7
click at [915, 188] on div at bounding box center [914, 188] width 7 height 7
drag, startPoint x: 915, startPoint y: 188, endPoint x: 895, endPoint y: 200, distance: 23.2
click at [895, 200] on div at bounding box center [894, 200] width 7 height 7
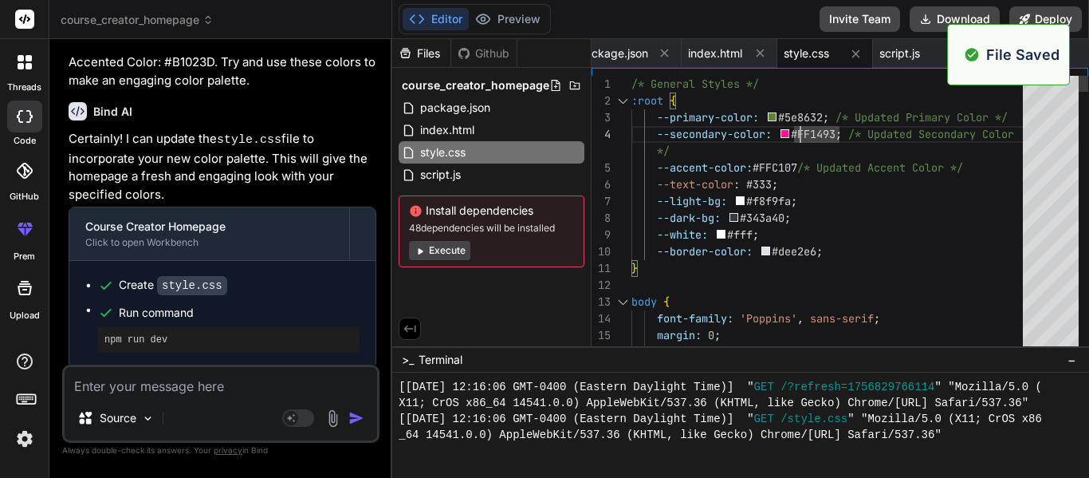
scroll to position [1882, 0]
click at [1072, 50] on span "Show preview" at bounding box center [1038, 53] width 77 height 32
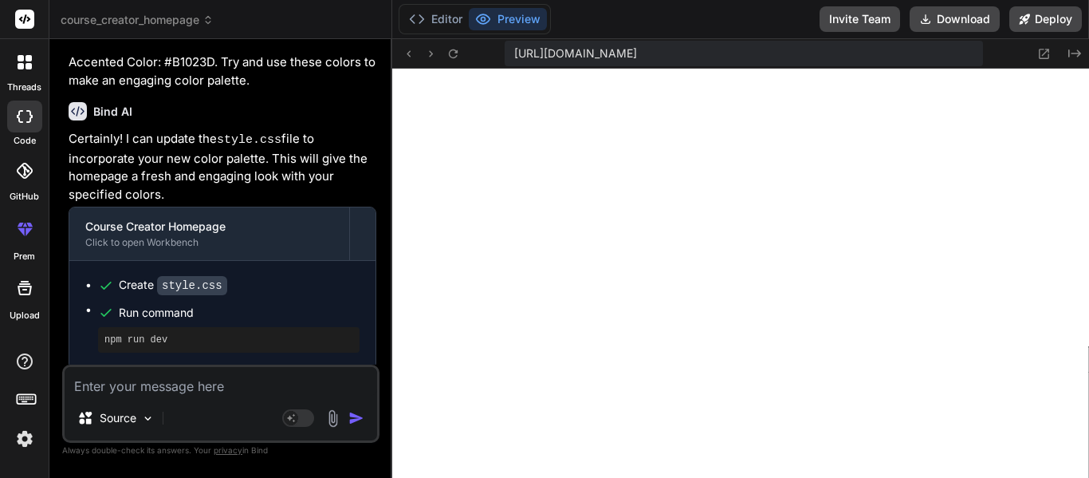
click at [183, 387] on textarea at bounding box center [221, 381] width 313 height 29
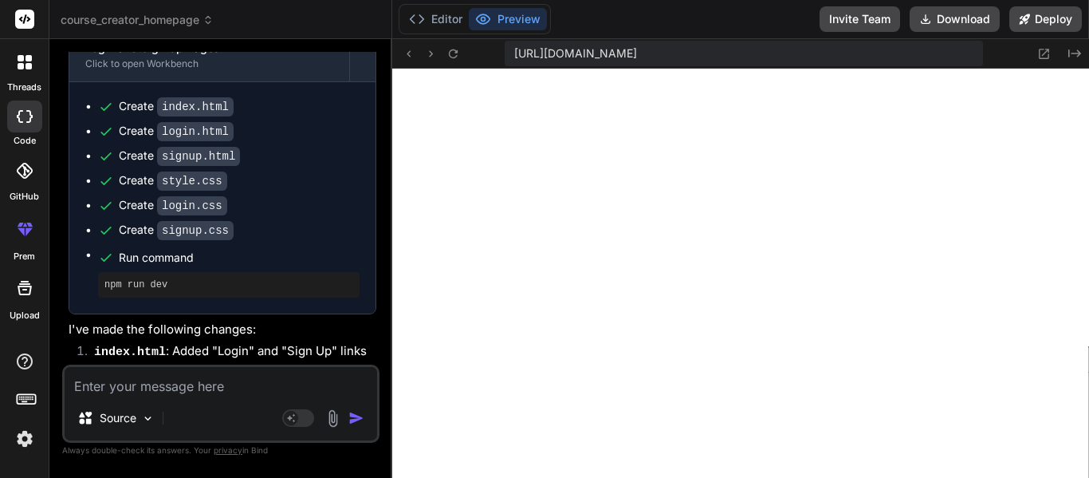
scroll to position [1433, 0]
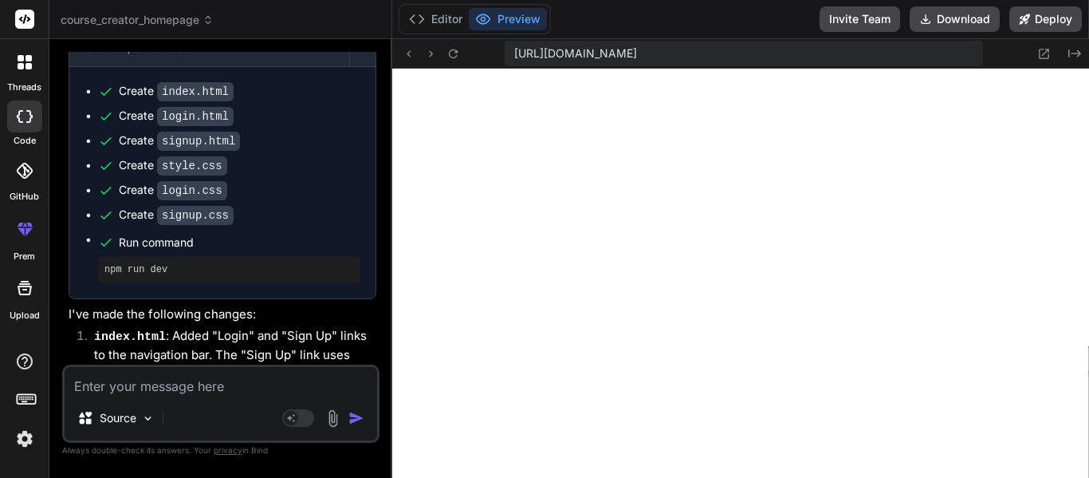
click at [141, 378] on textarea at bounding box center [221, 381] width 313 height 29
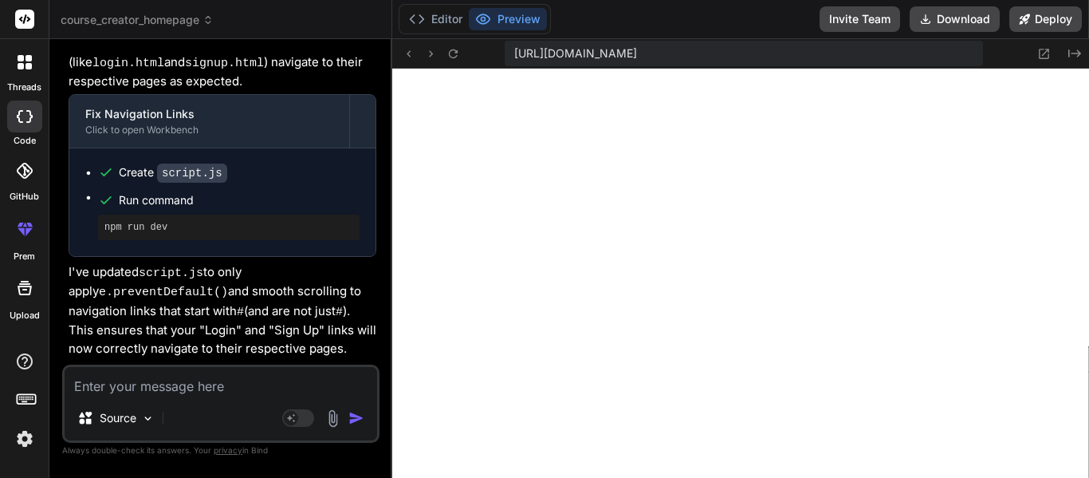
scroll to position [3508, 0]
click at [201, 371] on textarea at bounding box center [221, 381] width 313 height 29
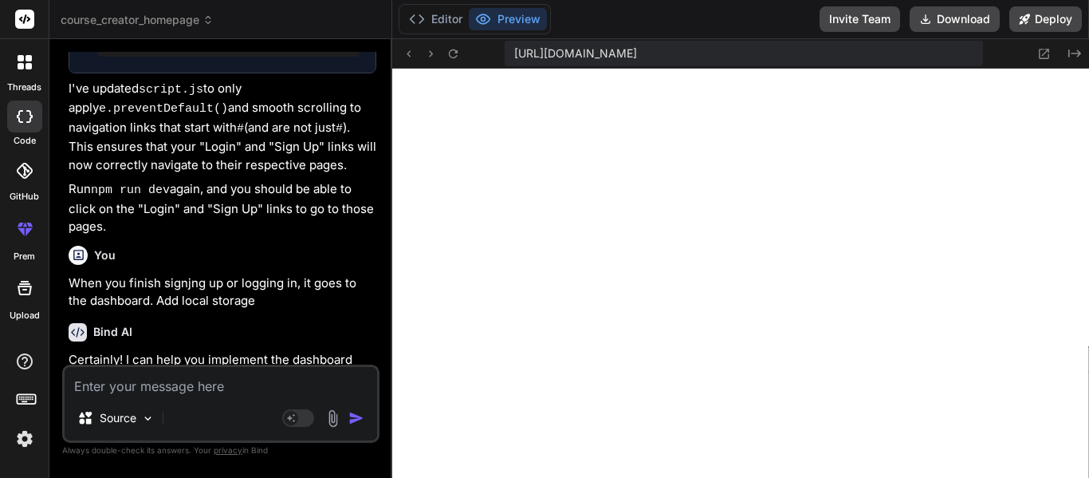
scroll to position [4337, 0]
click at [216, 384] on textarea at bounding box center [221, 381] width 313 height 29
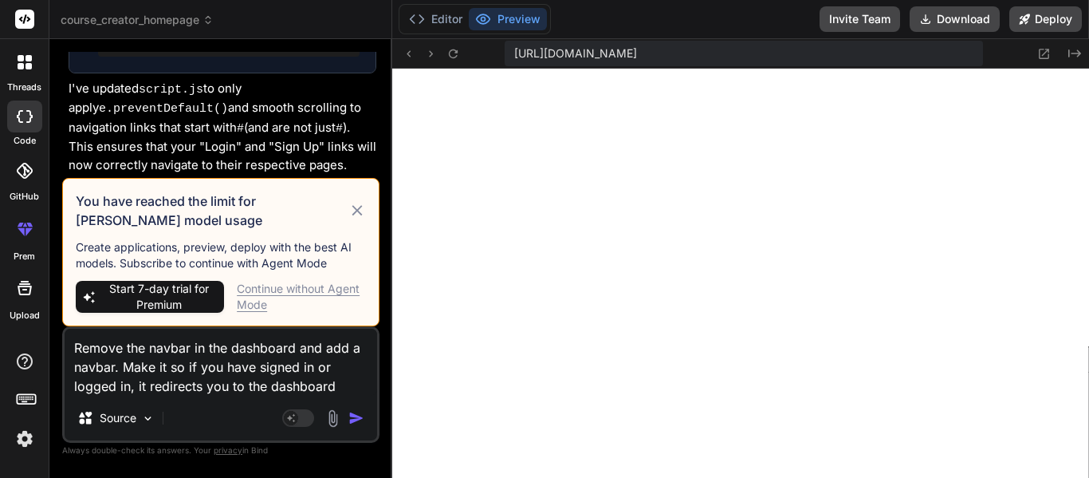
click at [277, 285] on div "Continue without Agent Mode" at bounding box center [301, 297] width 129 height 32
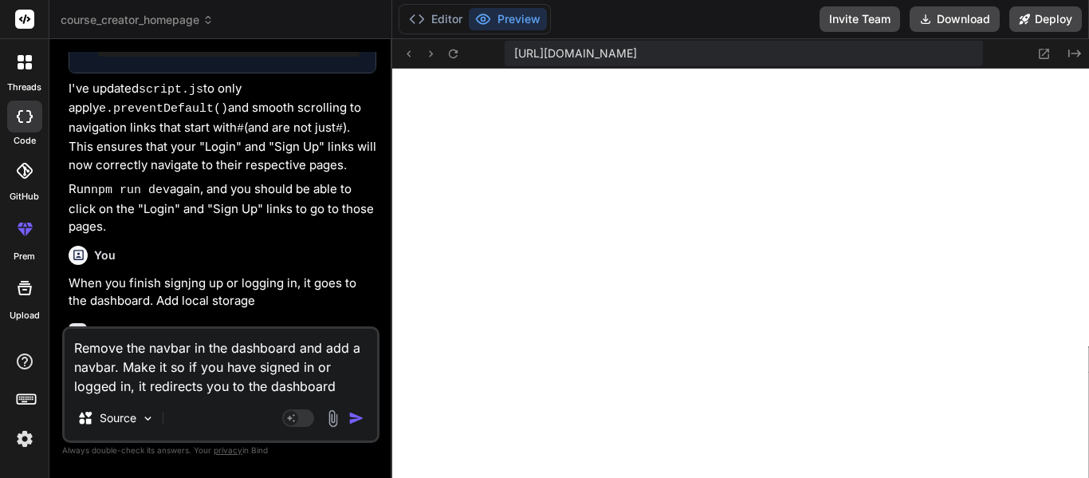
click at [314, 387] on textarea "Remove the navbar in the dashboard and add a navbar. Make it so if you have sig…" at bounding box center [221, 361] width 313 height 67
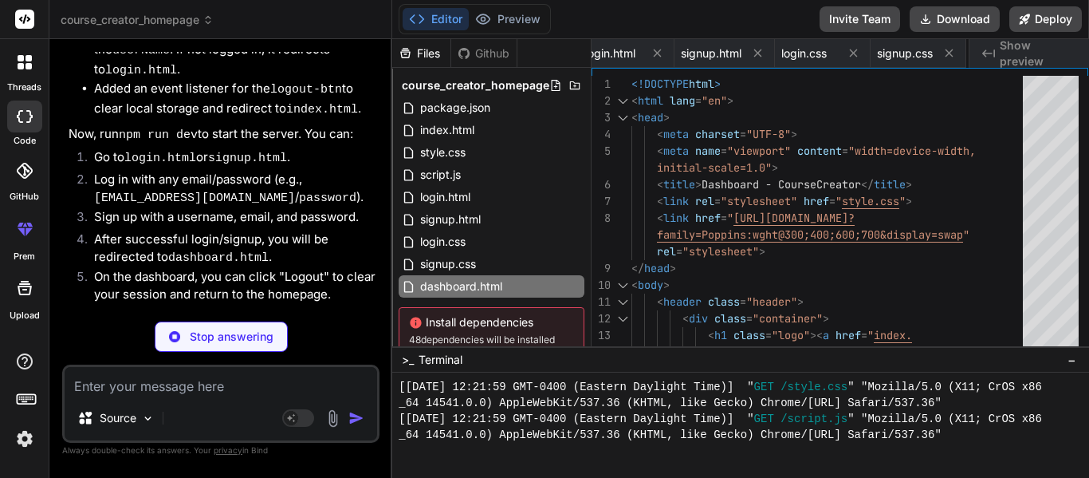
scroll to position [0, 532]
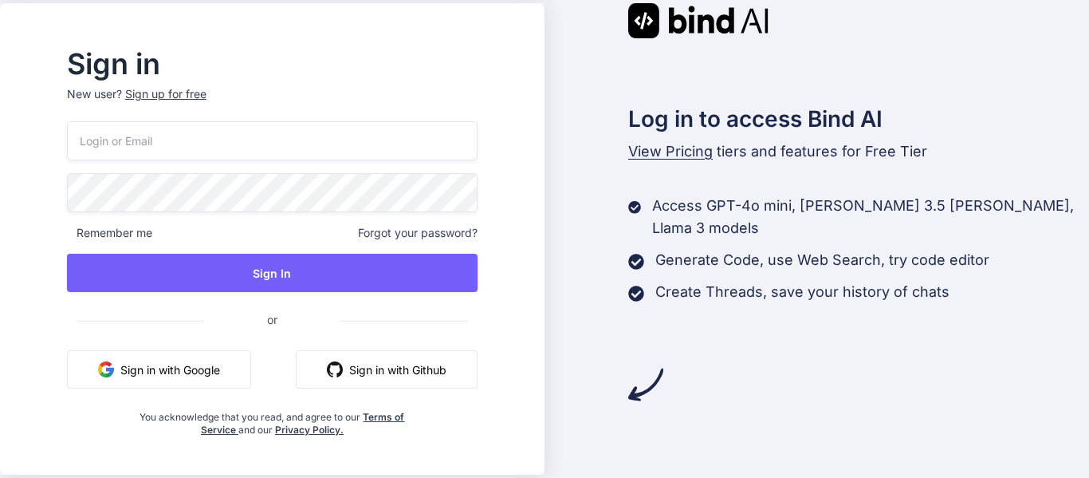
click at [419, 134] on input "email" at bounding box center [272, 140] width 411 height 39
click at [343, 128] on input "email" at bounding box center [272, 140] width 411 height 39
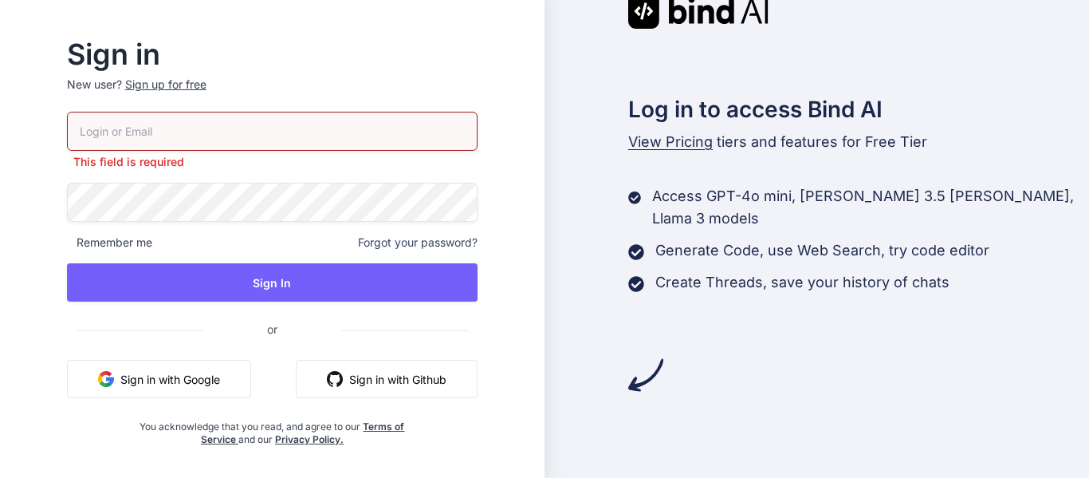
click at [431, 382] on button "Sign in with Github" at bounding box center [387, 379] width 182 height 38
